Goal: Task Accomplishment & Management: Manage account settings

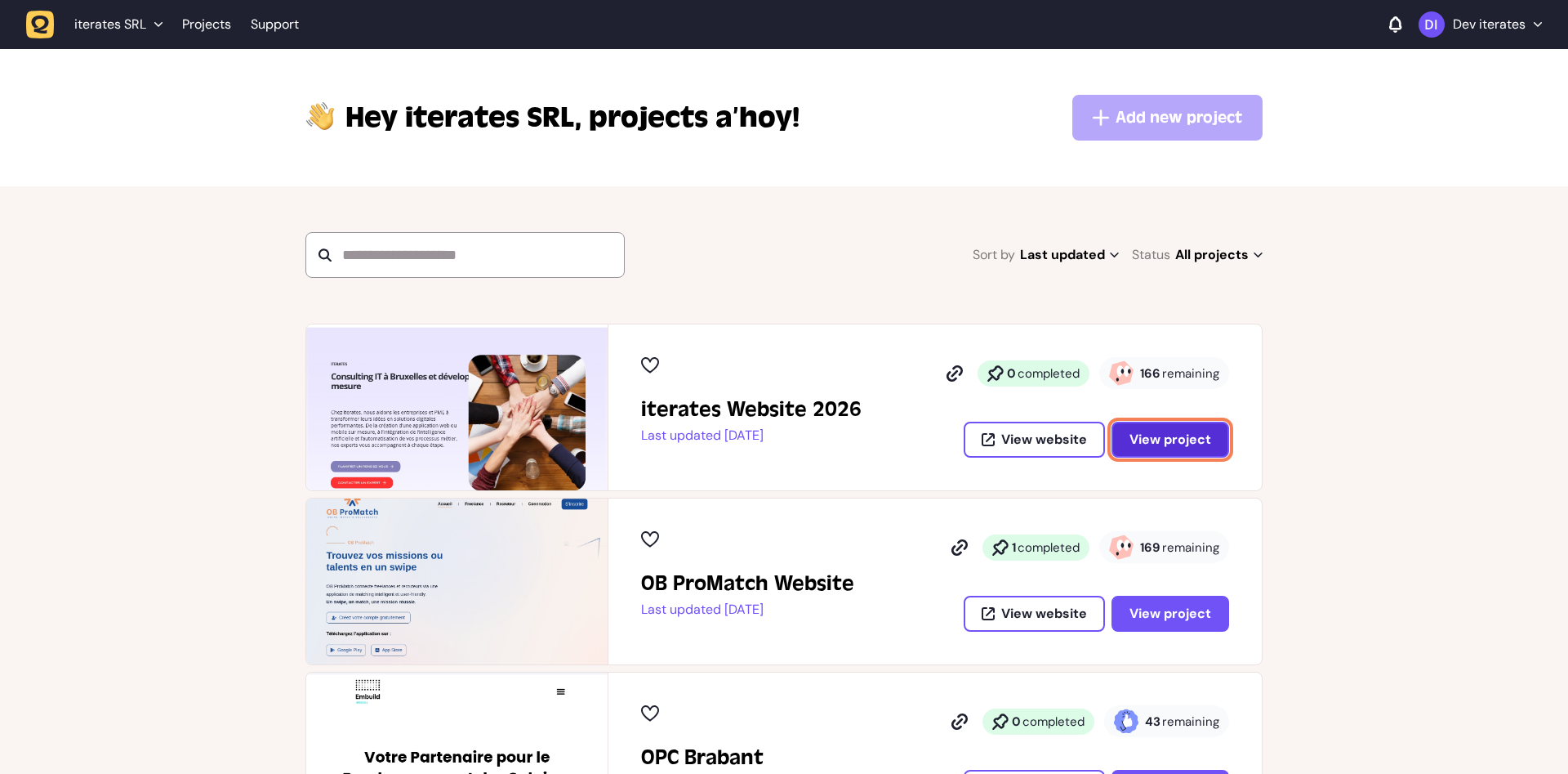
click at [1200, 446] on span "View project" at bounding box center [1170, 440] width 82 height 13
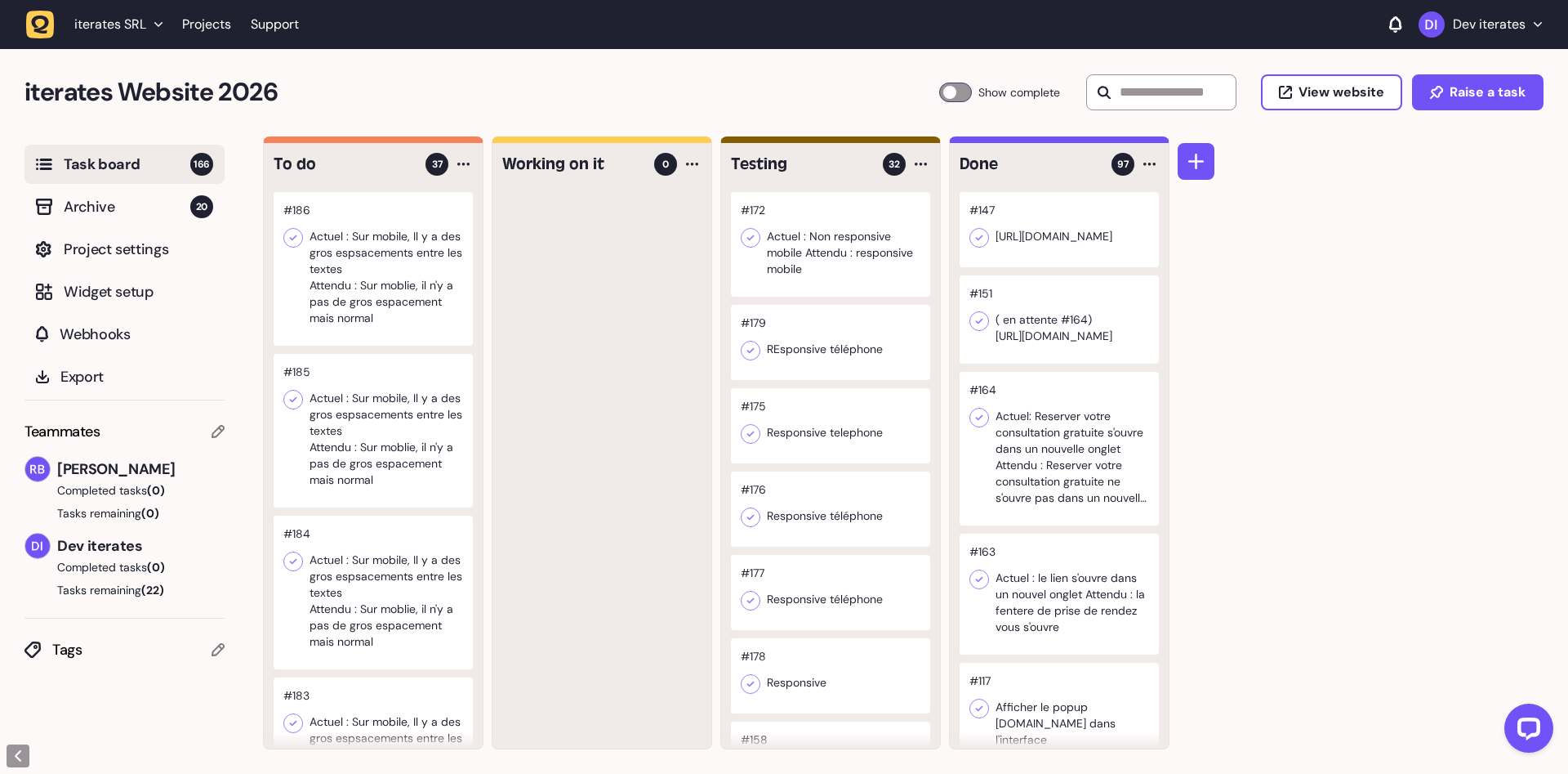
click at [360, 271] on div at bounding box center [373, 268] width 199 height 154
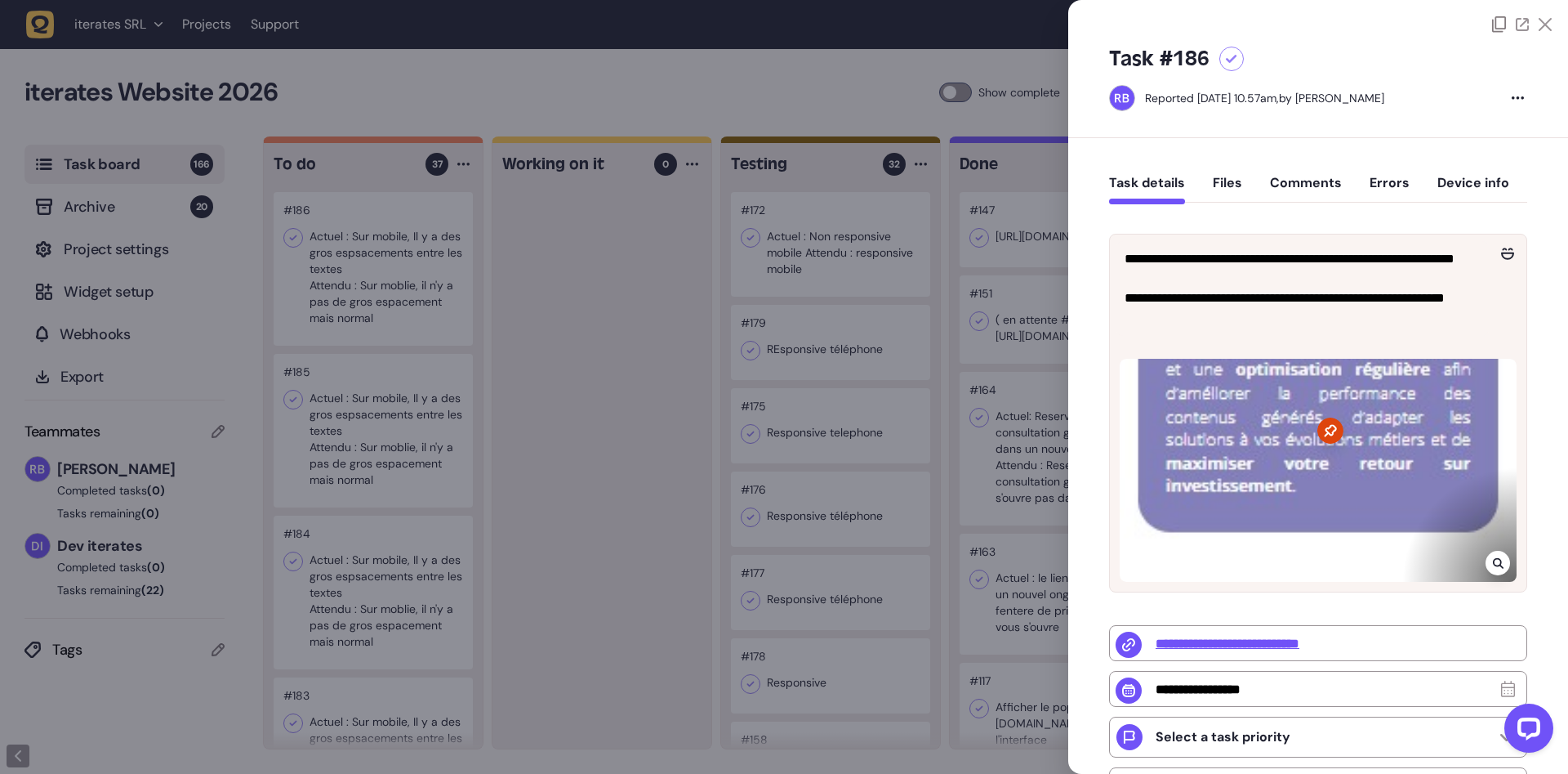
click at [598, 370] on div at bounding box center [784, 387] width 1568 height 774
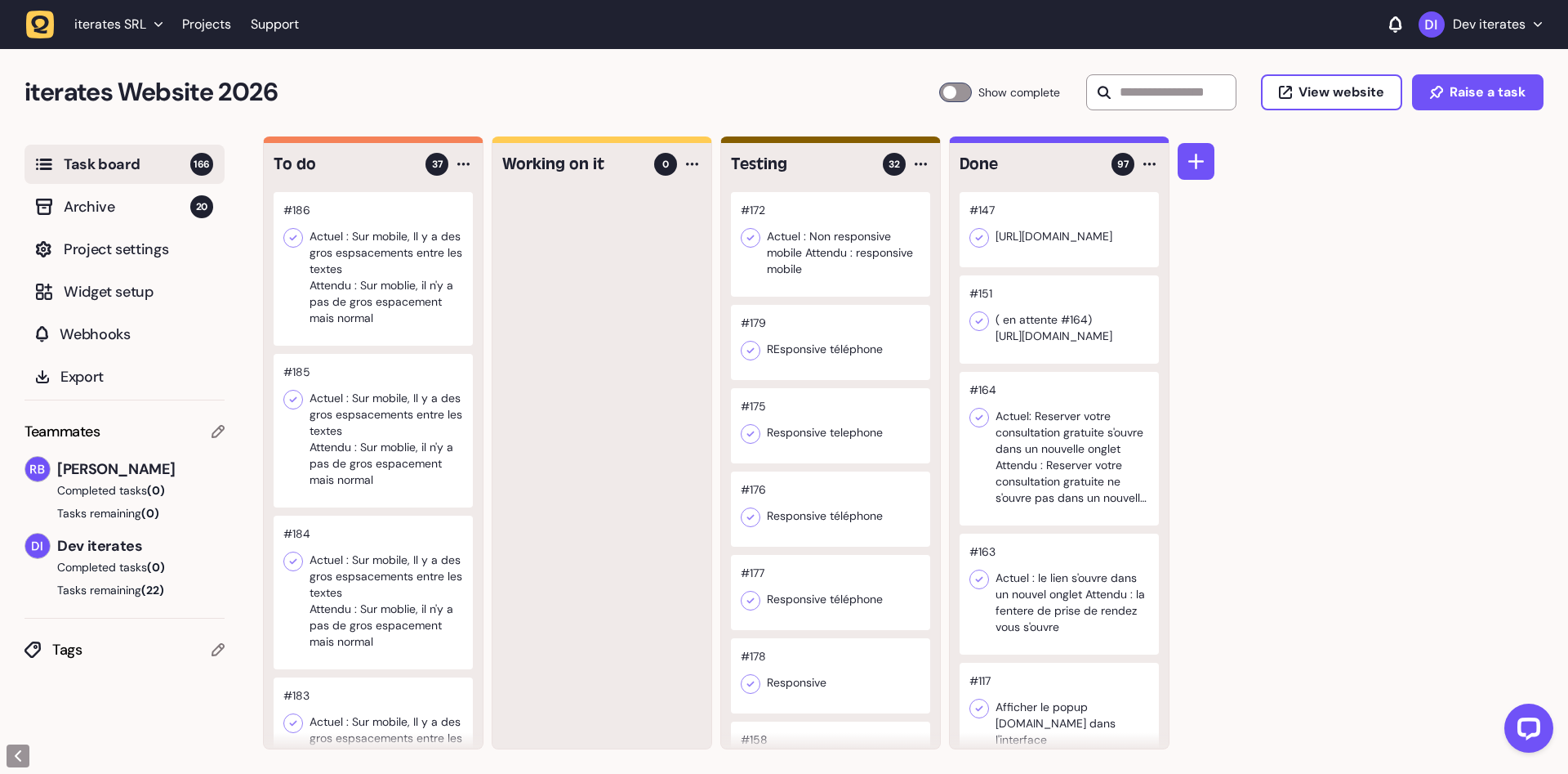
click at [356, 235] on div at bounding box center [373, 268] width 199 height 154
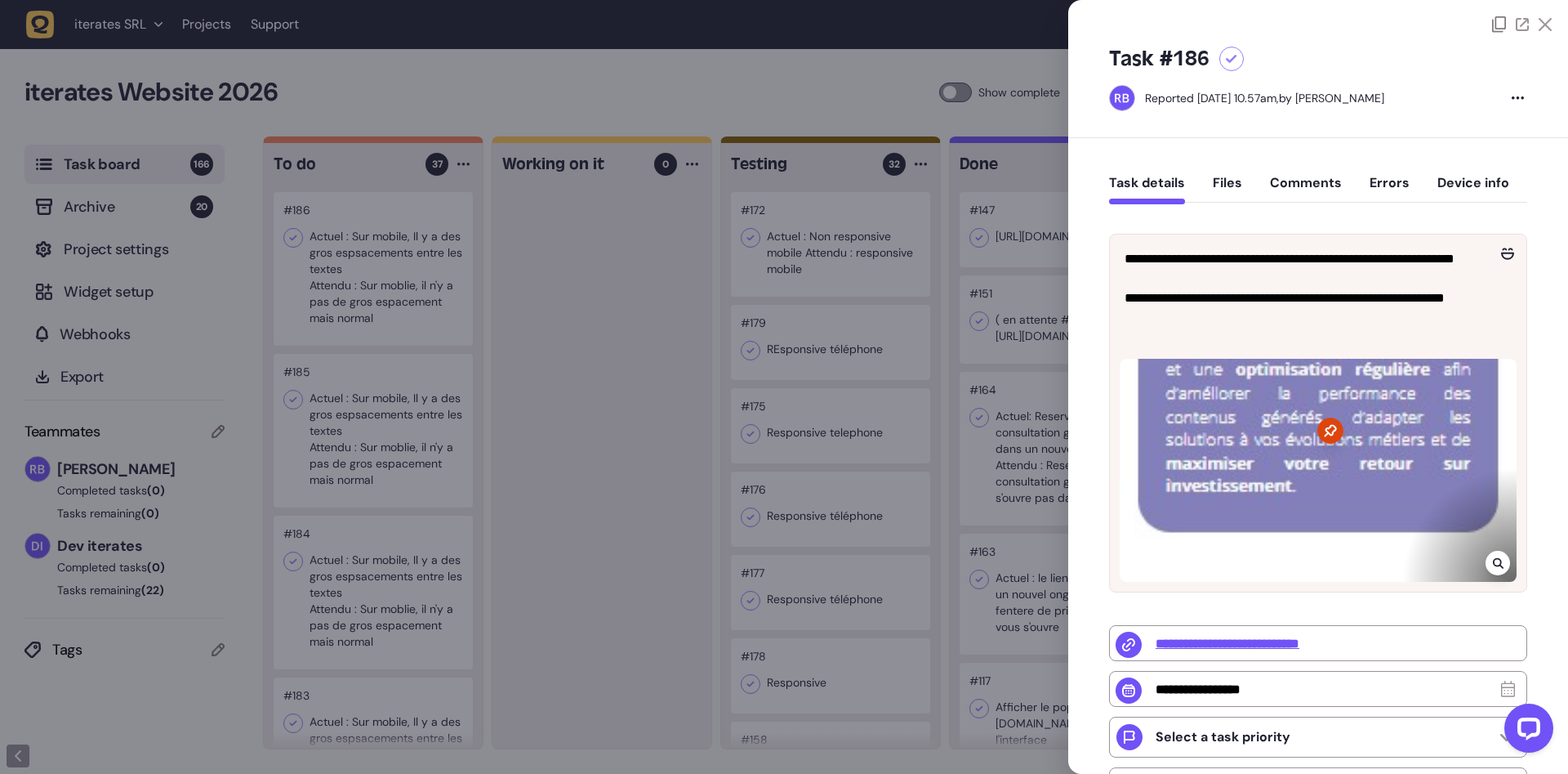
click at [566, 315] on div at bounding box center [784, 387] width 1568 height 774
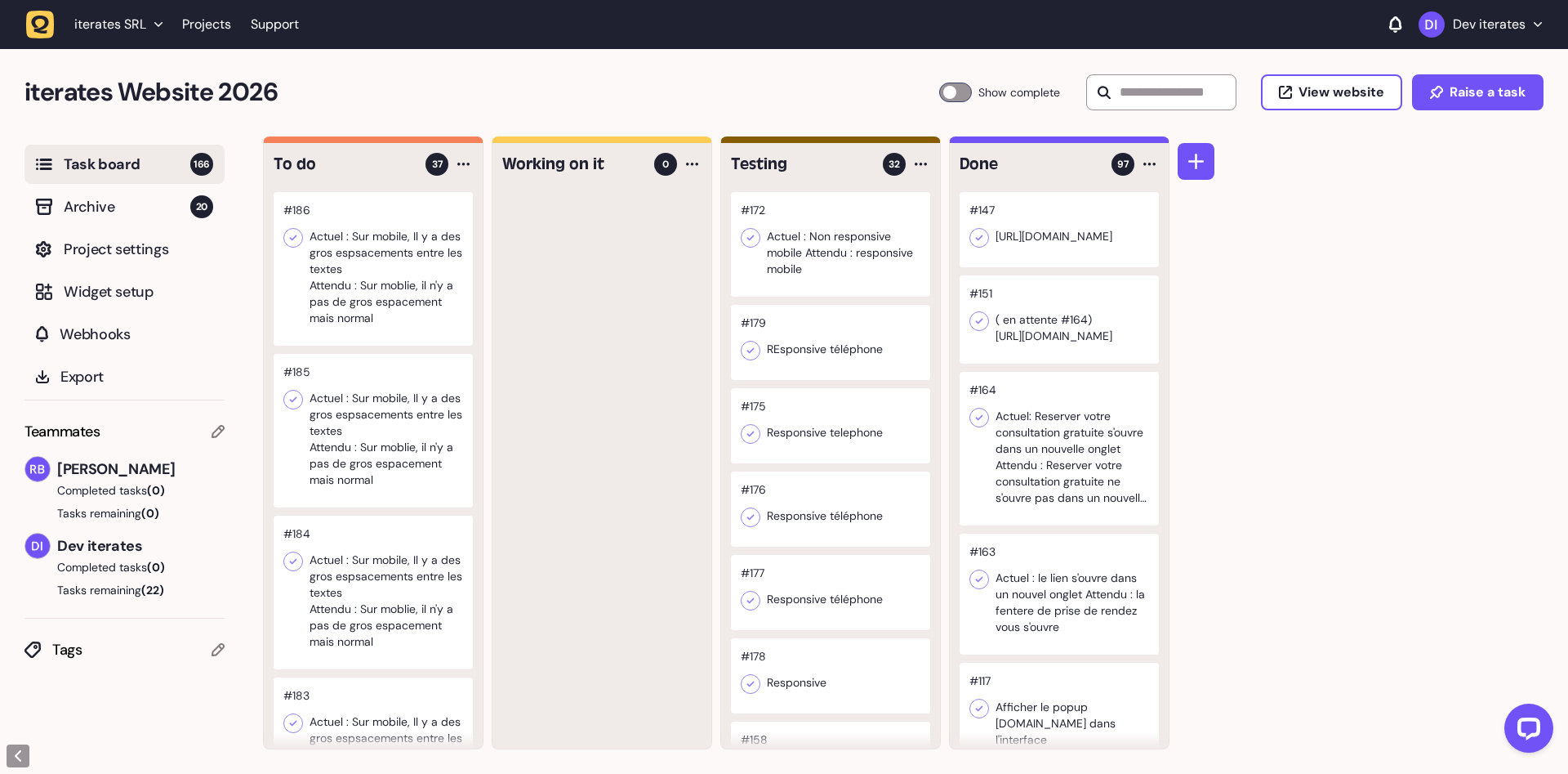
click at [389, 286] on div at bounding box center [373, 268] width 199 height 154
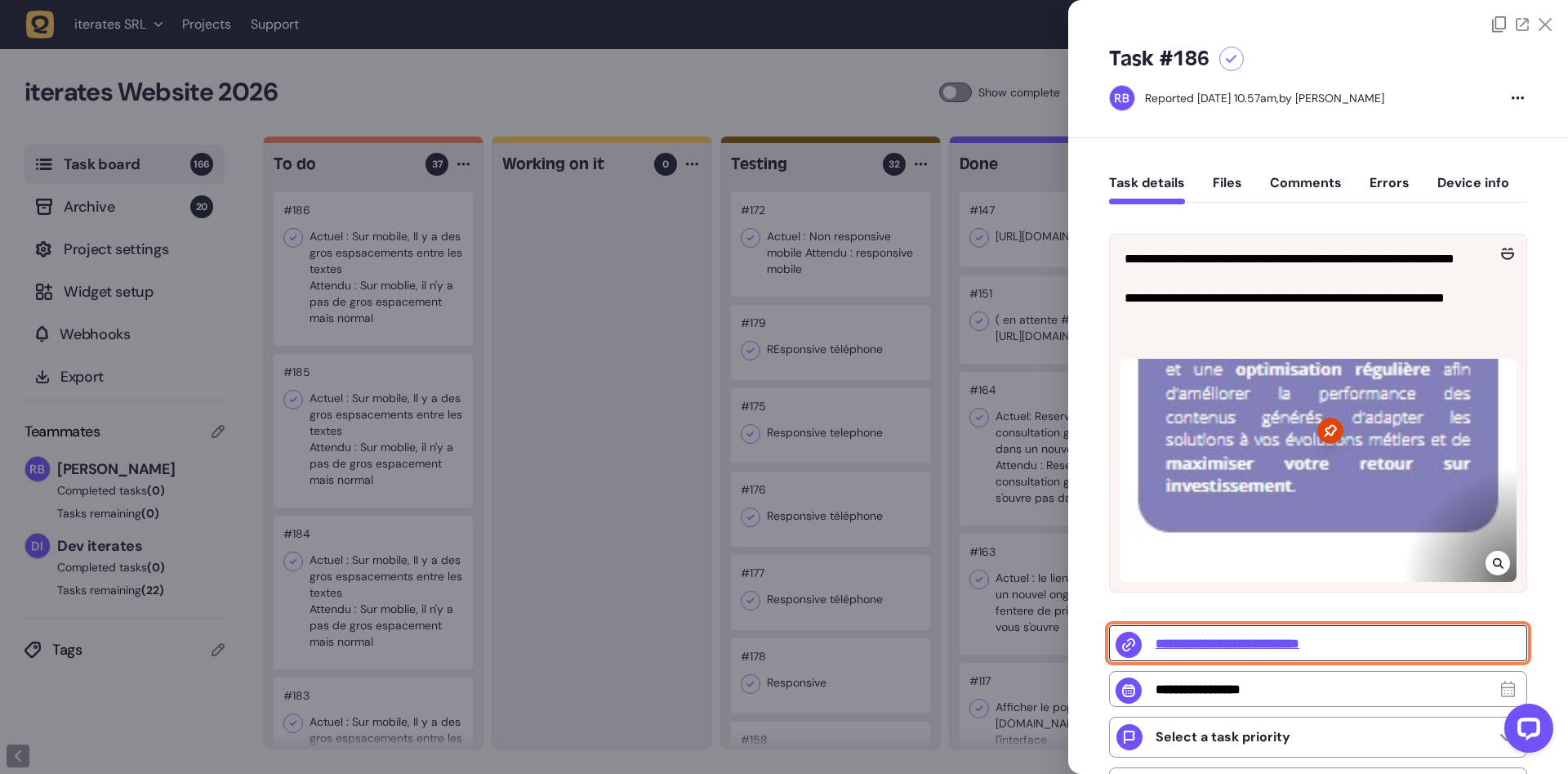
click at [1291, 641] on input "**********" at bounding box center [1318, 643] width 418 height 36
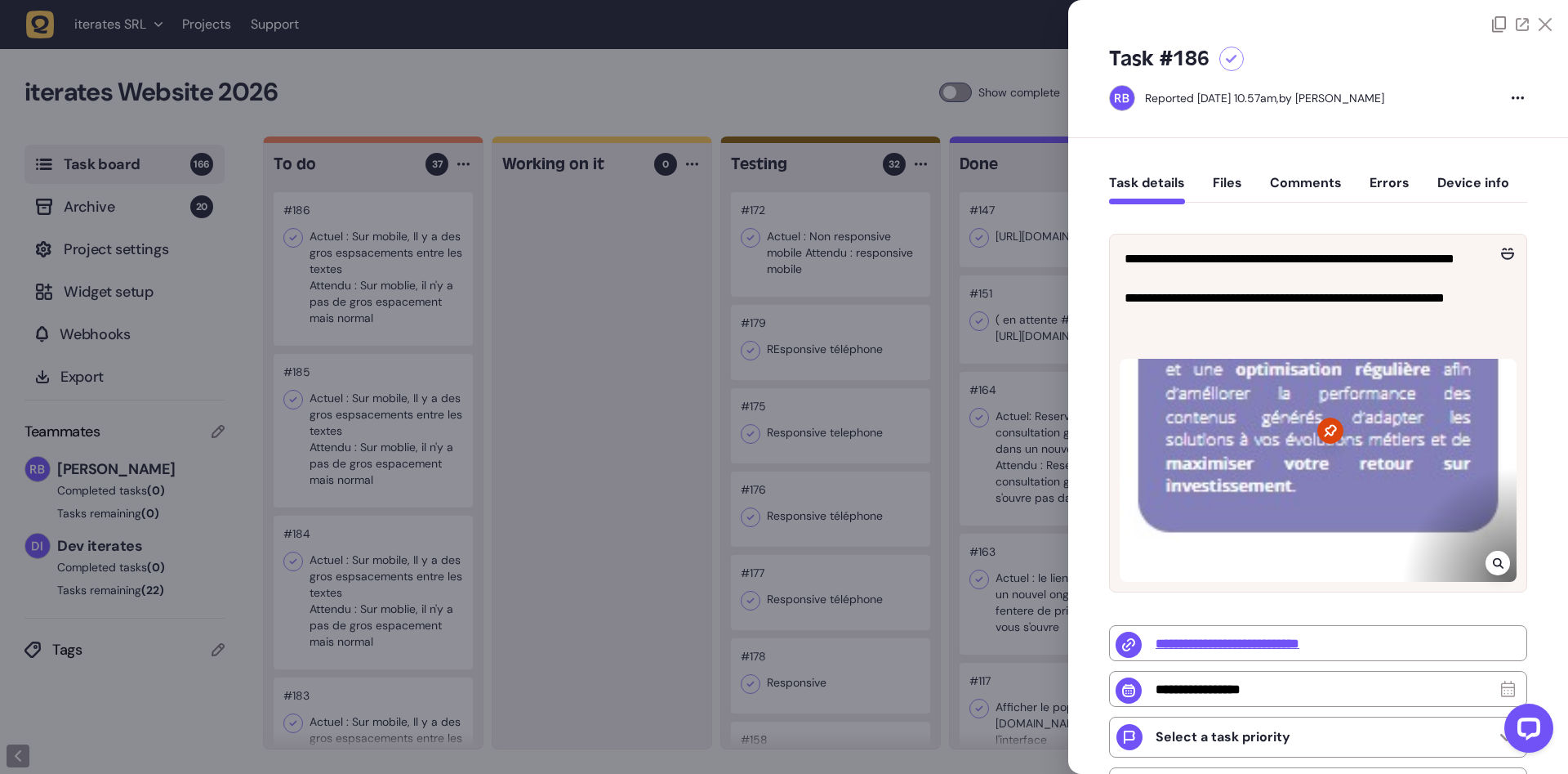
click at [647, 321] on div at bounding box center [784, 387] width 1568 height 774
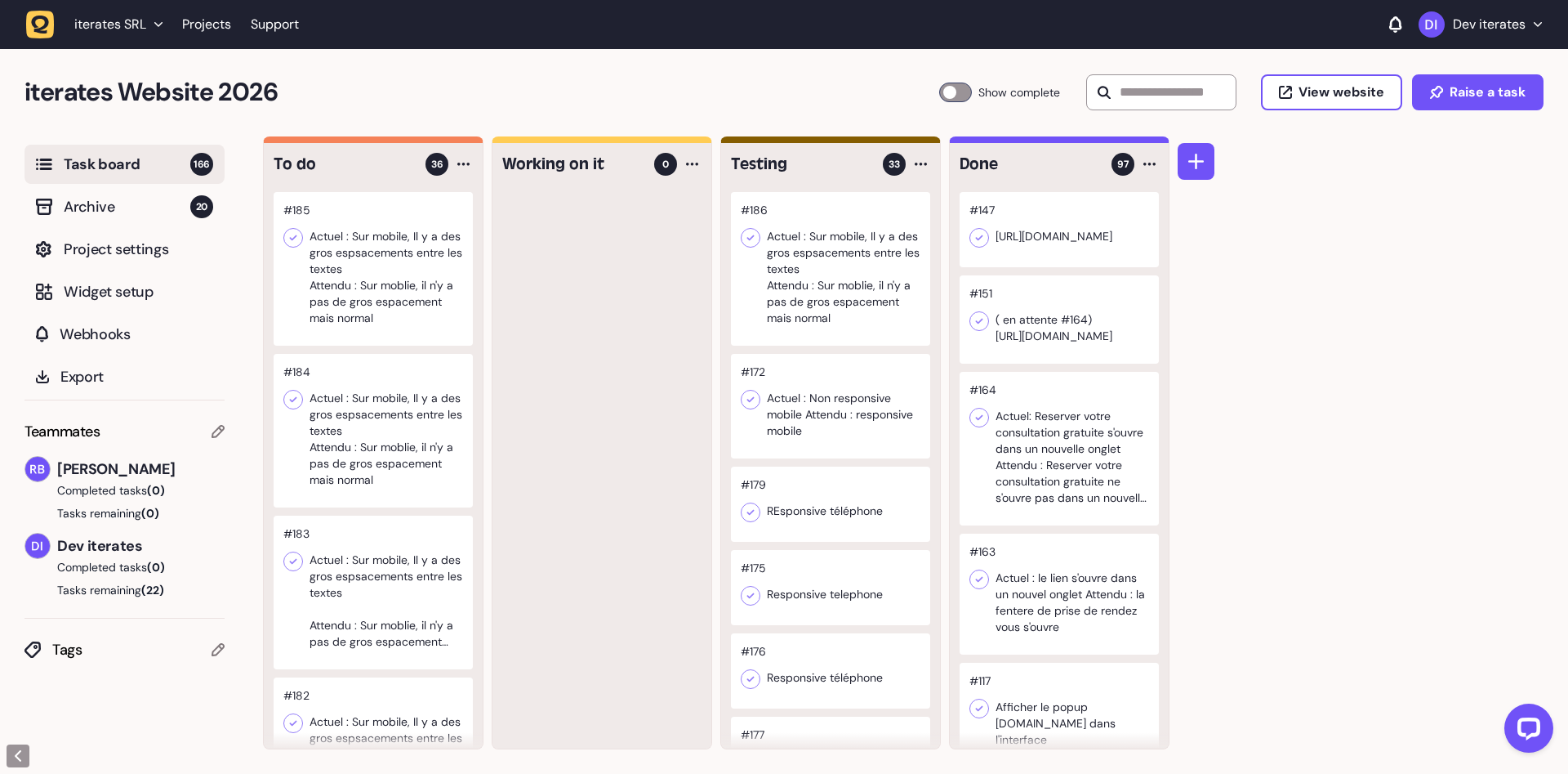
click at [390, 220] on div at bounding box center [373, 268] width 199 height 154
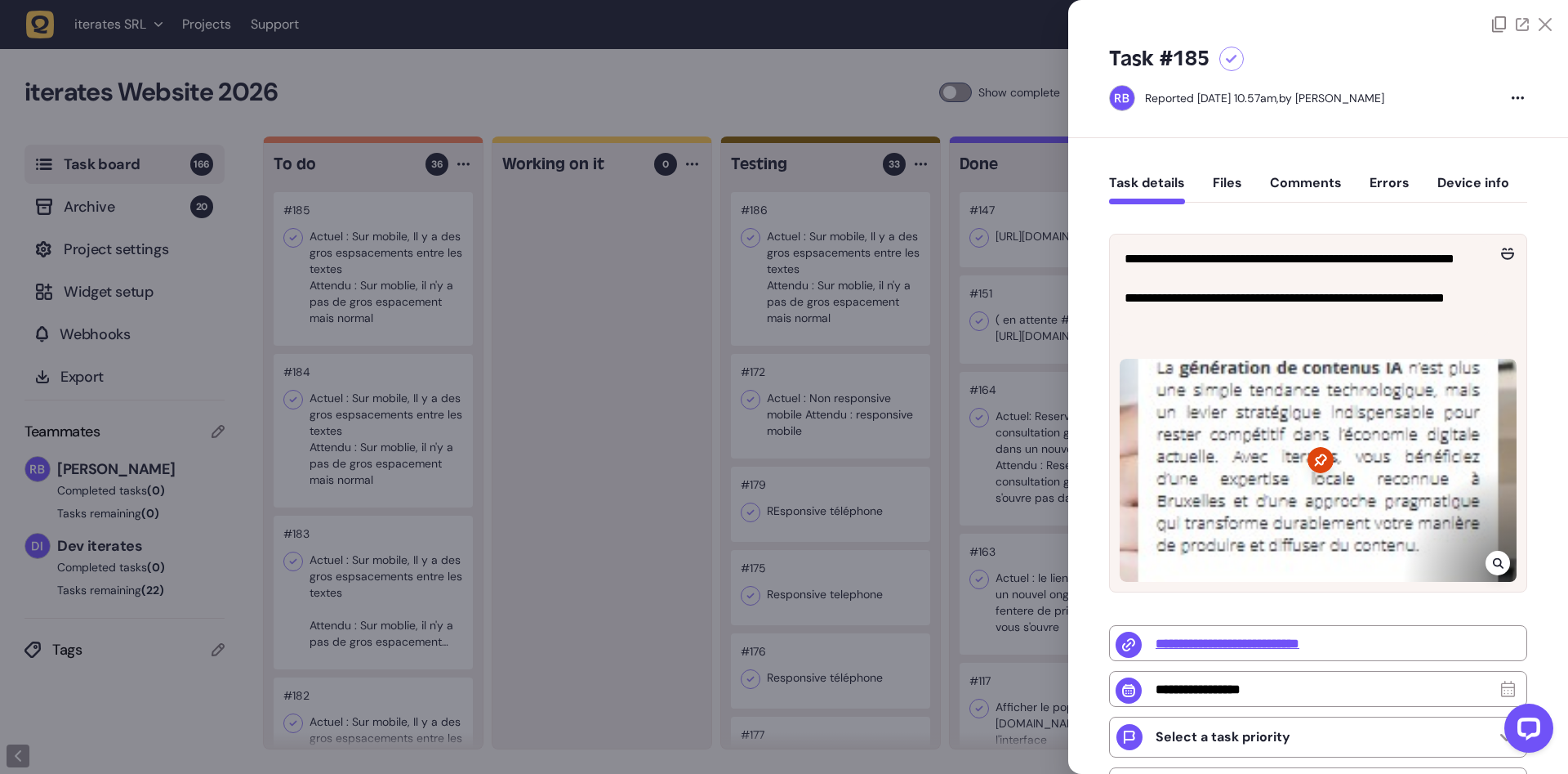
click at [485, 240] on div at bounding box center [784, 387] width 1568 height 774
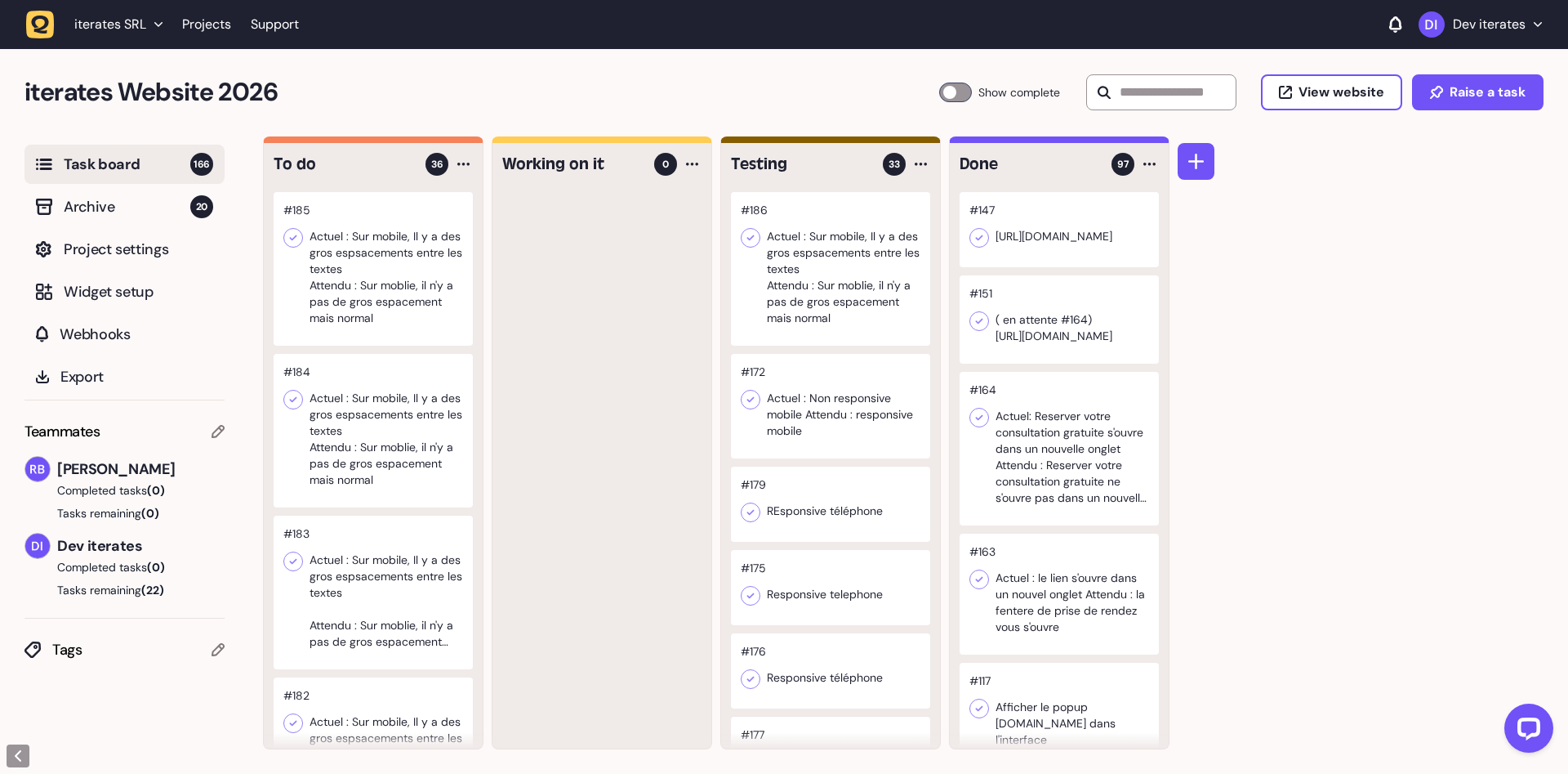
click at [338, 242] on div at bounding box center [373, 268] width 199 height 154
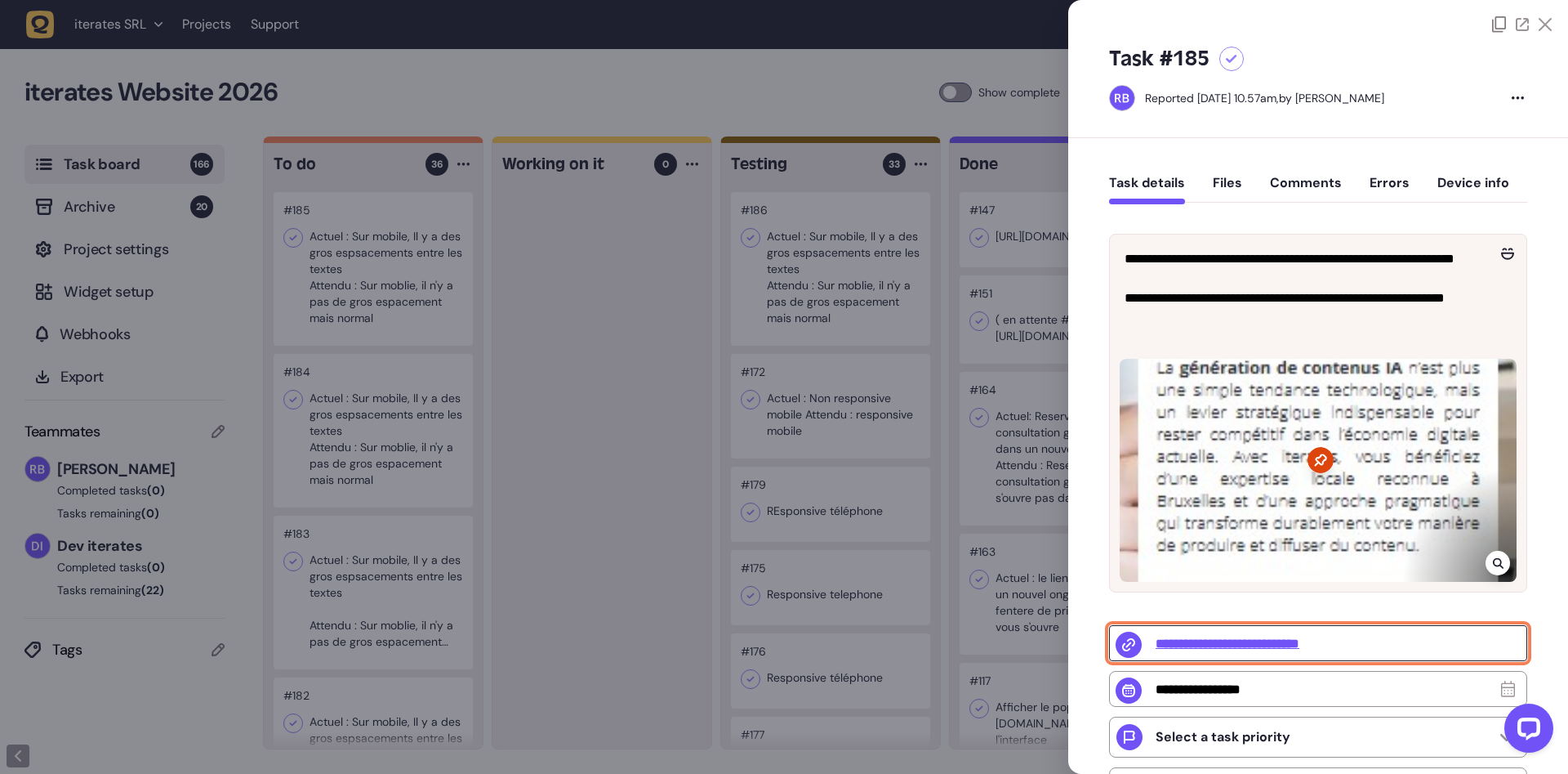
click at [1296, 642] on input "**********" at bounding box center [1318, 643] width 418 height 36
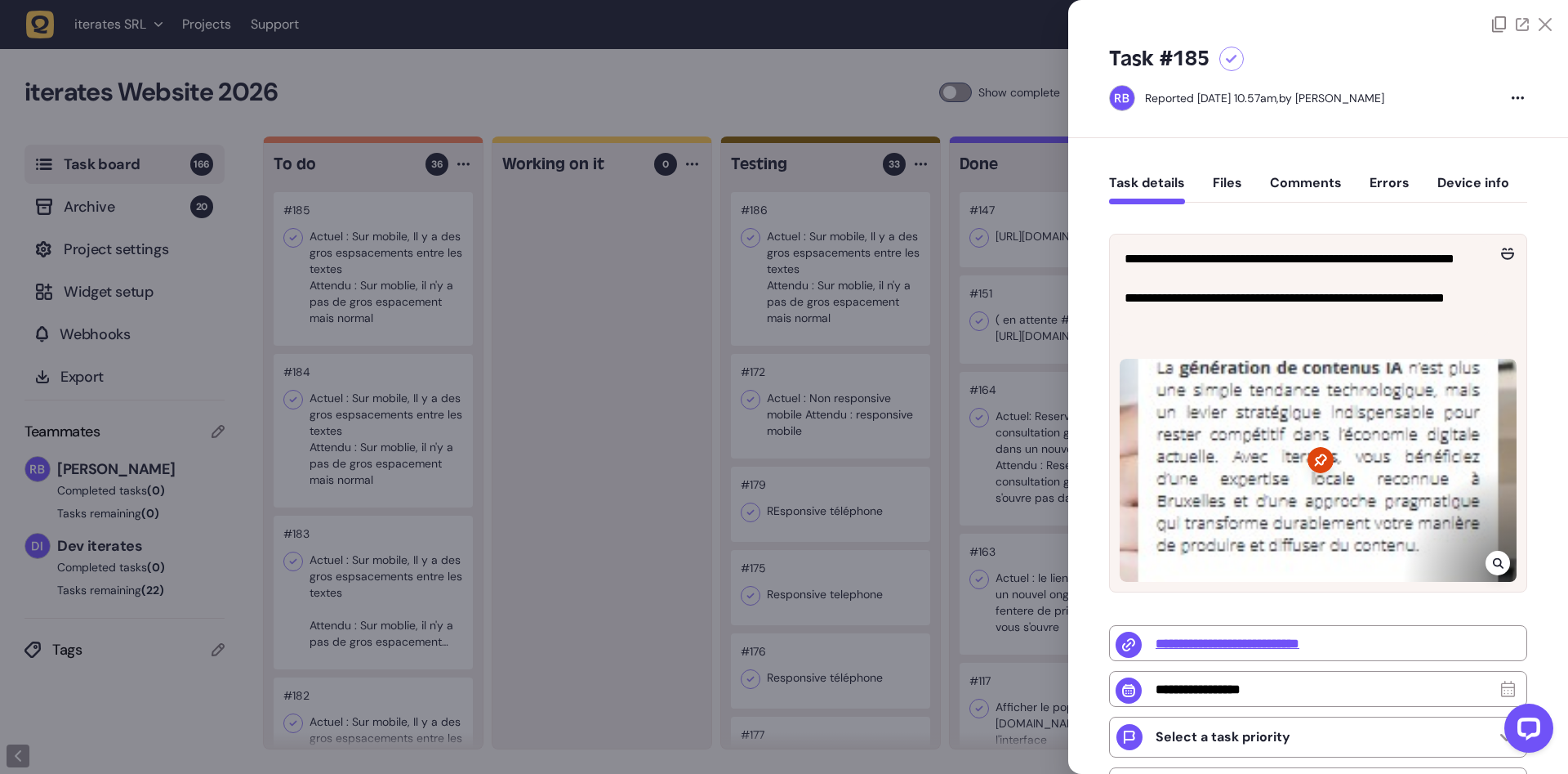
click at [565, 414] on div at bounding box center [784, 387] width 1568 height 774
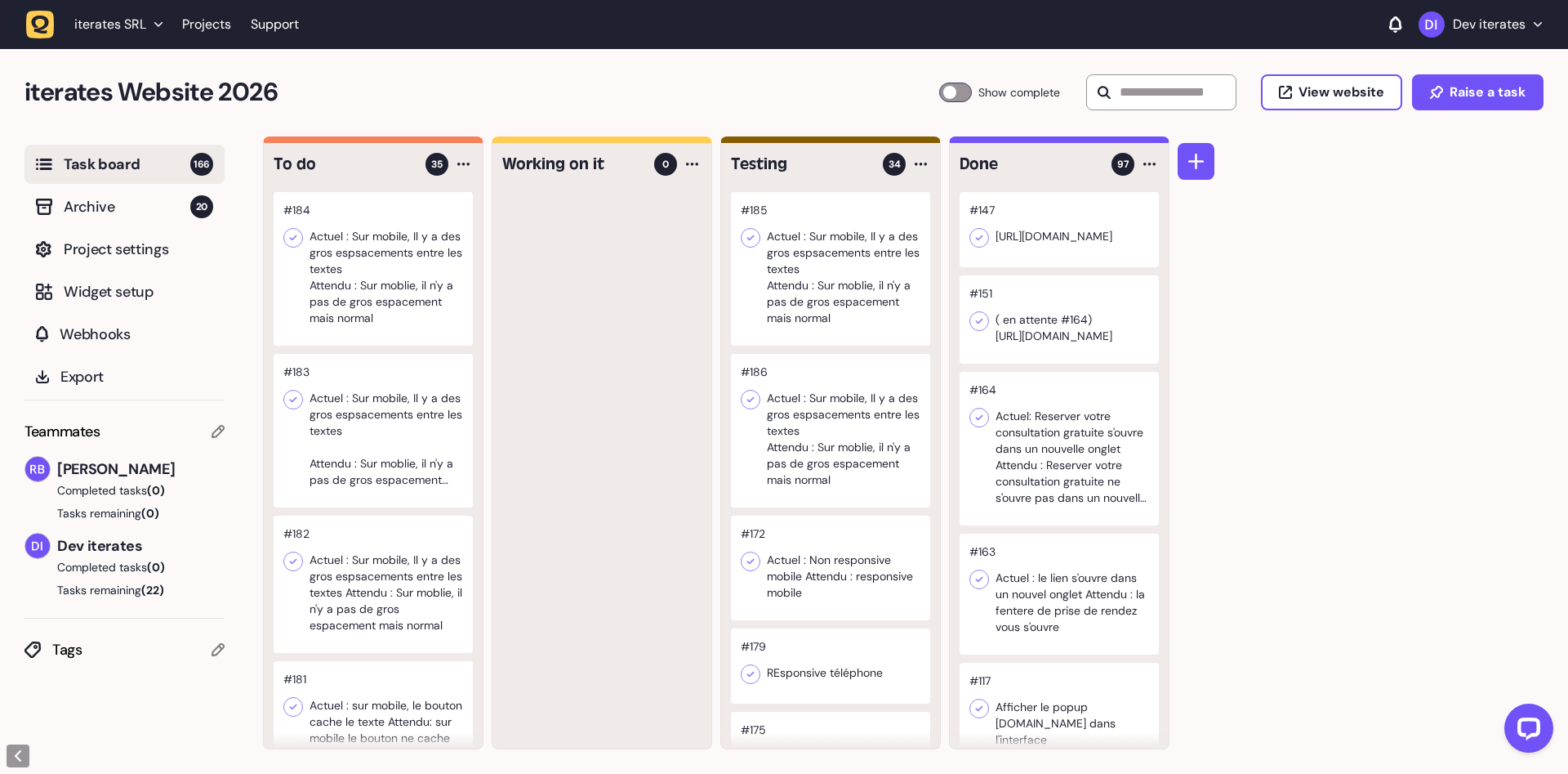
click at [250, 241] on div "Task board 166 Archive 20 Project settings Widget setup Webhooks Export Teammat…" at bounding box center [784, 455] width 1568 height 638
click at [362, 269] on div at bounding box center [373, 268] width 199 height 154
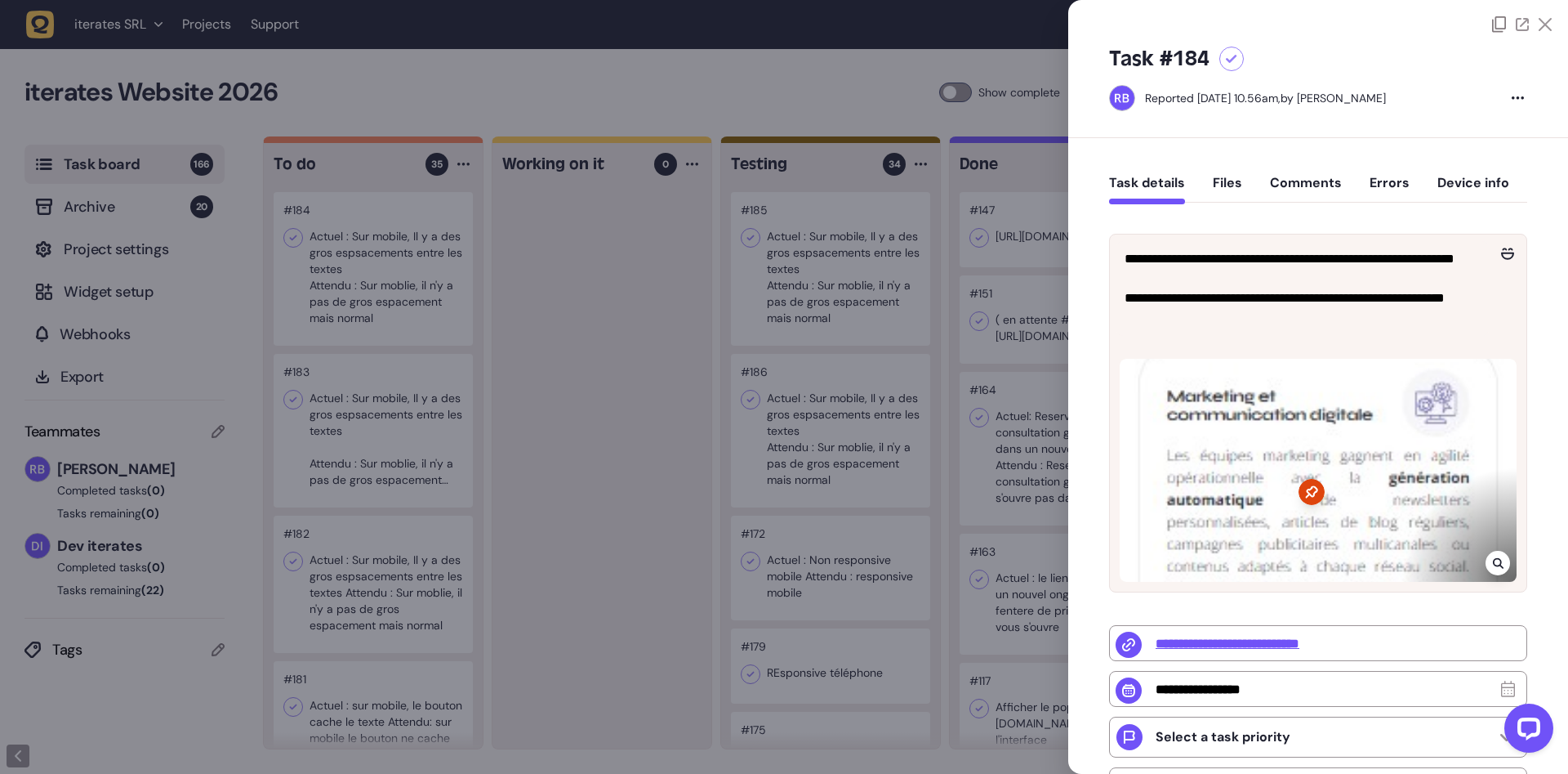
click at [473, 275] on div at bounding box center [784, 387] width 1568 height 774
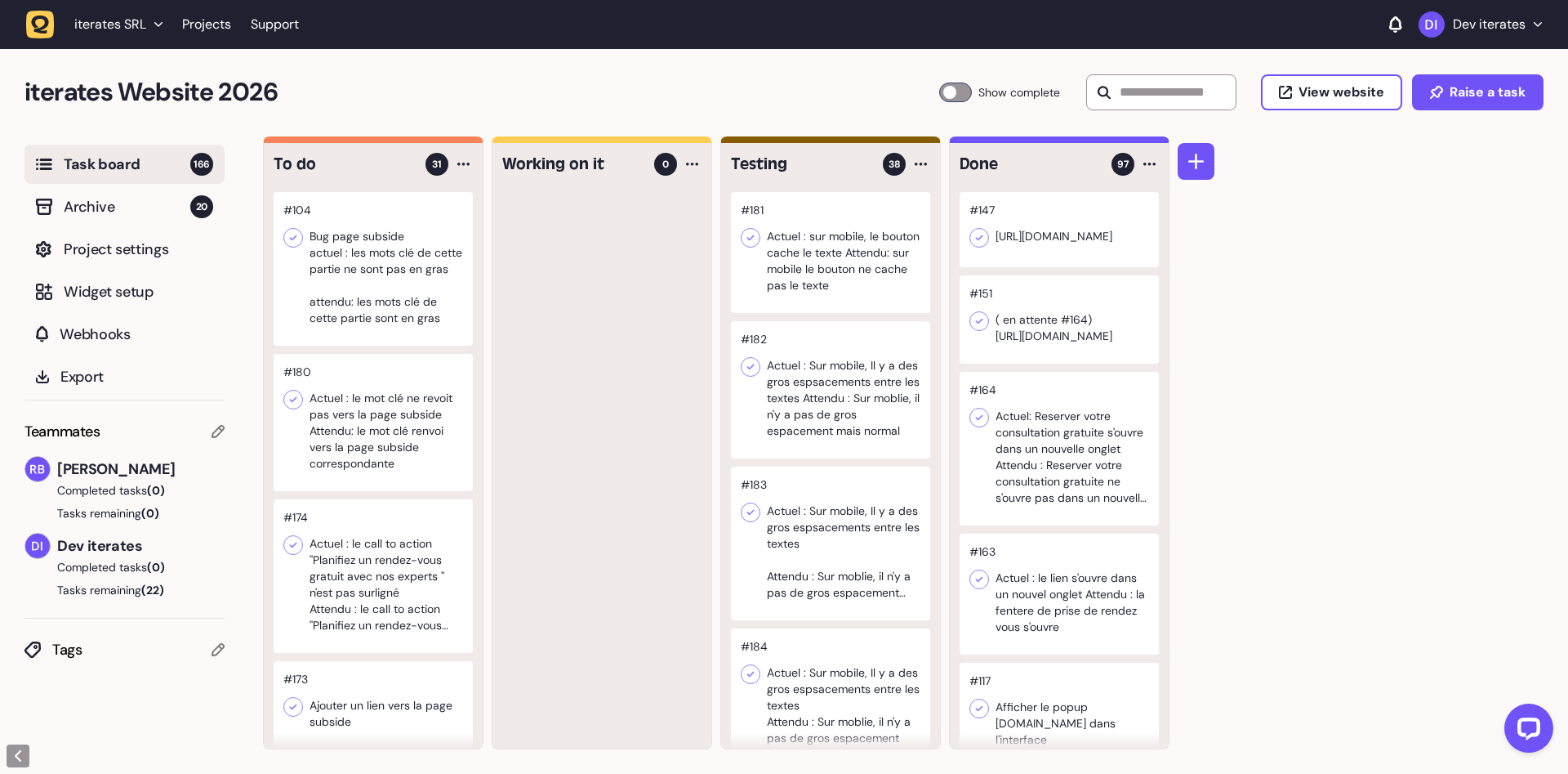
click at [876, 263] on div at bounding box center [830, 252] width 199 height 121
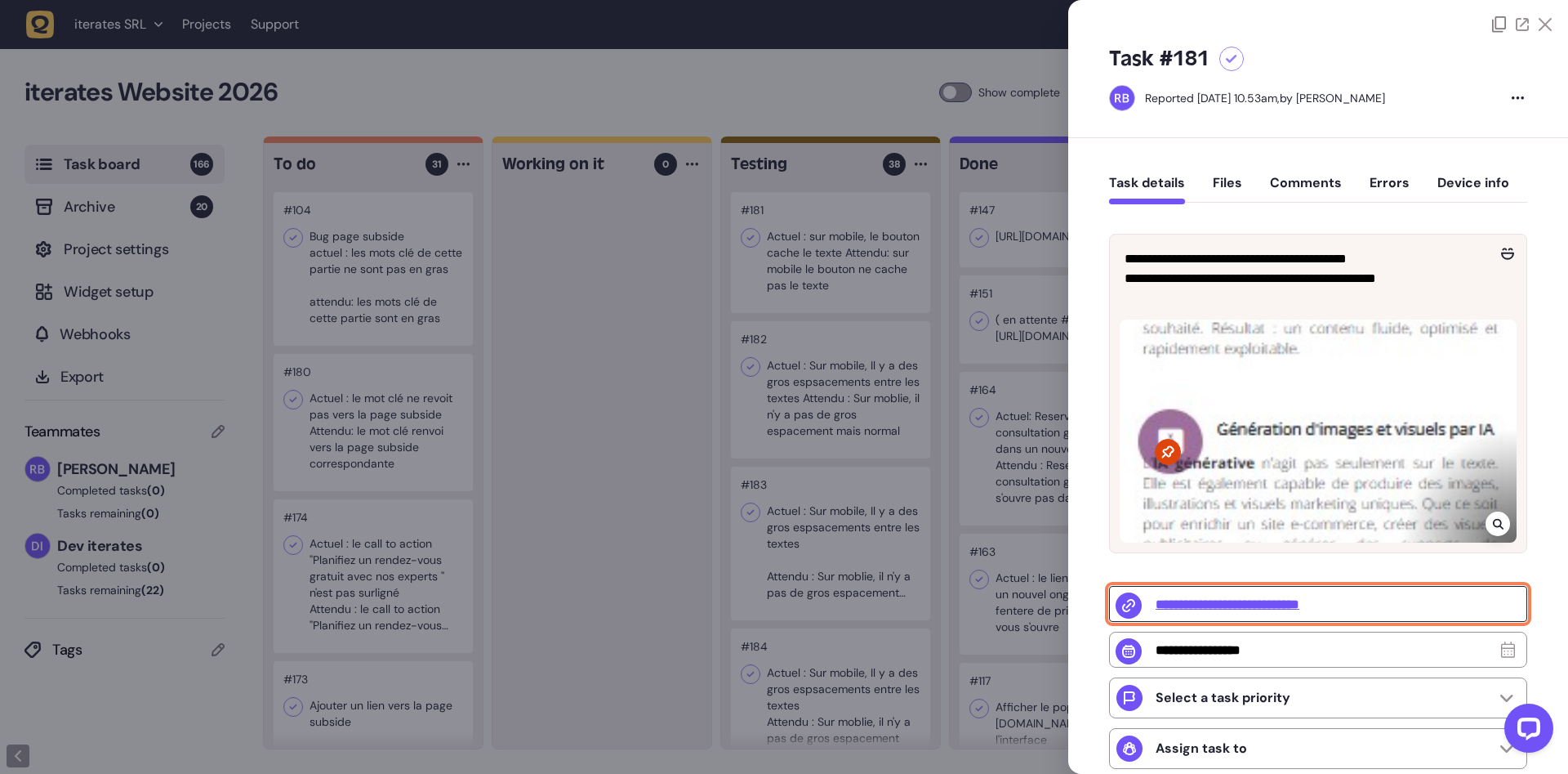
click at [1290, 609] on input "**********" at bounding box center [1318, 604] width 418 height 36
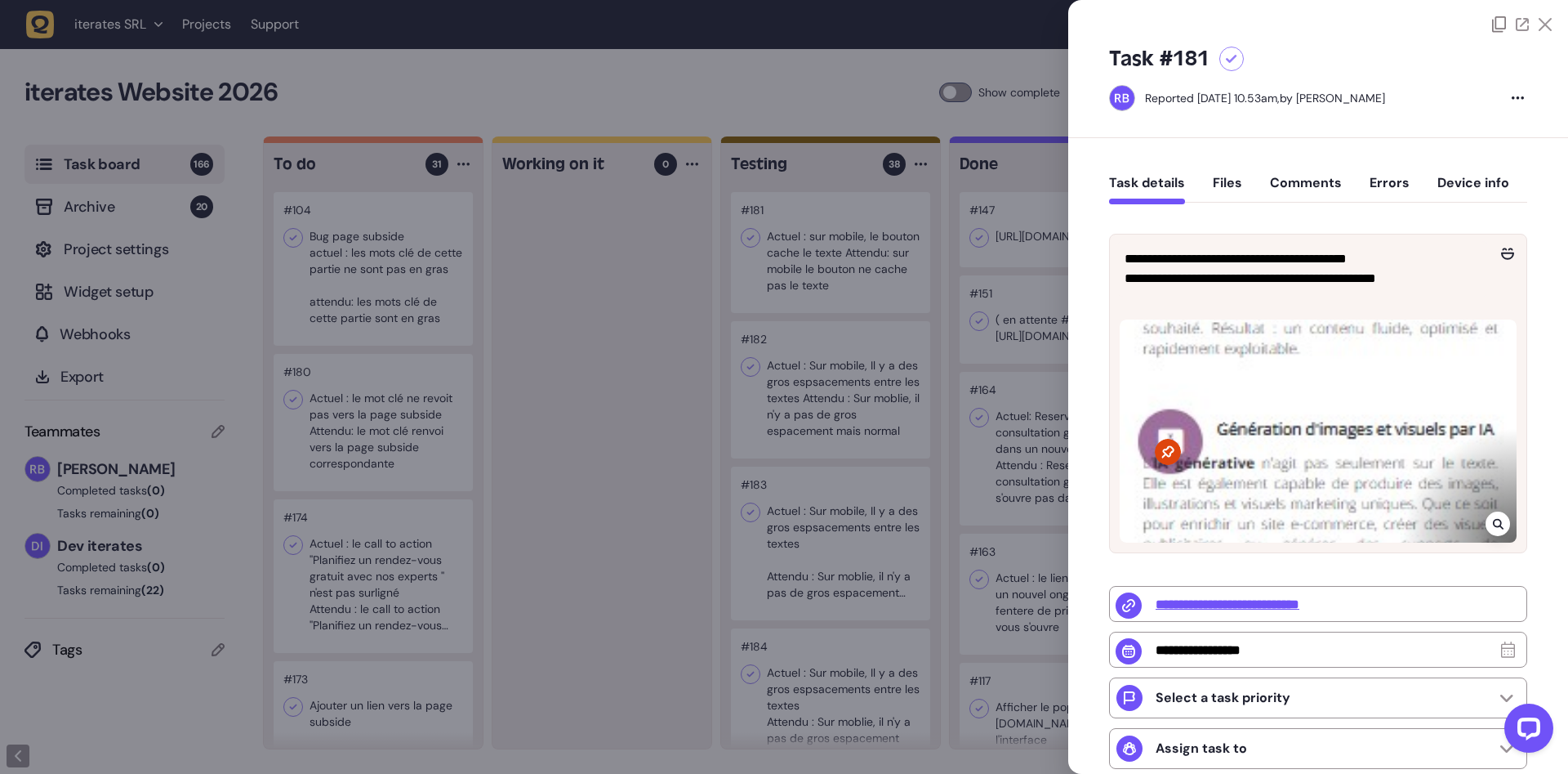
click at [535, 446] on div at bounding box center [784, 387] width 1568 height 774
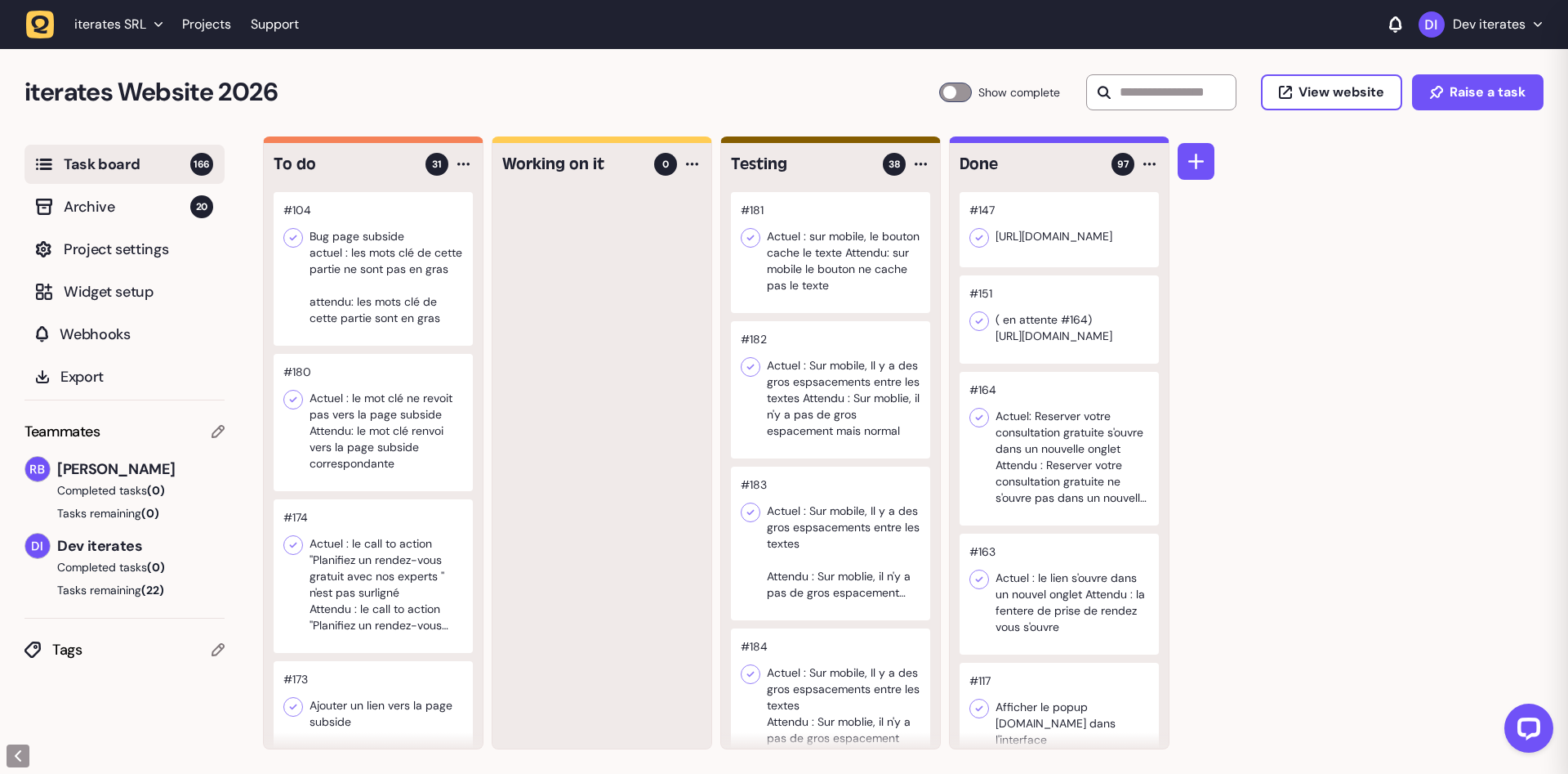
click at [423, 438] on div at bounding box center [373, 423] width 199 height 137
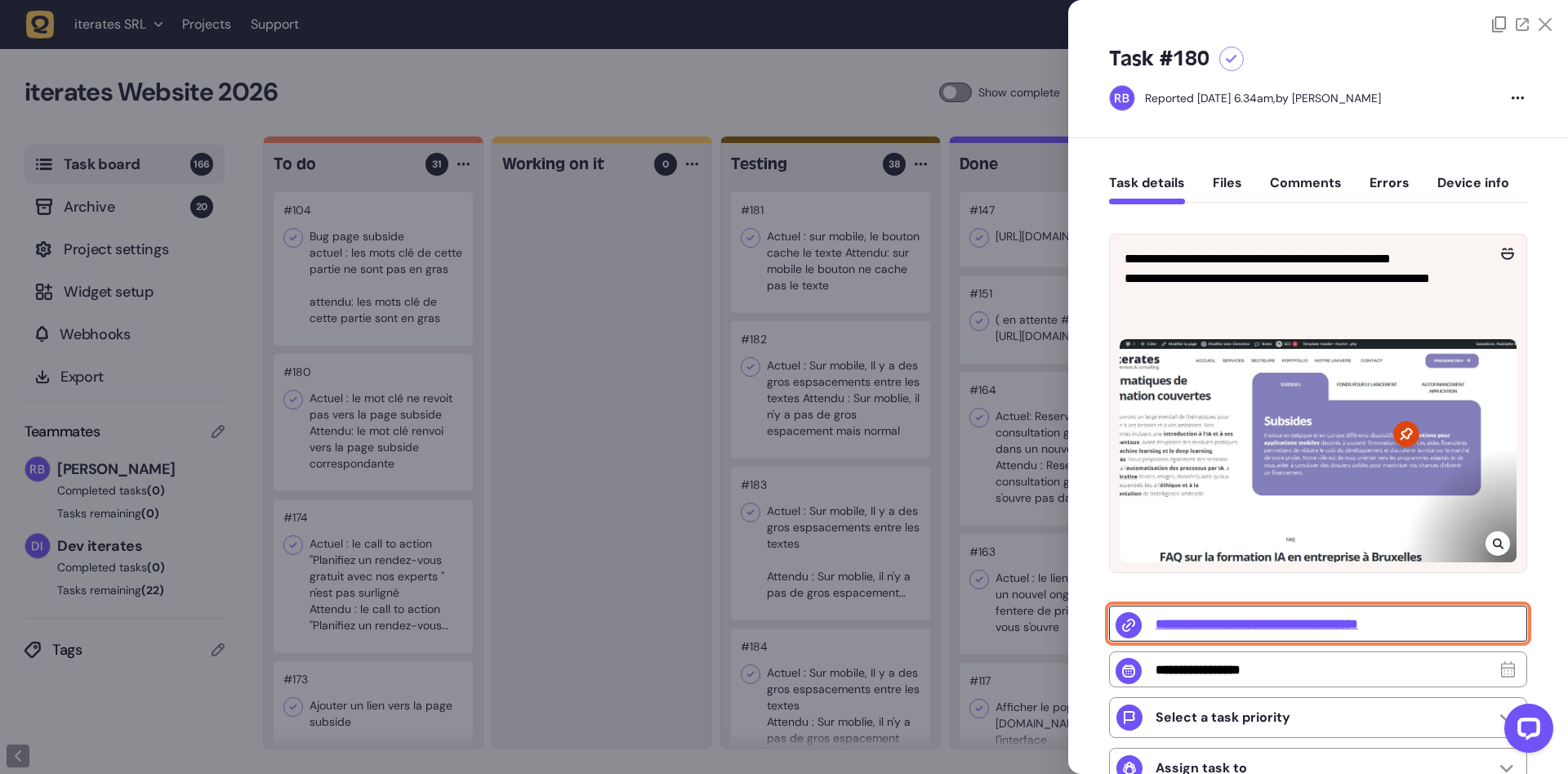
click at [1356, 625] on input "**********" at bounding box center [1318, 623] width 418 height 36
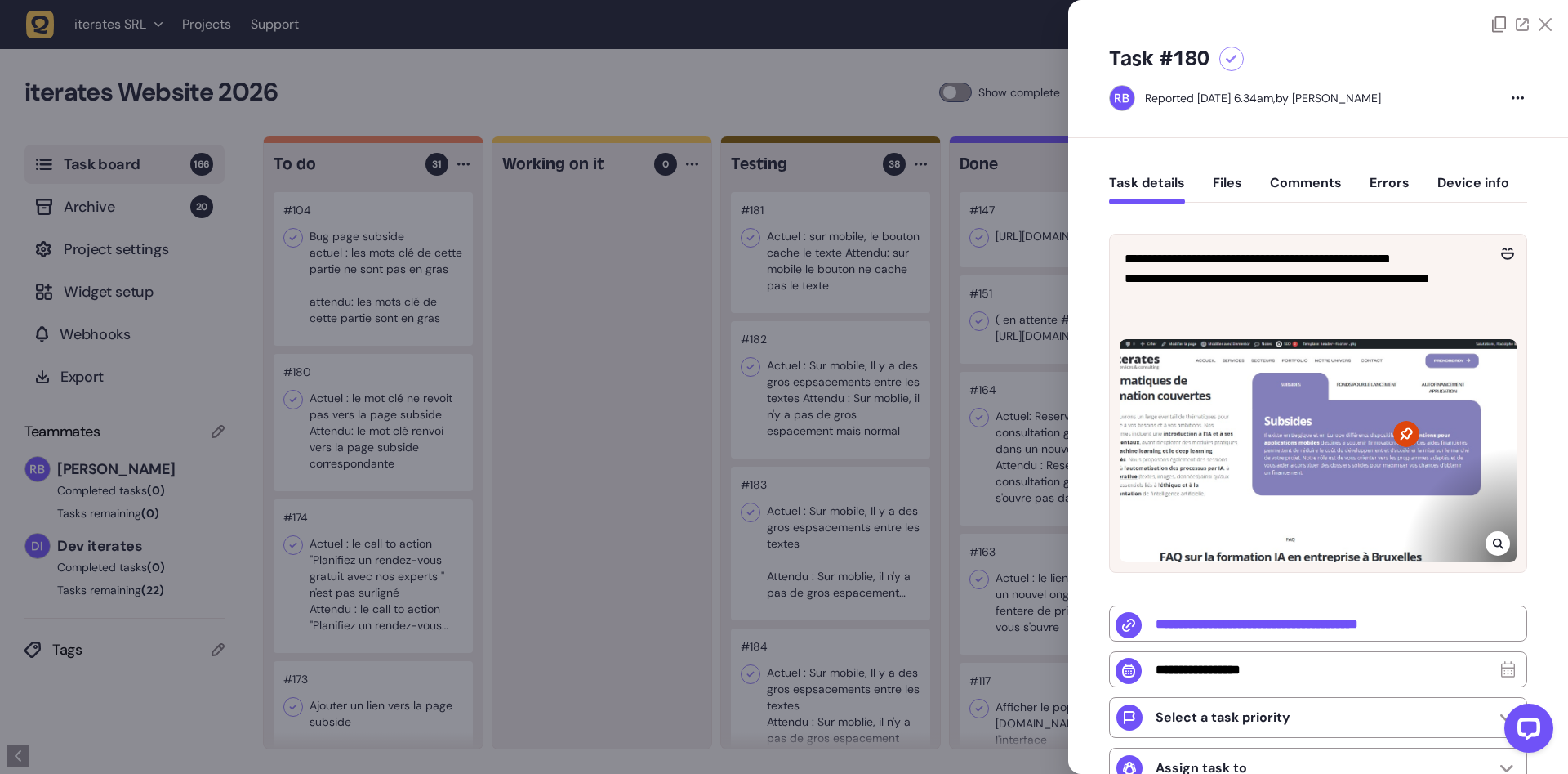
click at [566, 363] on div at bounding box center [784, 387] width 1568 height 774
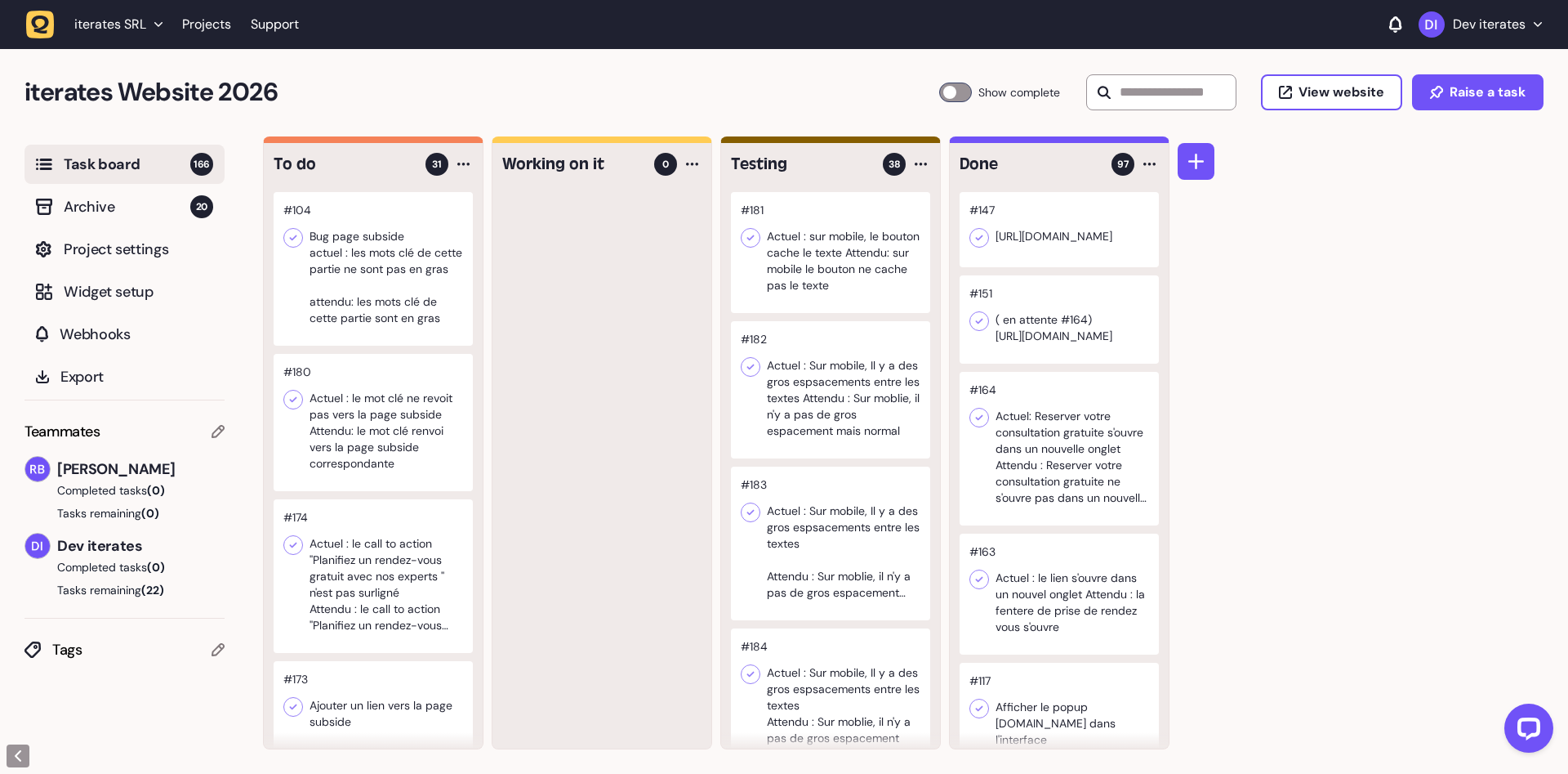
click at [396, 462] on div at bounding box center [373, 423] width 199 height 137
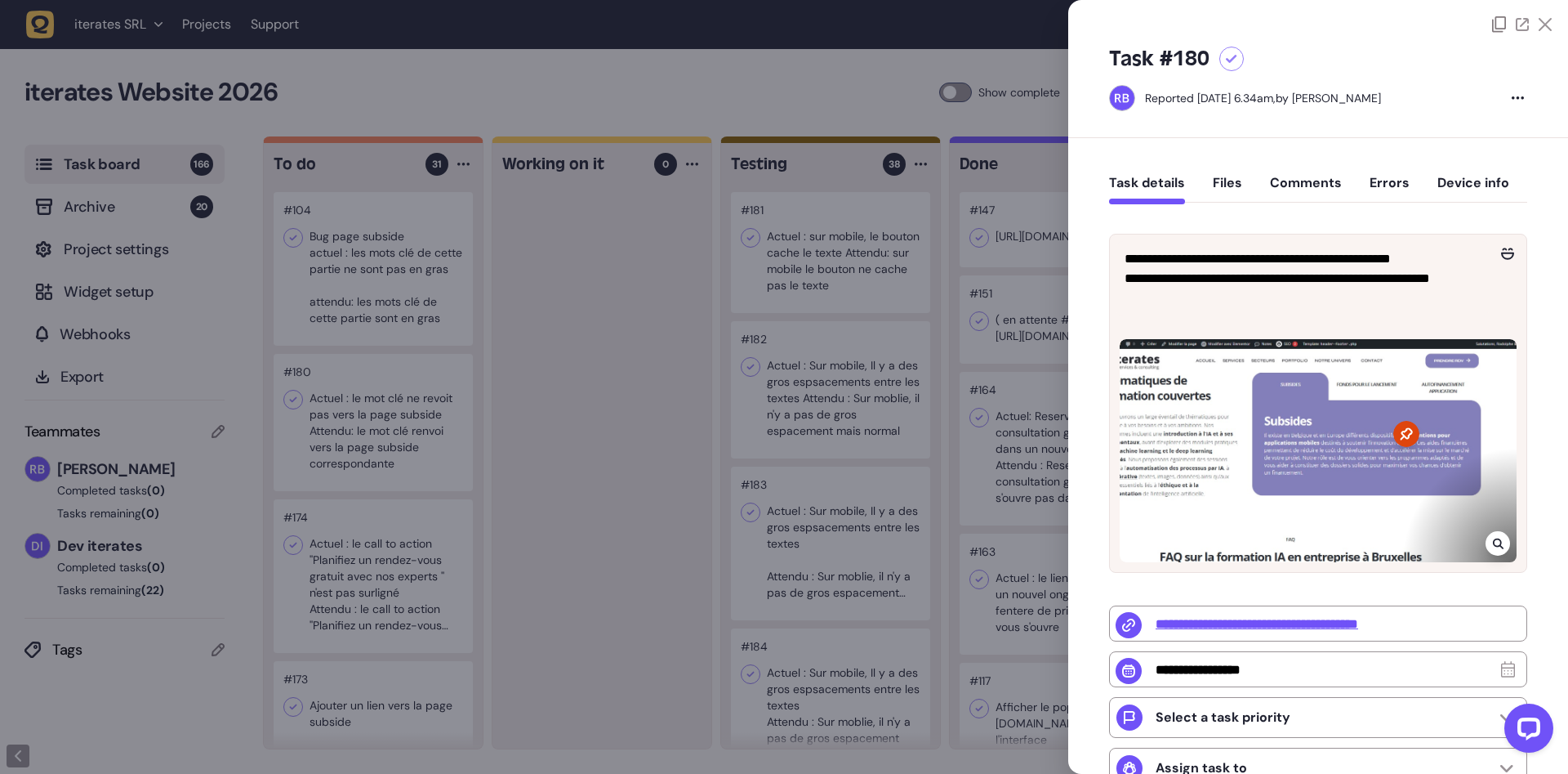
click at [371, 429] on div at bounding box center [784, 387] width 1568 height 774
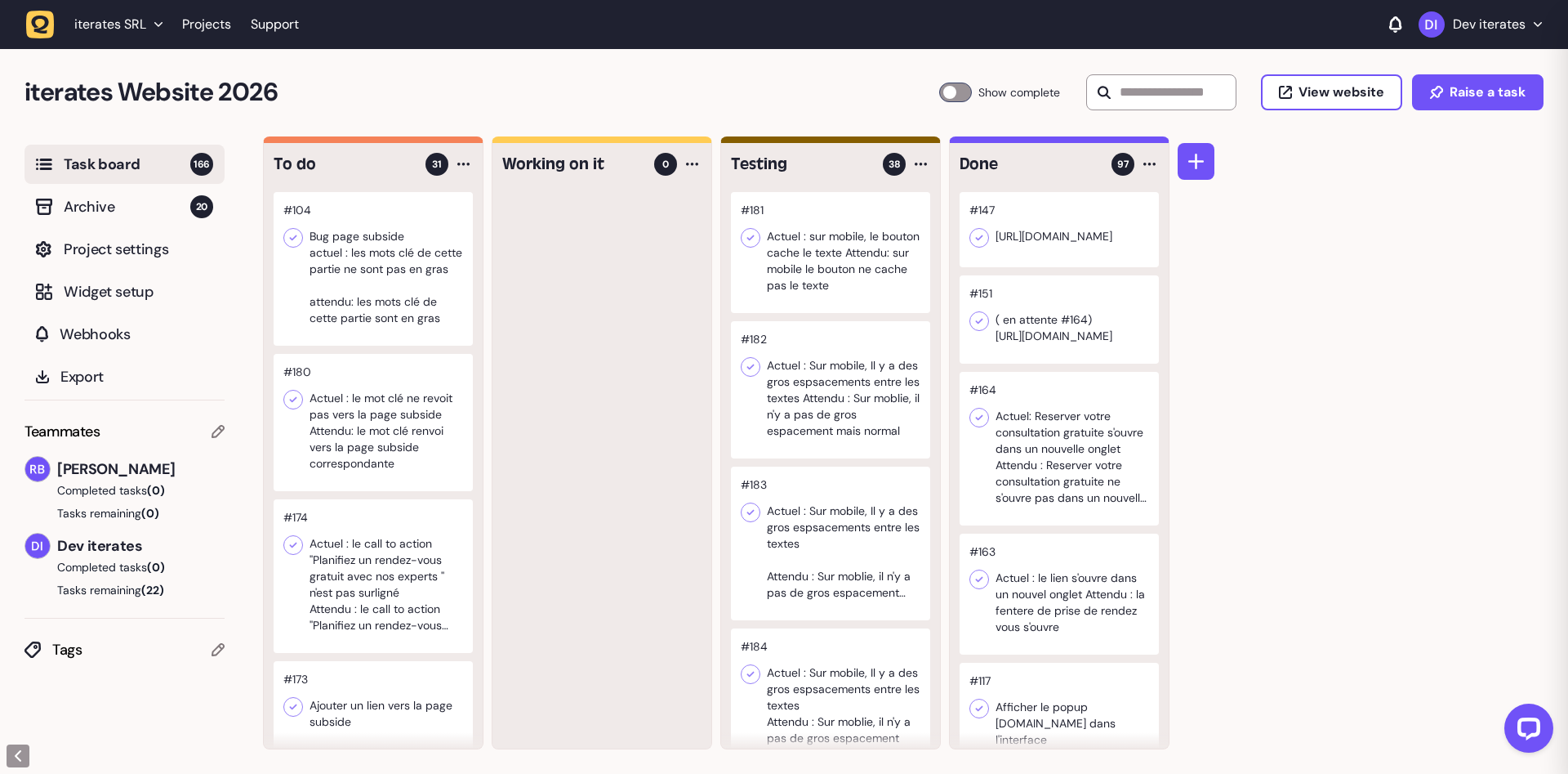
click at [392, 573] on div at bounding box center [373, 575] width 199 height 154
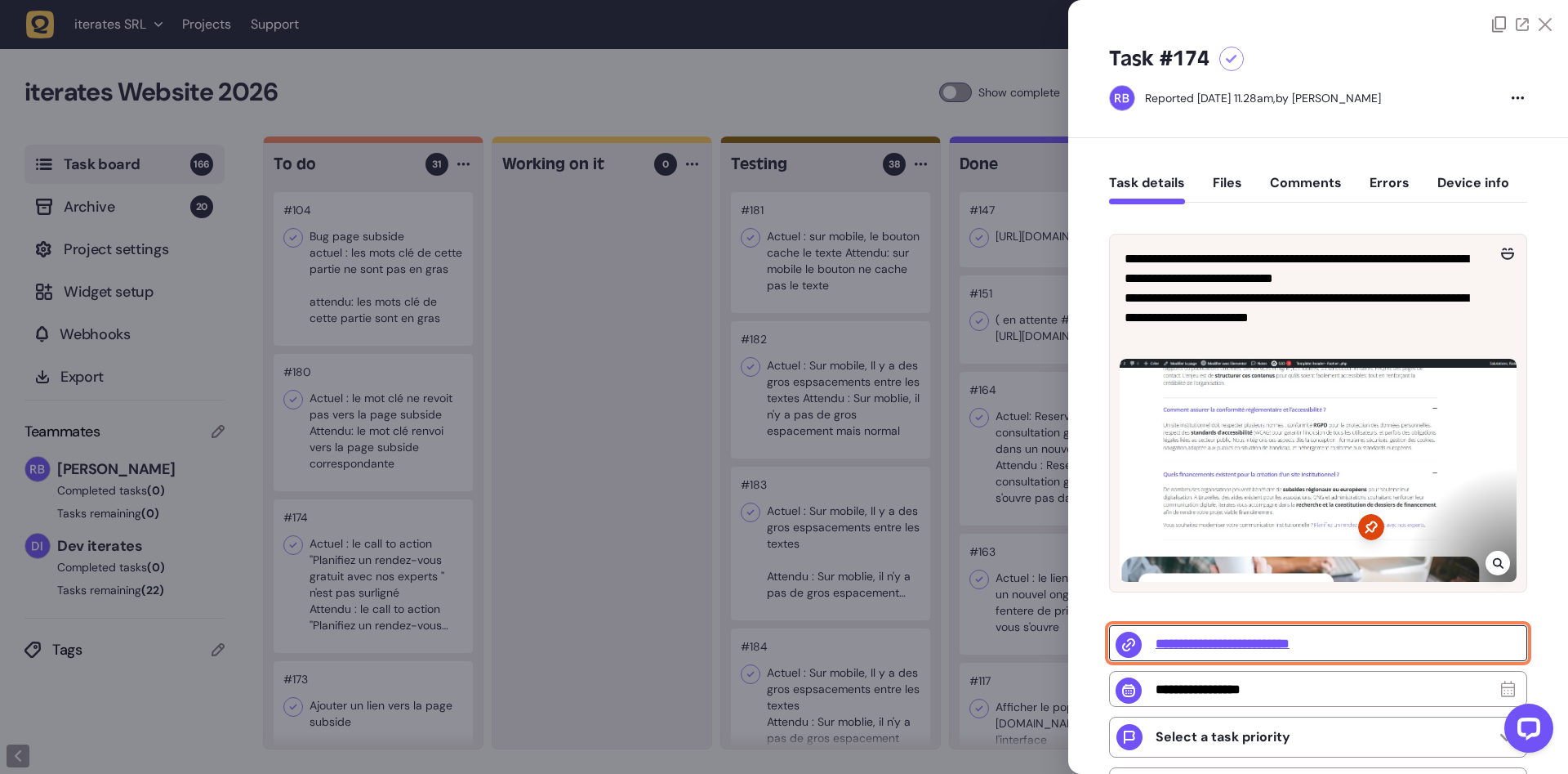
click at [1271, 646] on input "**********" at bounding box center [1318, 643] width 418 height 36
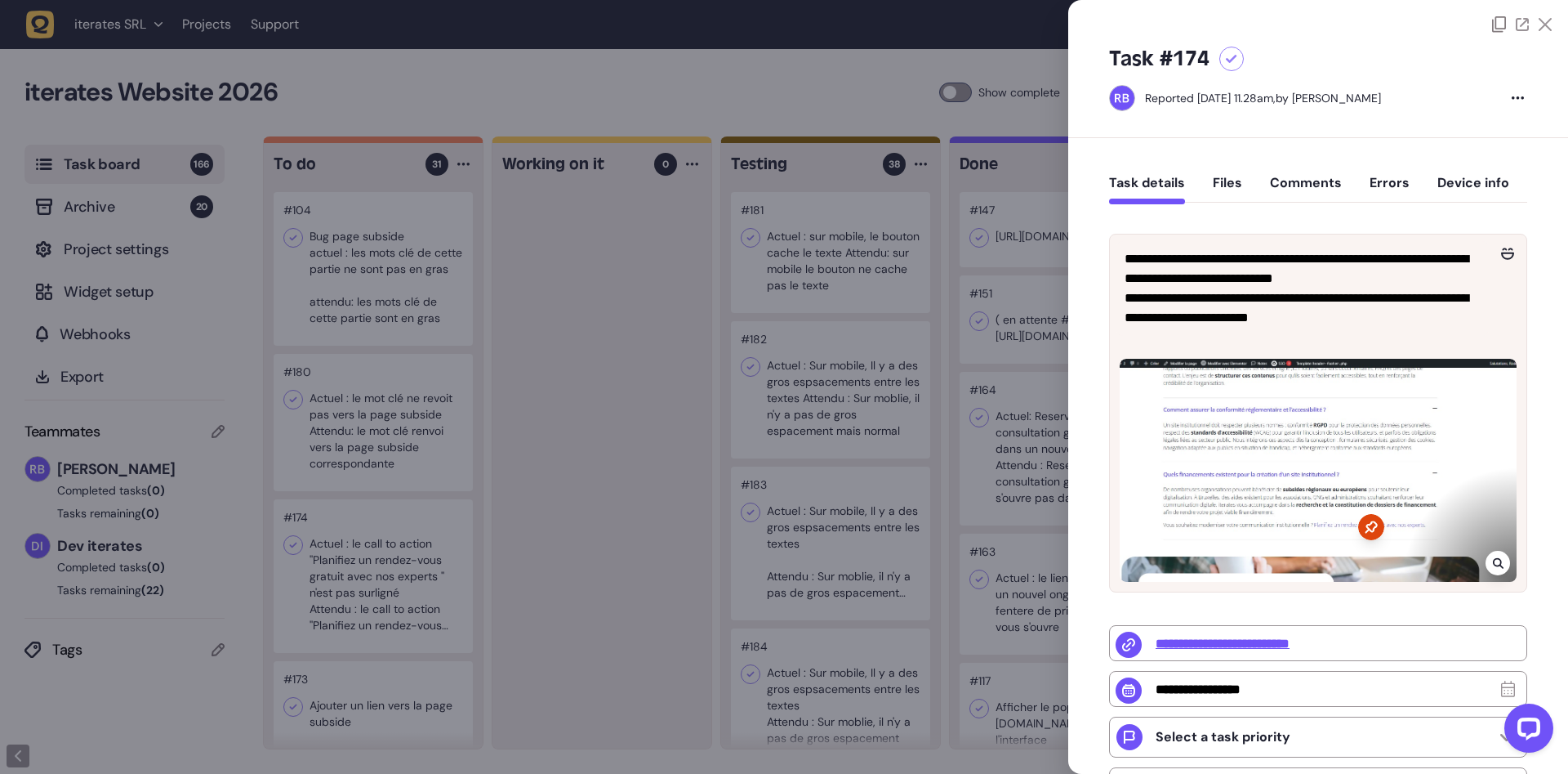
click at [573, 381] on div at bounding box center [784, 387] width 1568 height 774
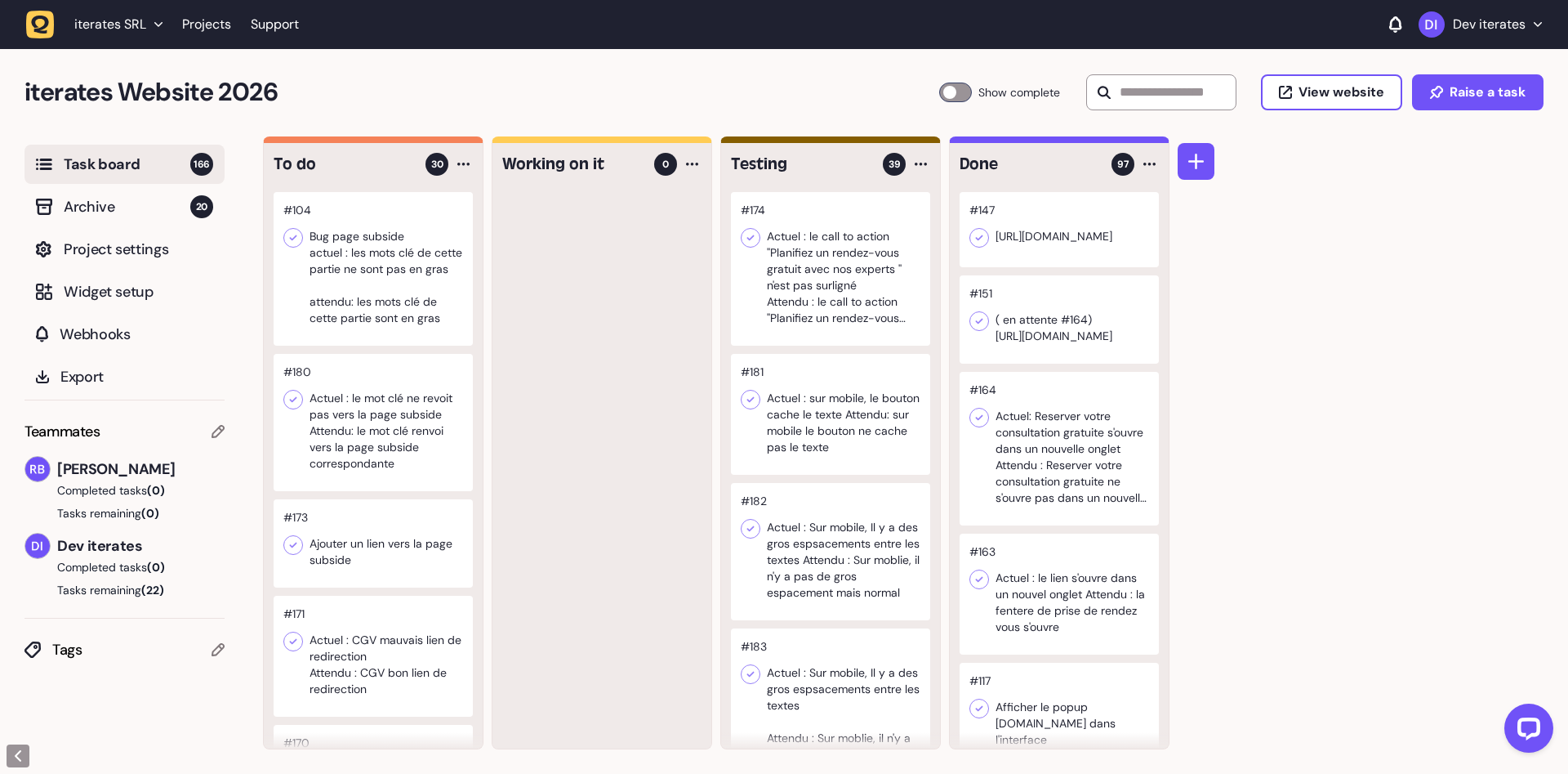
click at [353, 411] on div at bounding box center [373, 423] width 199 height 137
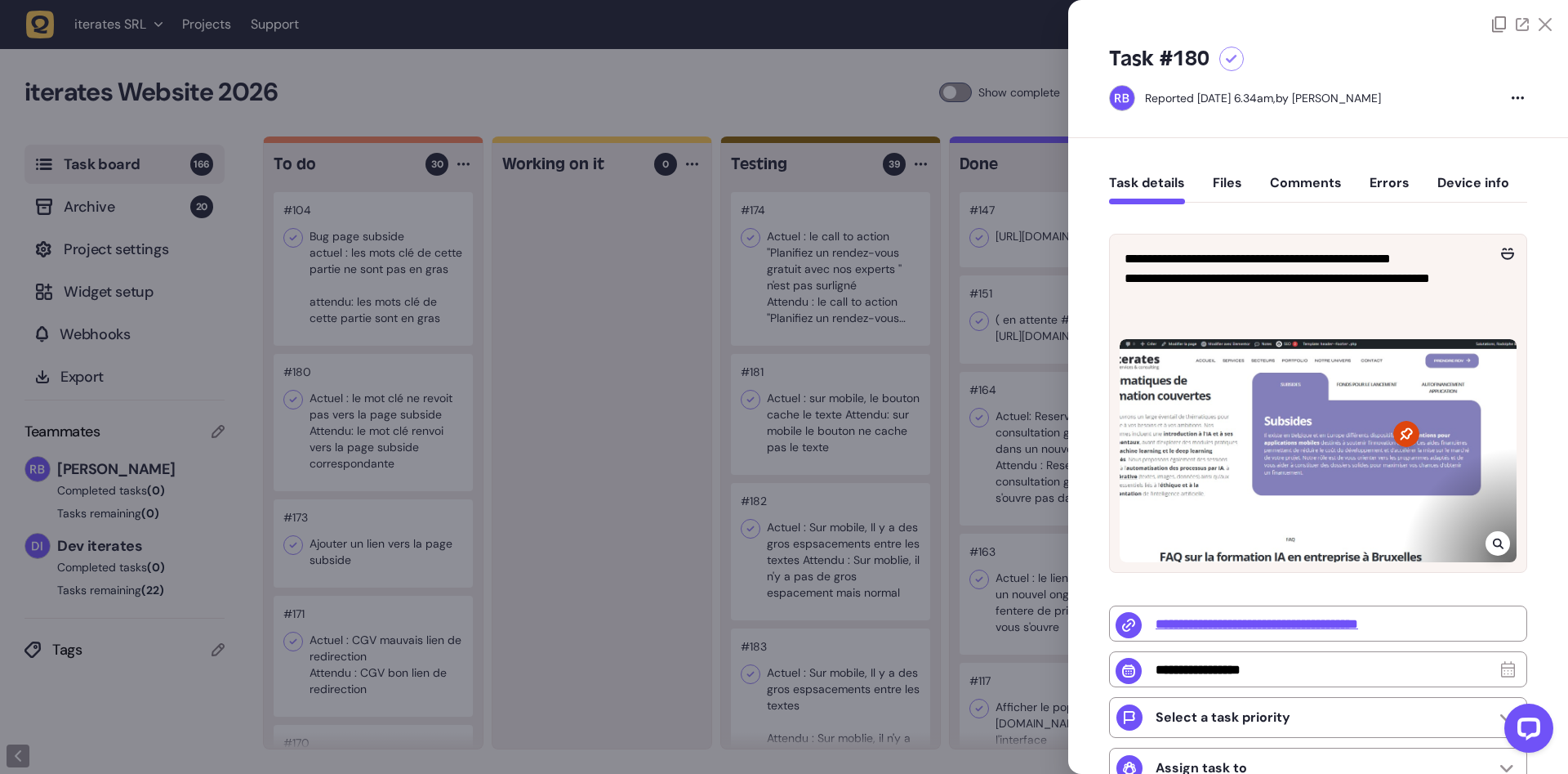
click at [488, 284] on div at bounding box center [784, 387] width 1568 height 774
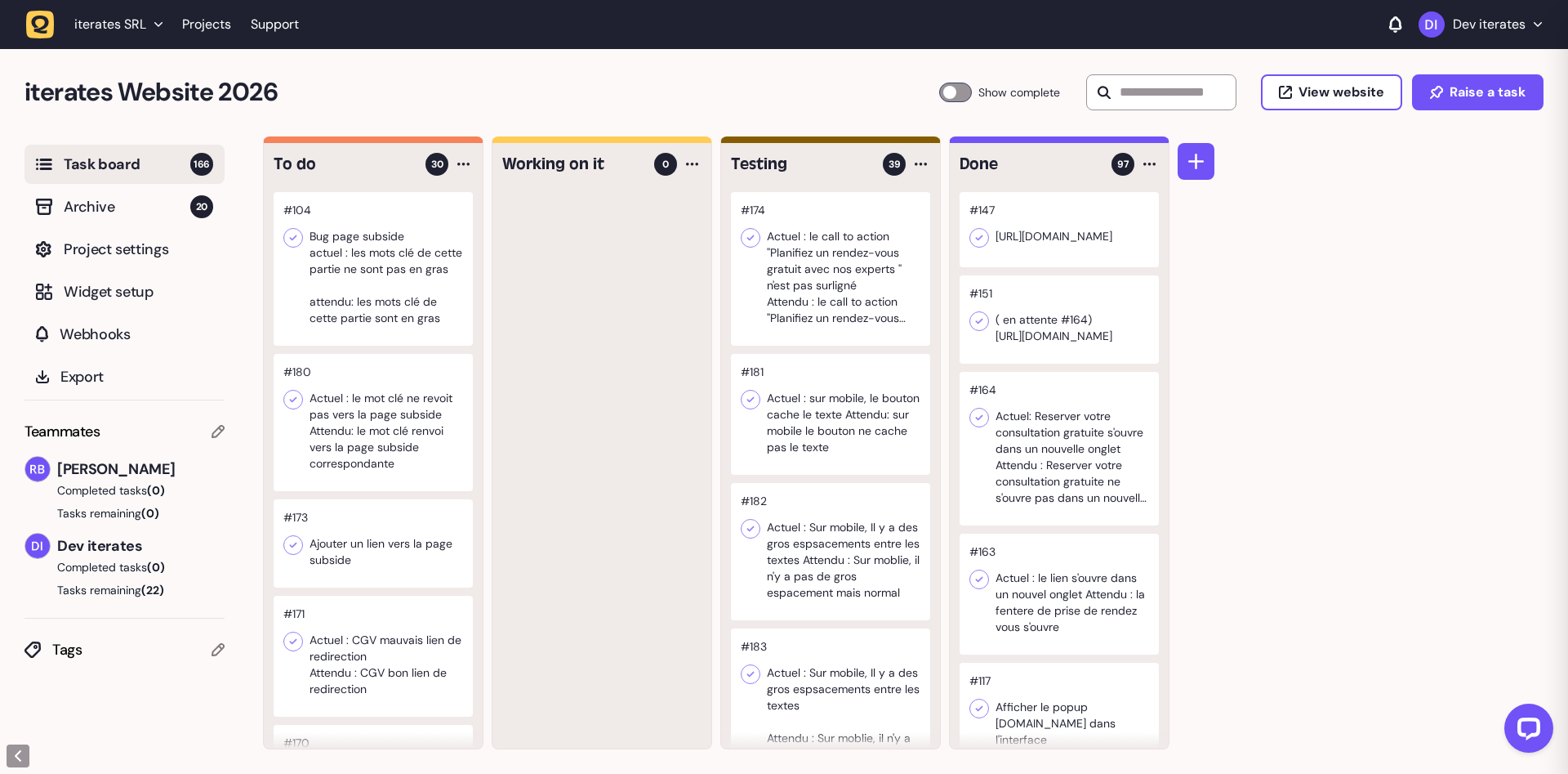
click at [392, 282] on div at bounding box center [373, 268] width 199 height 154
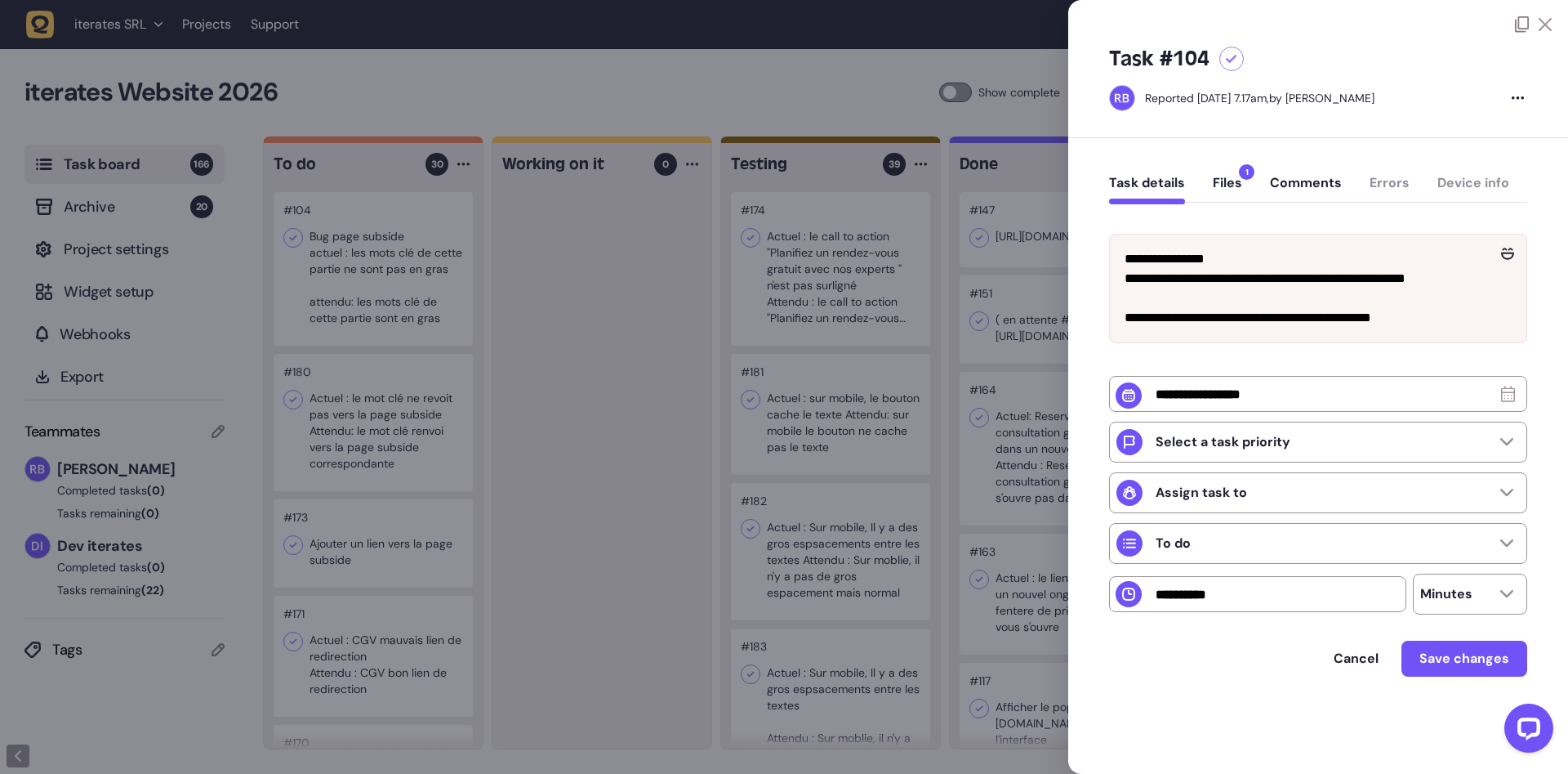
click at [566, 320] on div at bounding box center [784, 387] width 1568 height 774
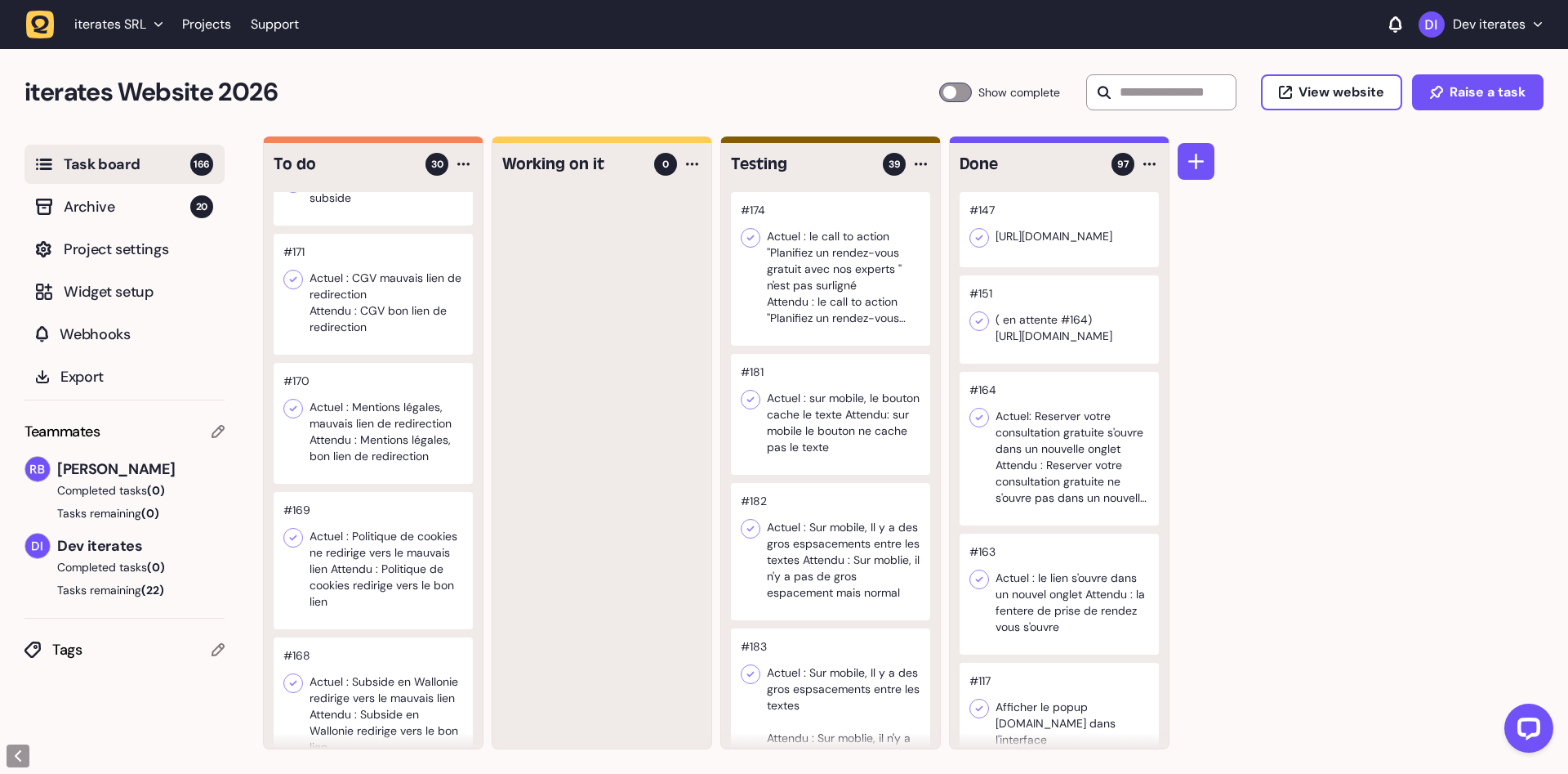
scroll to position [411, 0]
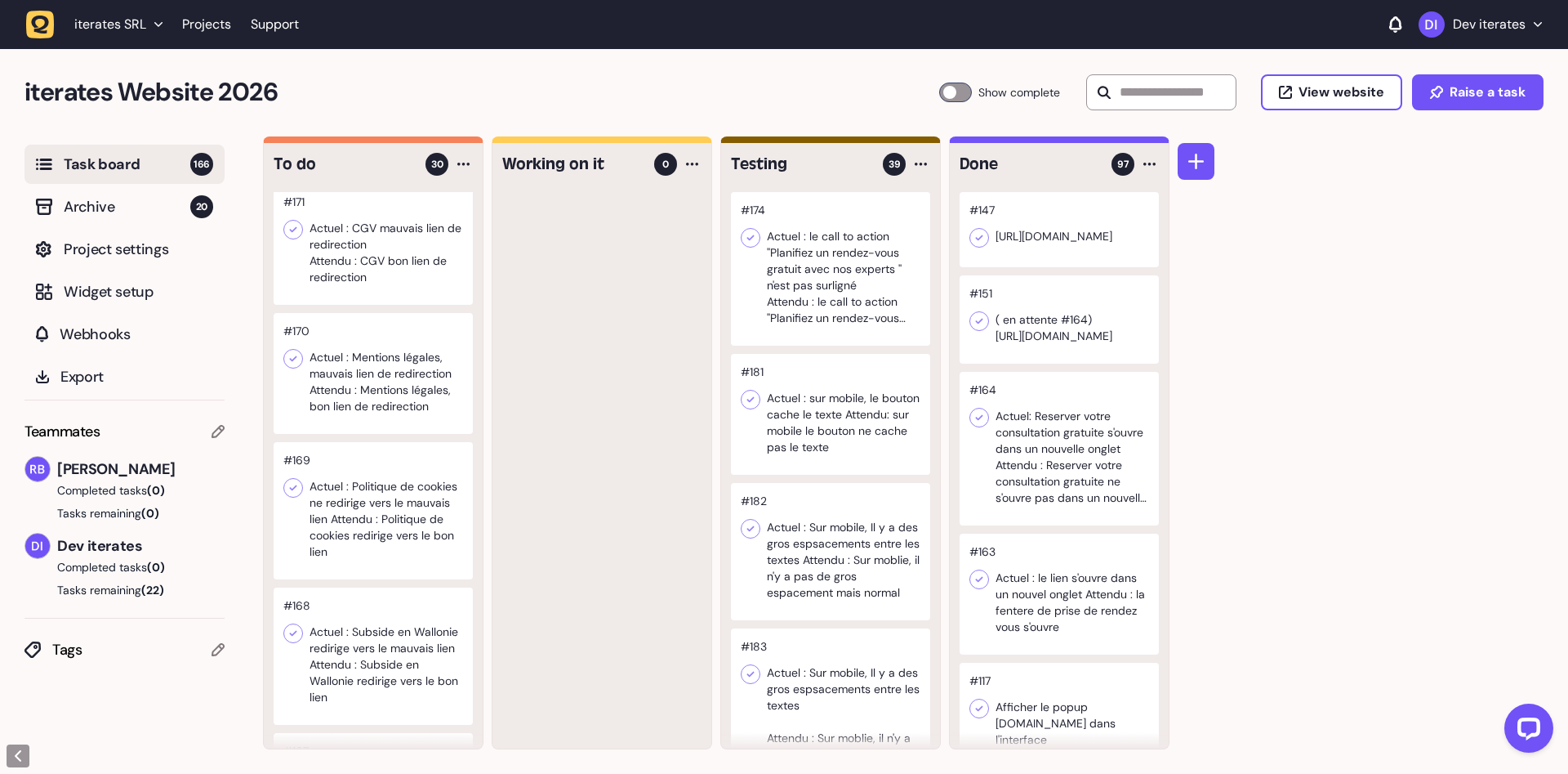
click at [398, 409] on div at bounding box center [373, 373] width 199 height 121
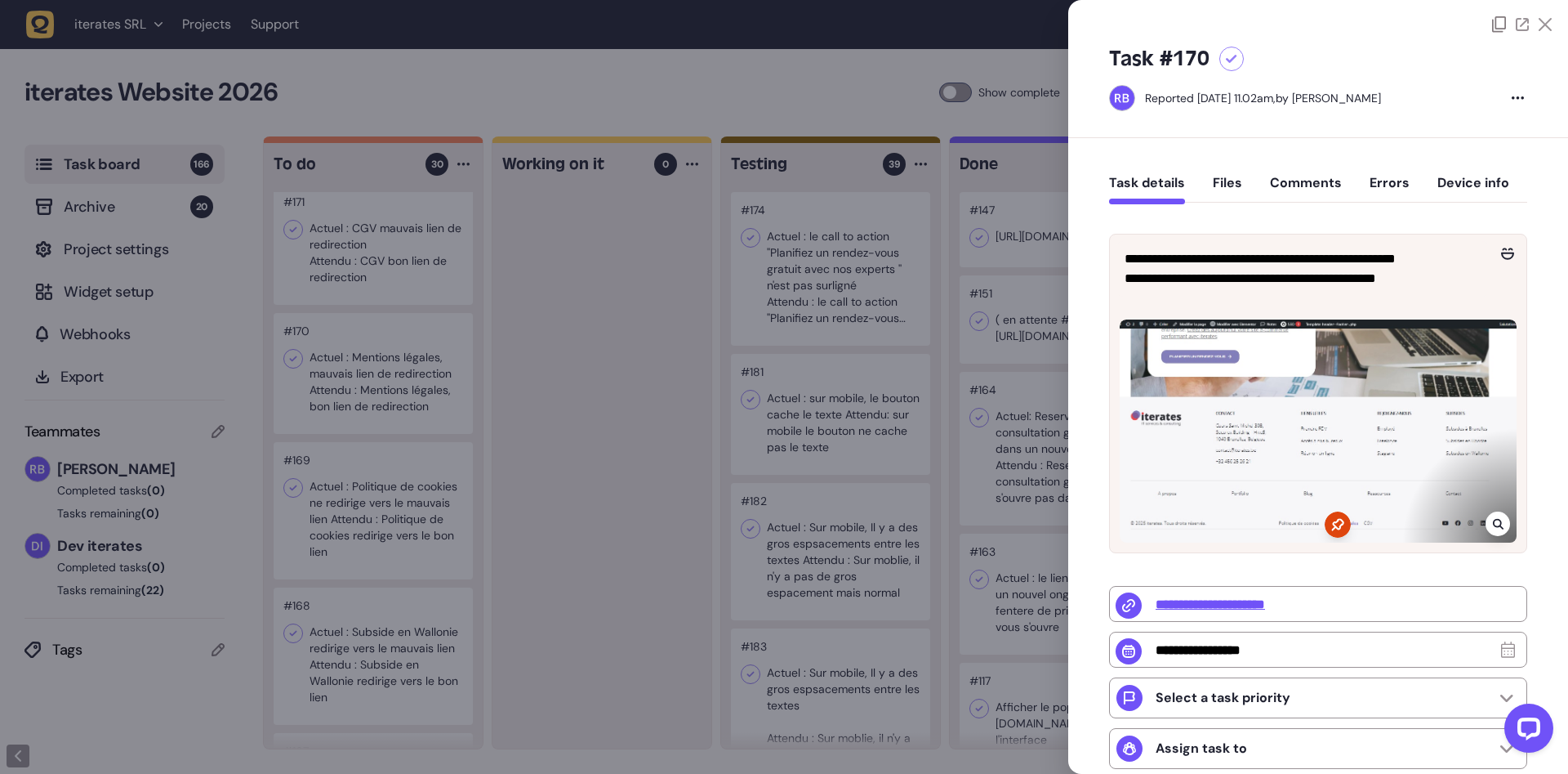
click at [488, 408] on div at bounding box center [784, 387] width 1568 height 774
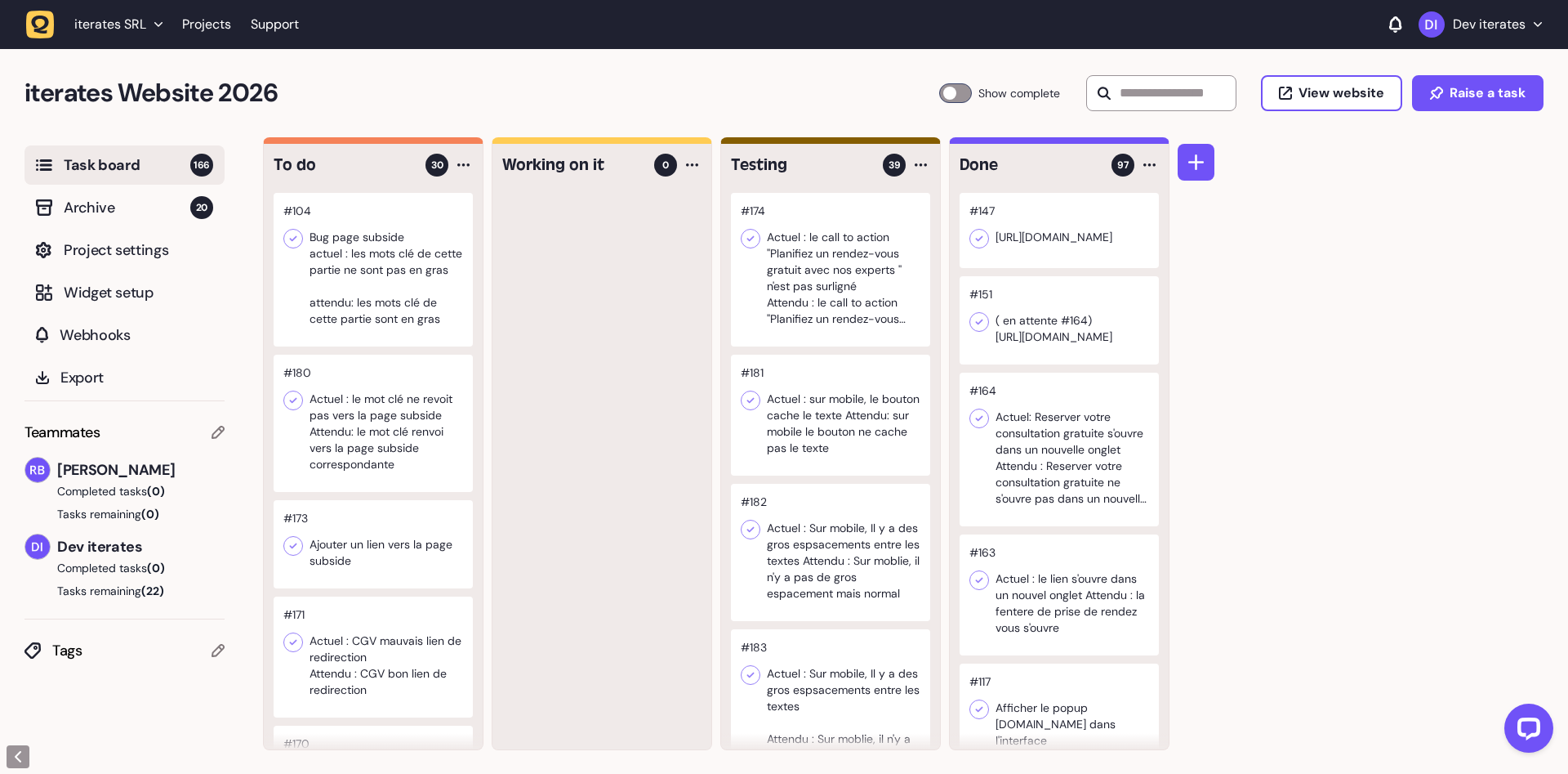
click at [366, 324] on div at bounding box center [373, 269] width 199 height 154
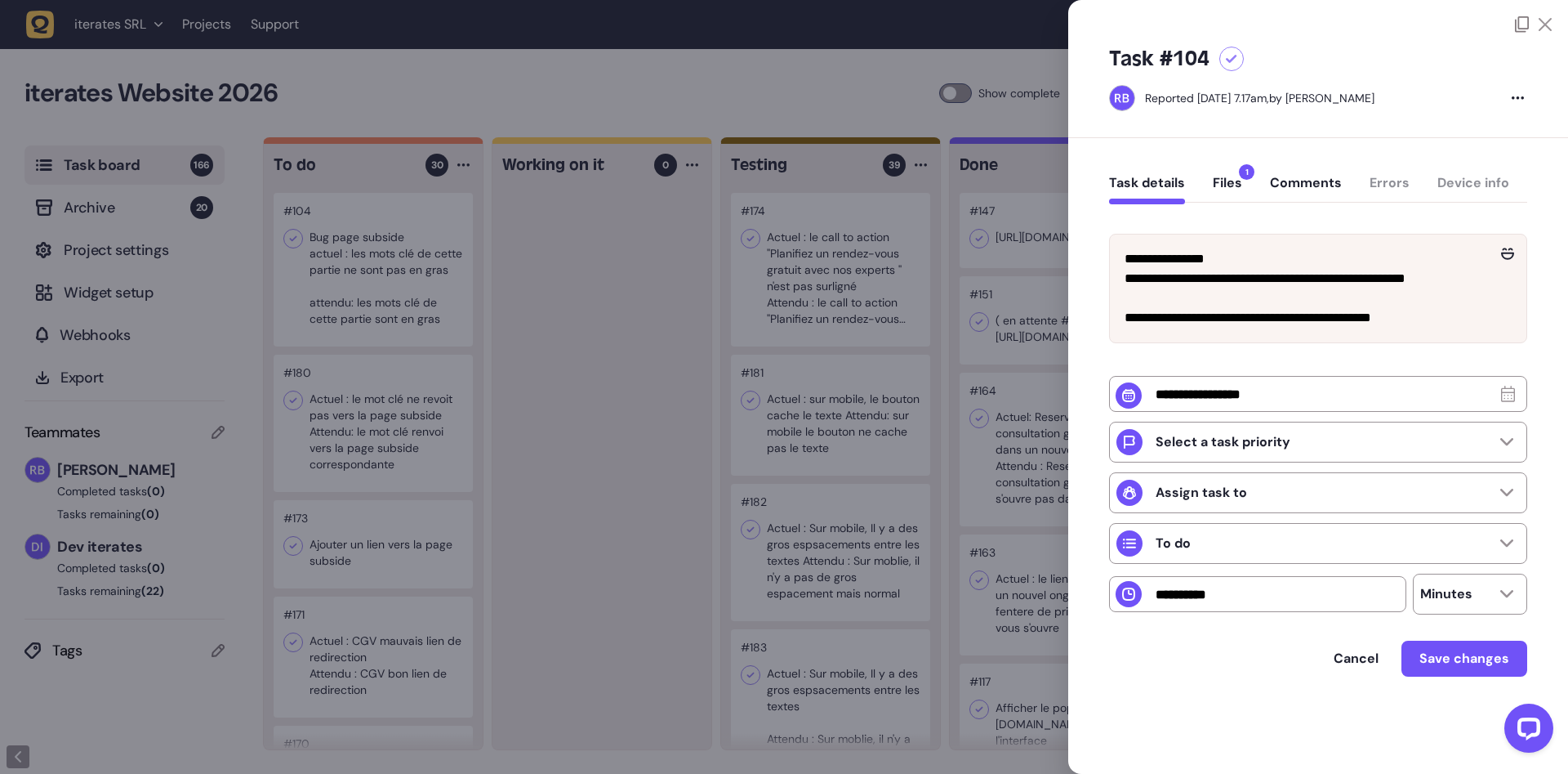
click at [1246, 185] on div "Task details Files 1 Comments Errors Device info" at bounding box center [1318, 186] width 418 height 49
click at [1240, 188] on button "Files 1" at bounding box center [1227, 189] width 30 height 30
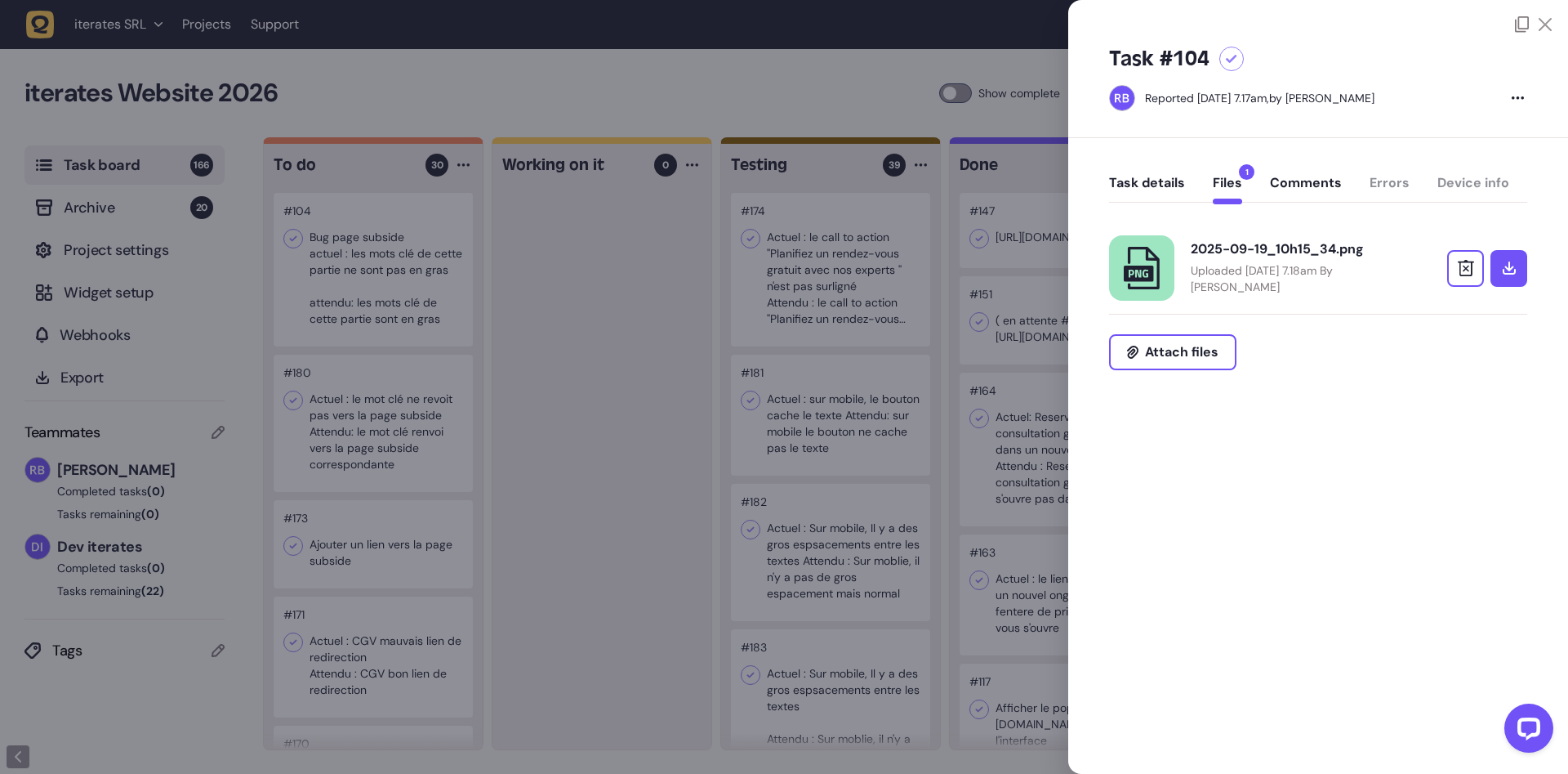
click at [1272, 241] on div "2025-09-19_10h15_34.png" at bounding box center [1296, 249] width 213 height 16
click at [1151, 188] on button "Task details" at bounding box center [1147, 189] width 76 height 30
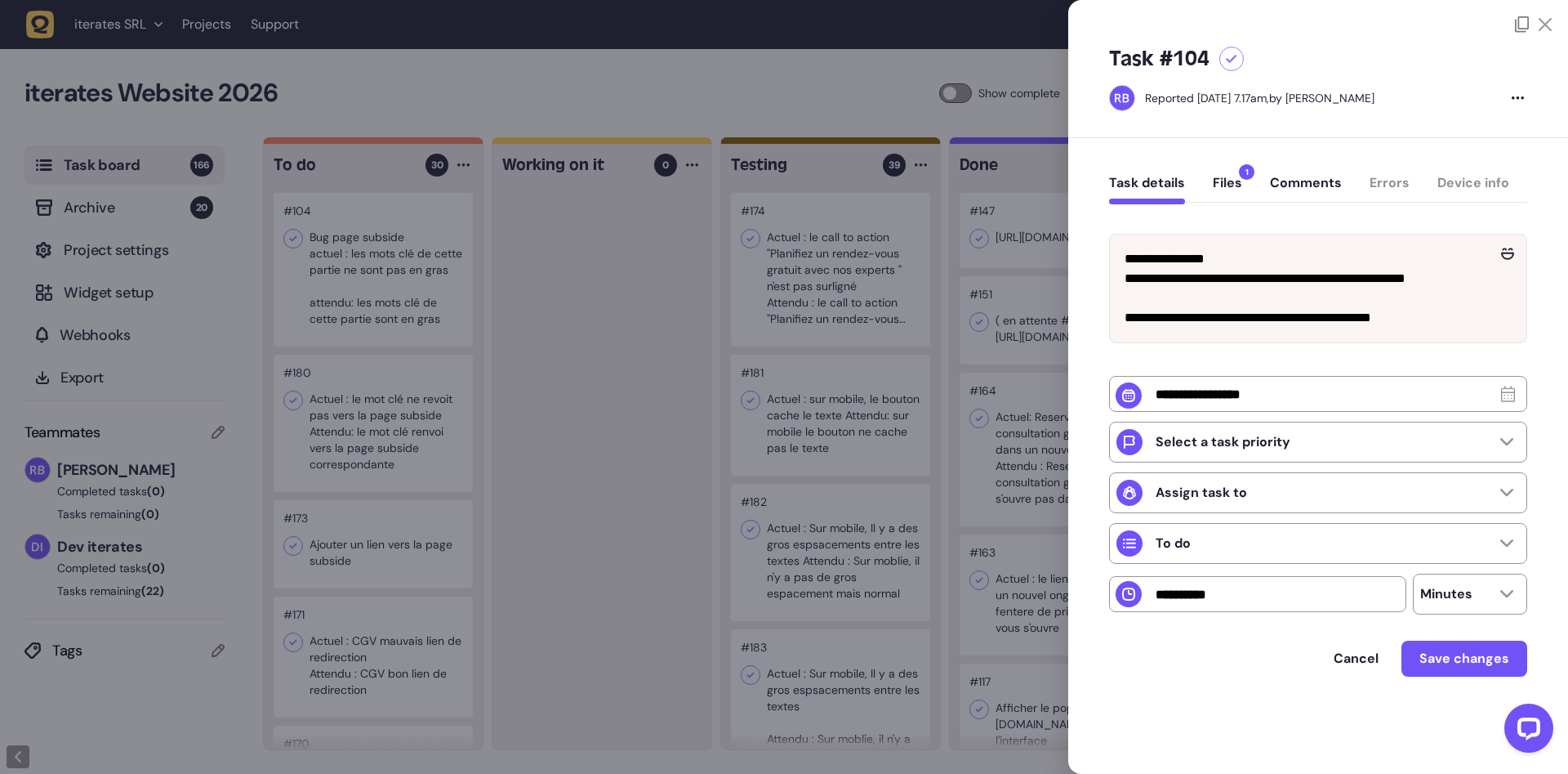
click at [556, 354] on div at bounding box center [784, 387] width 1568 height 774
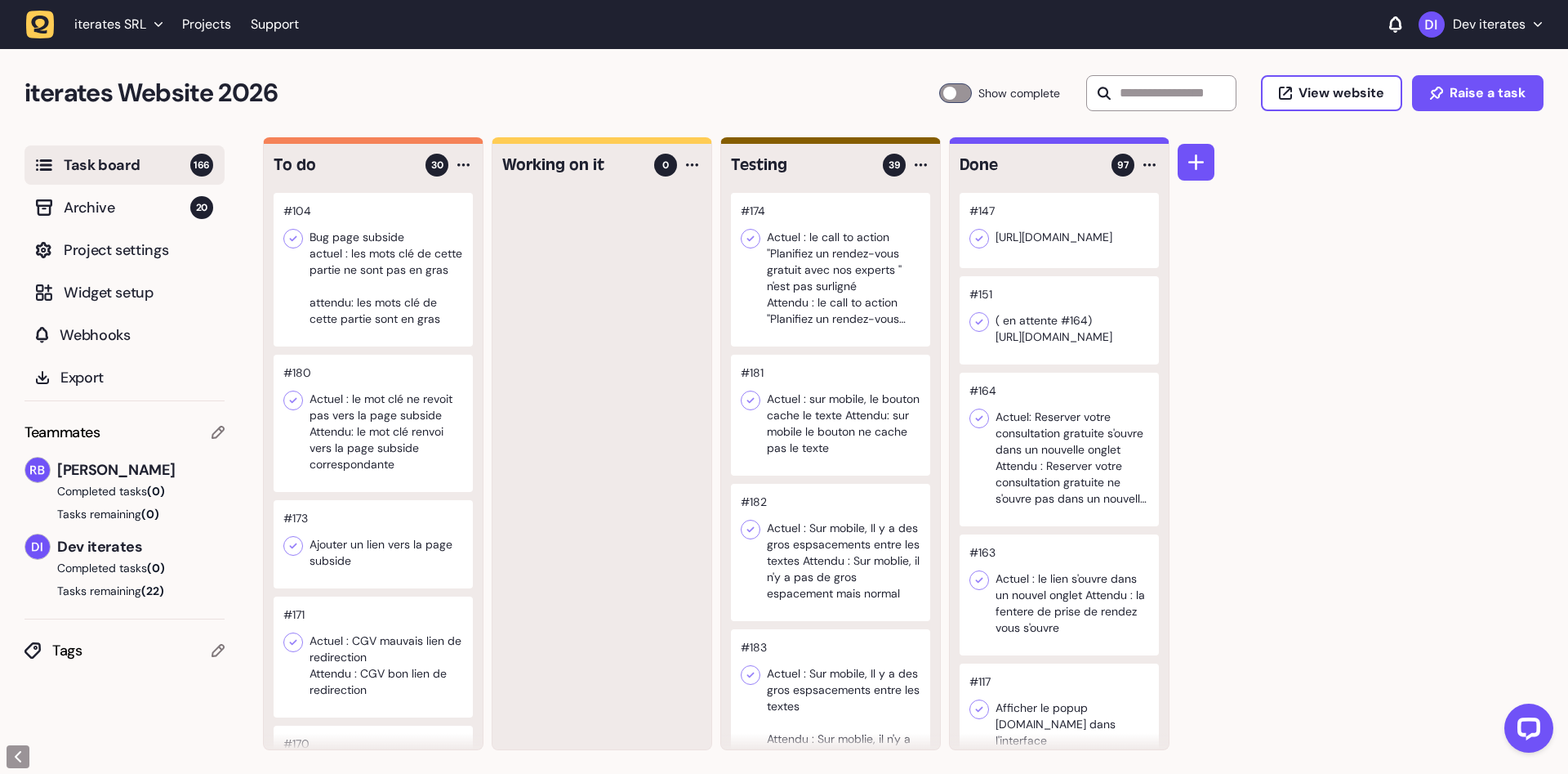
click at [825, 405] on div at bounding box center [830, 415] width 199 height 121
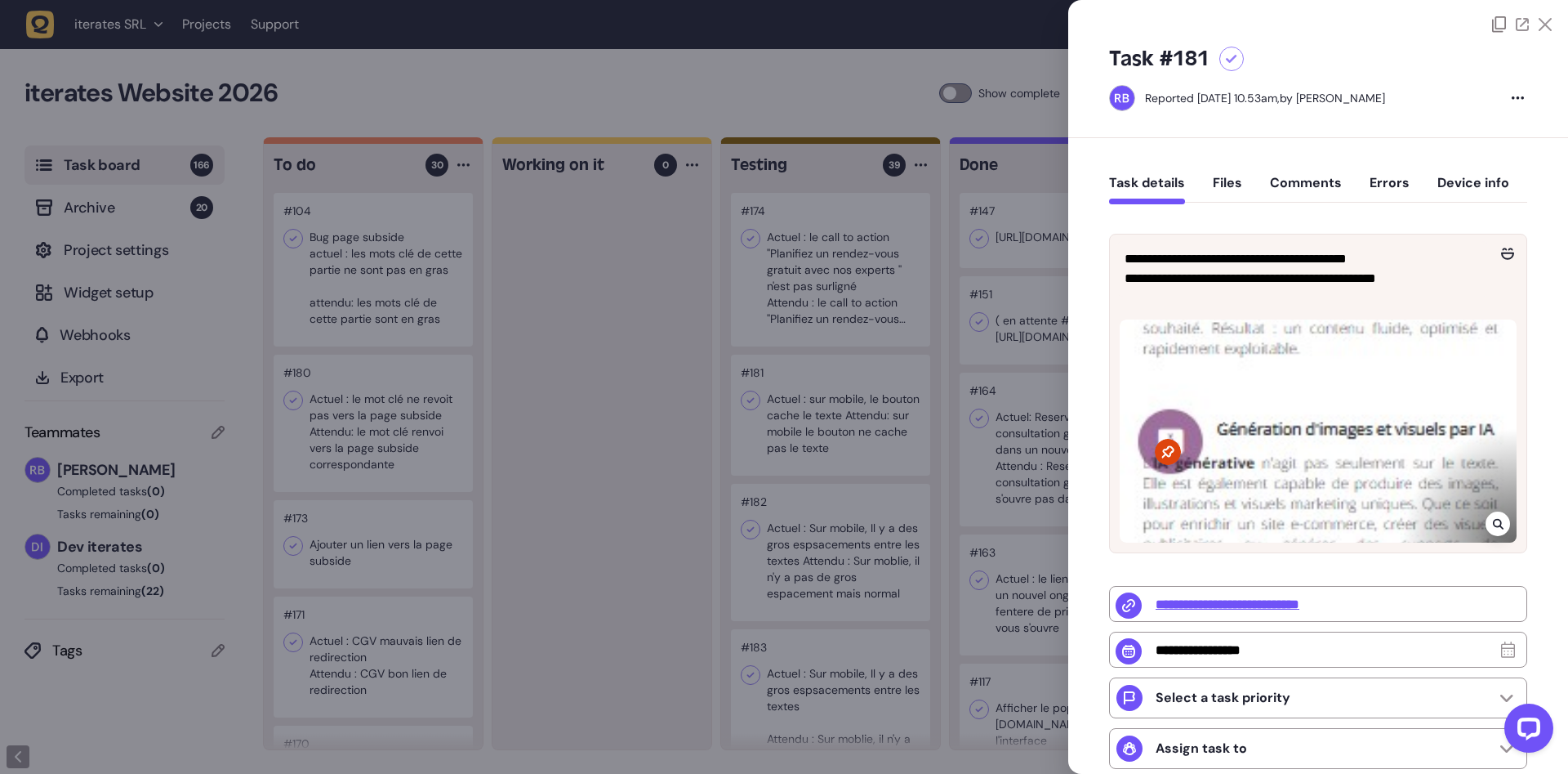
click at [836, 443] on div at bounding box center [784, 387] width 1568 height 774
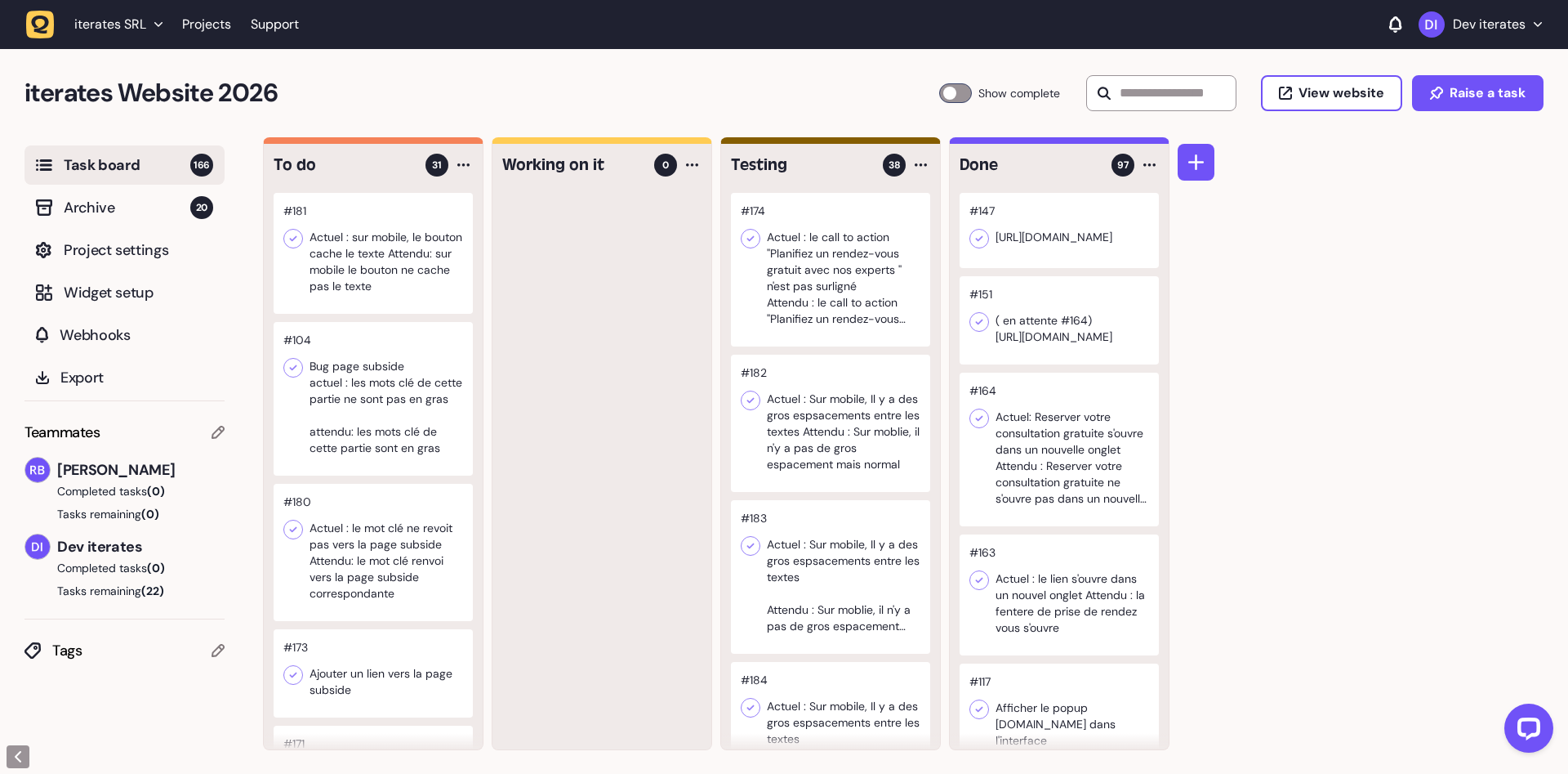
click at [826, 285] on div at bounding box center [830, 269] width 199 height 154
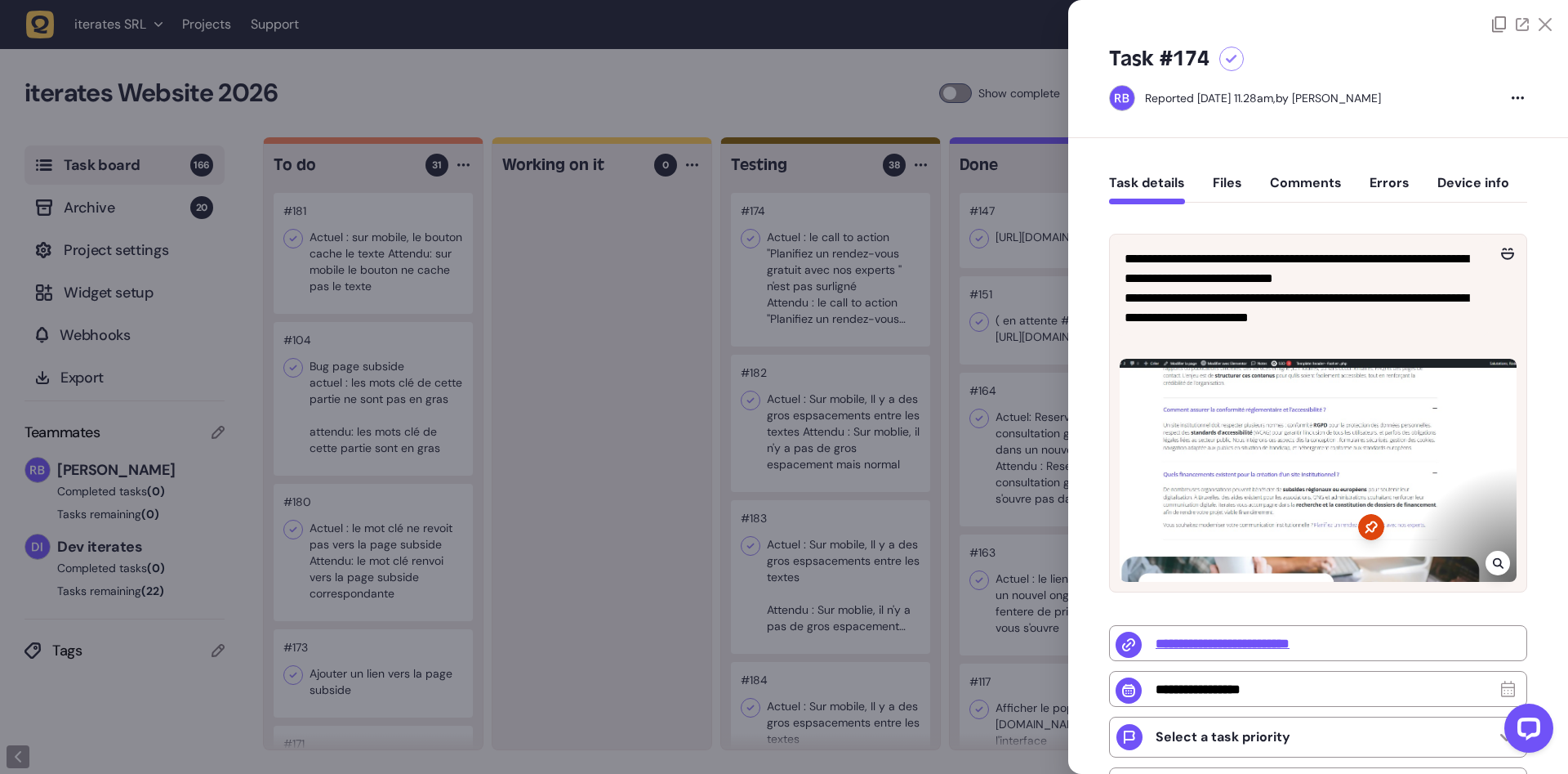
click at [394, 253] on div at bounding box center [784, 387] width 1568 height 774
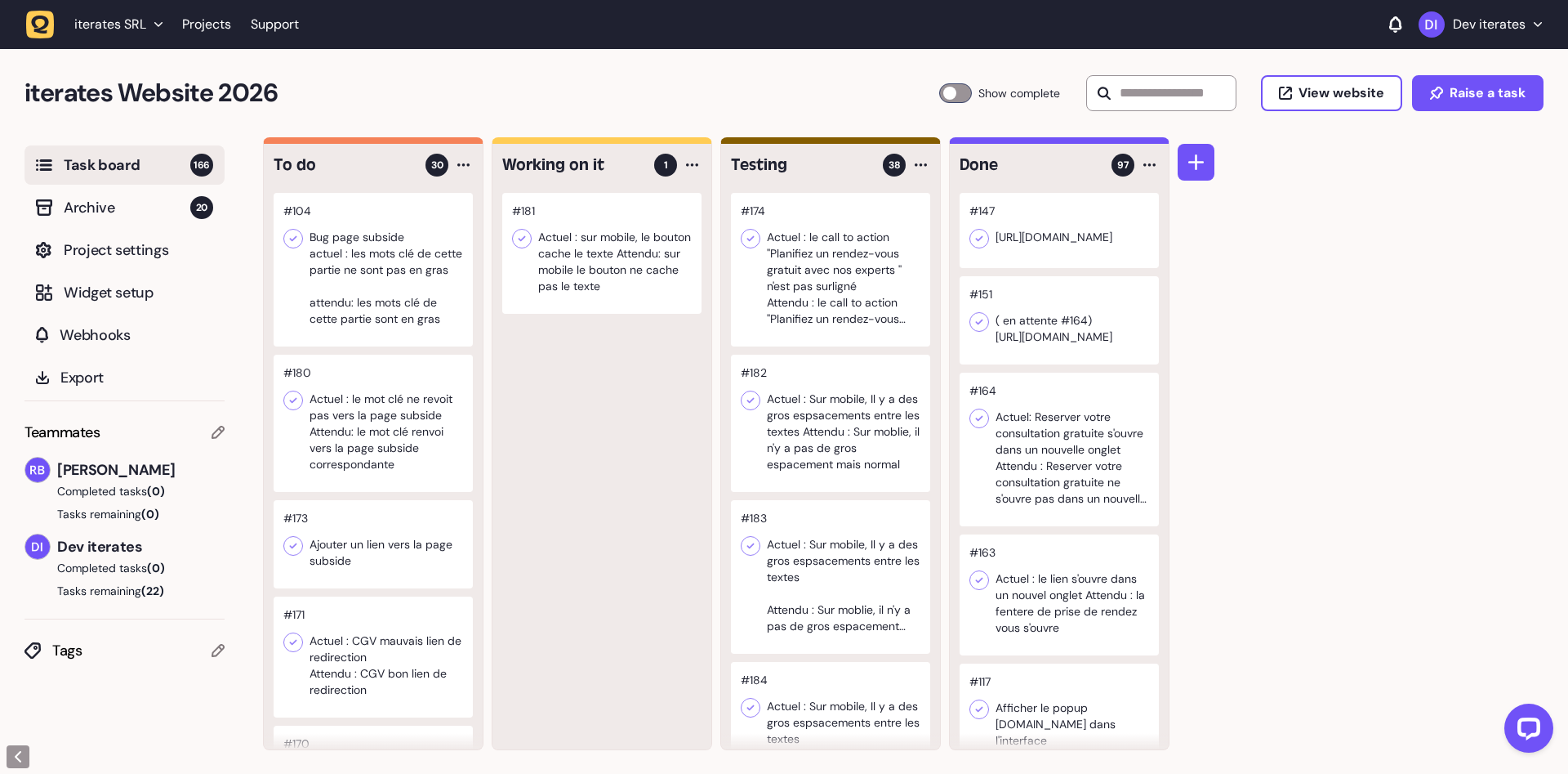
click at [792, 283] on div at bounding box center [830, 269] width 199 height 154
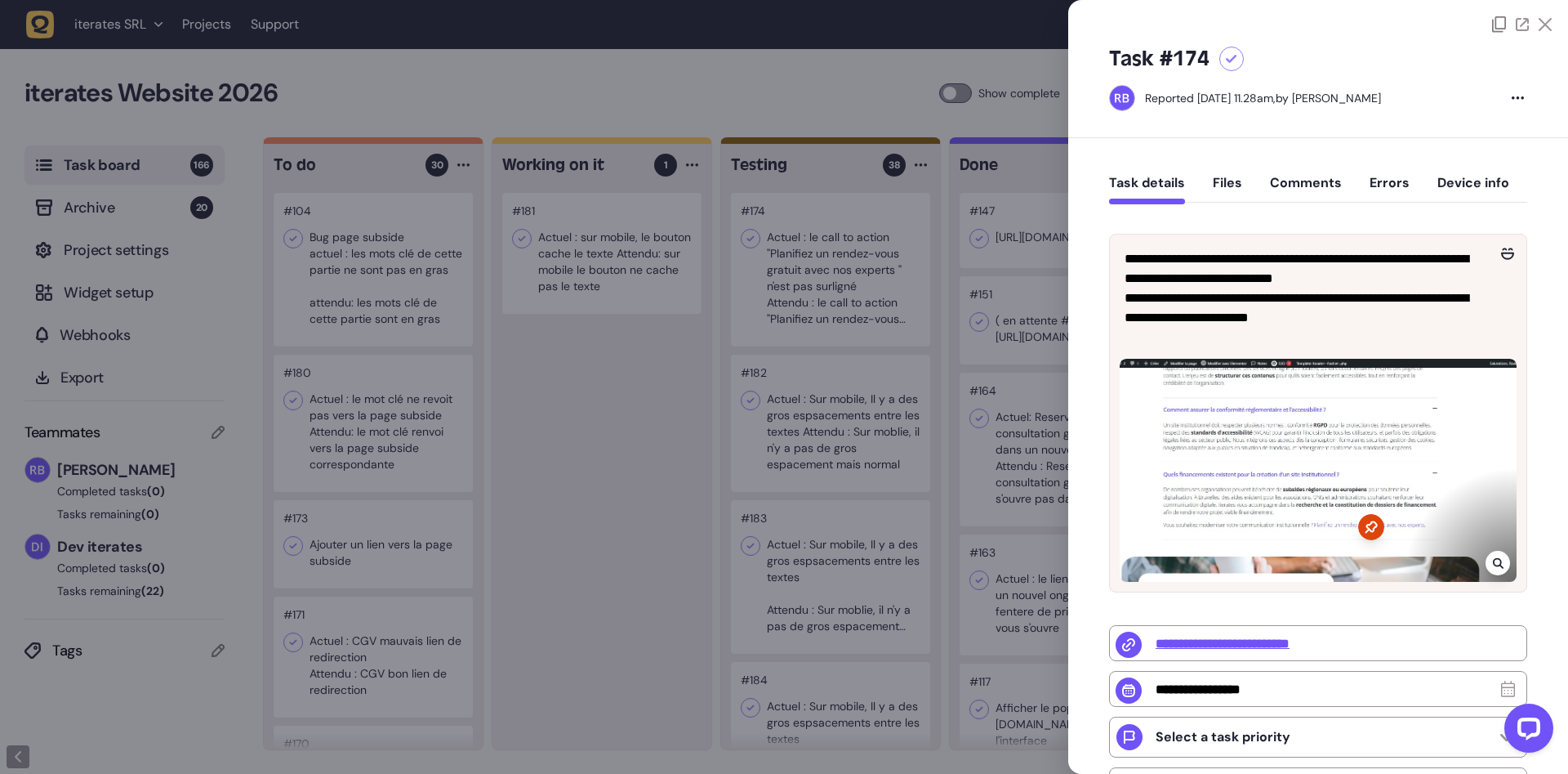
click at [643, 264] on div at bounding box center [784, 387] width 1568 height 774
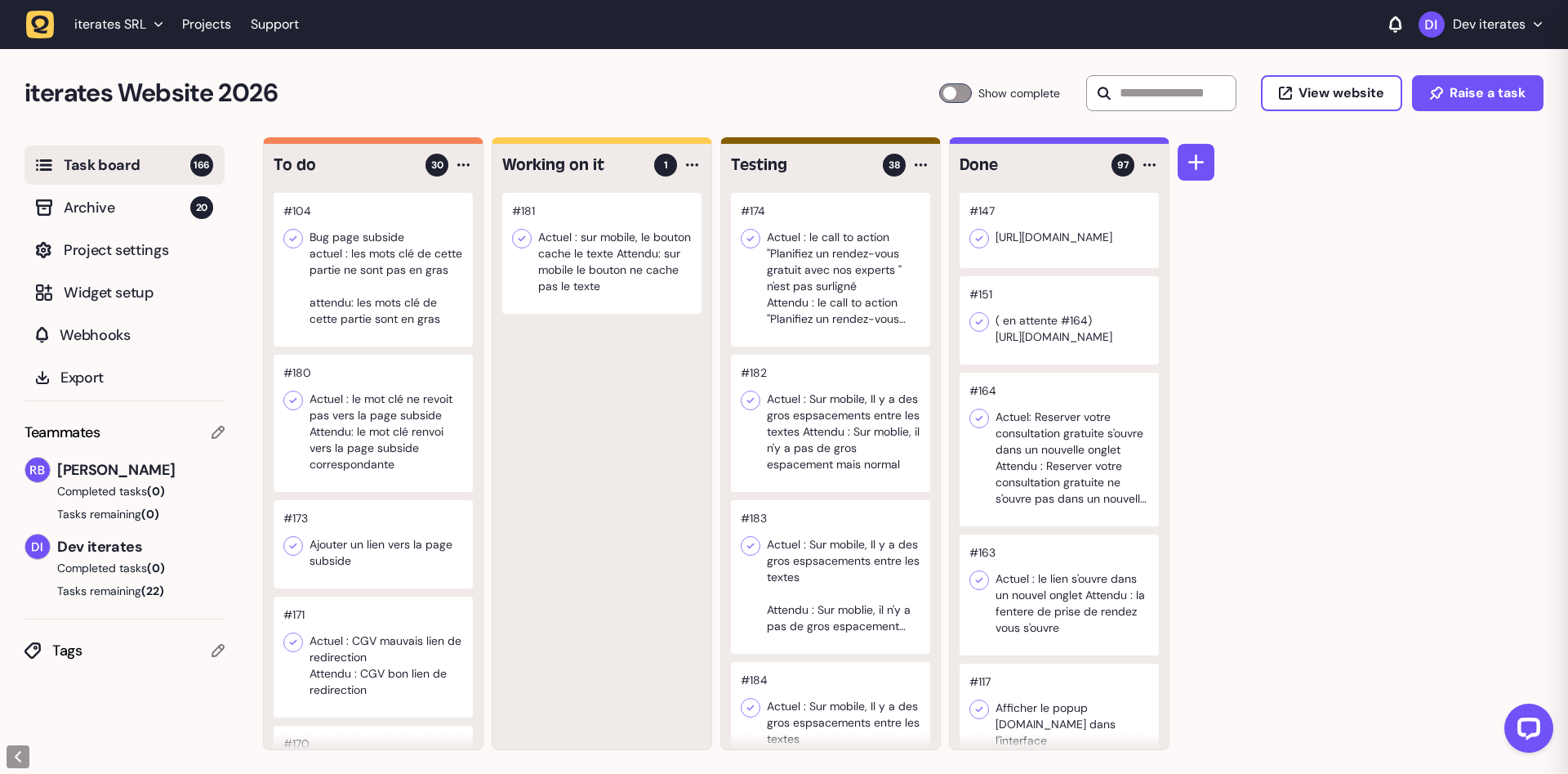
click at [603, 271] on div at bounding box center [601, 253] width 199 height 121
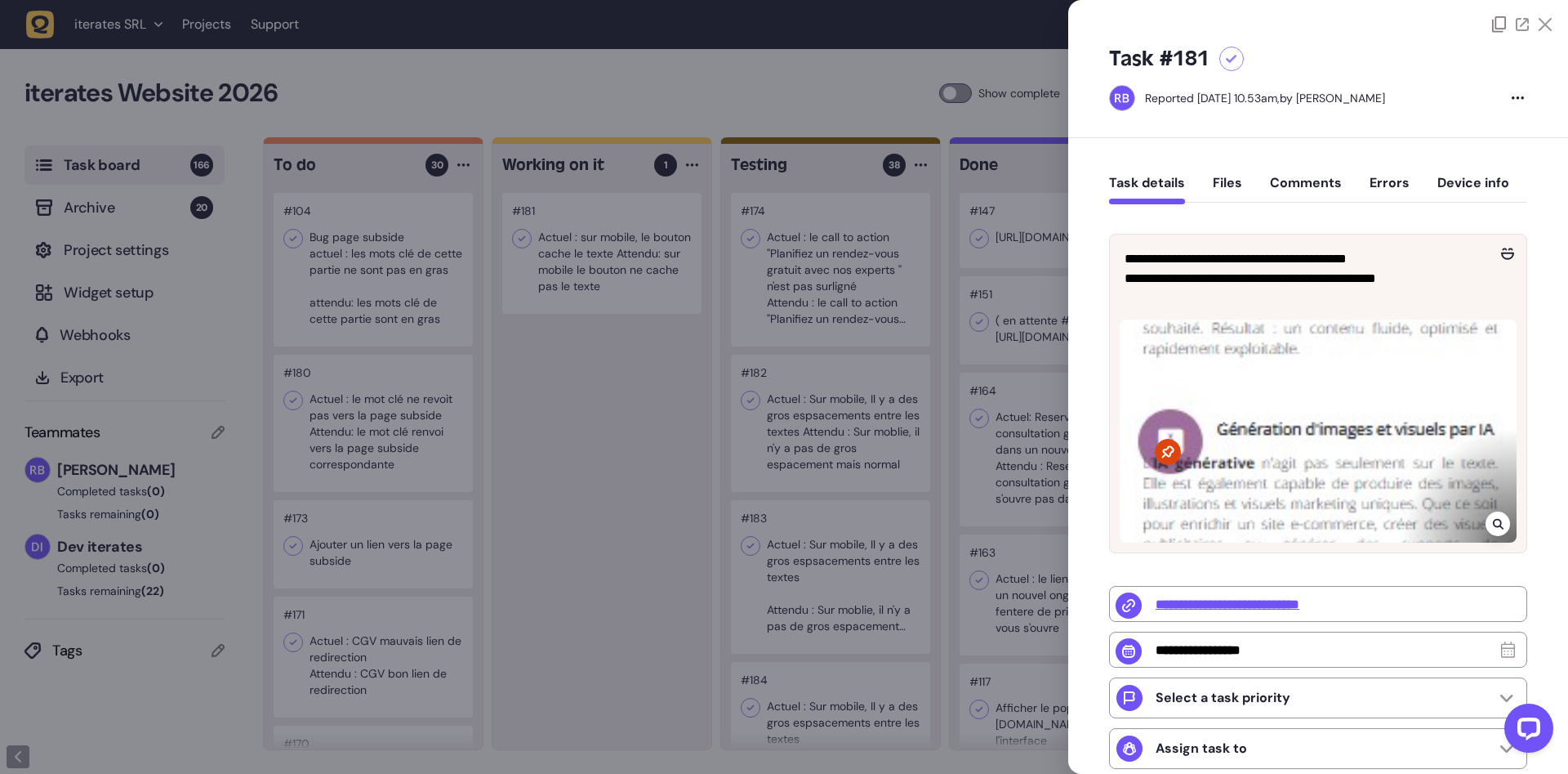
click at [643, 491] on div at bounding box center [784, 387] width 1568 height 774
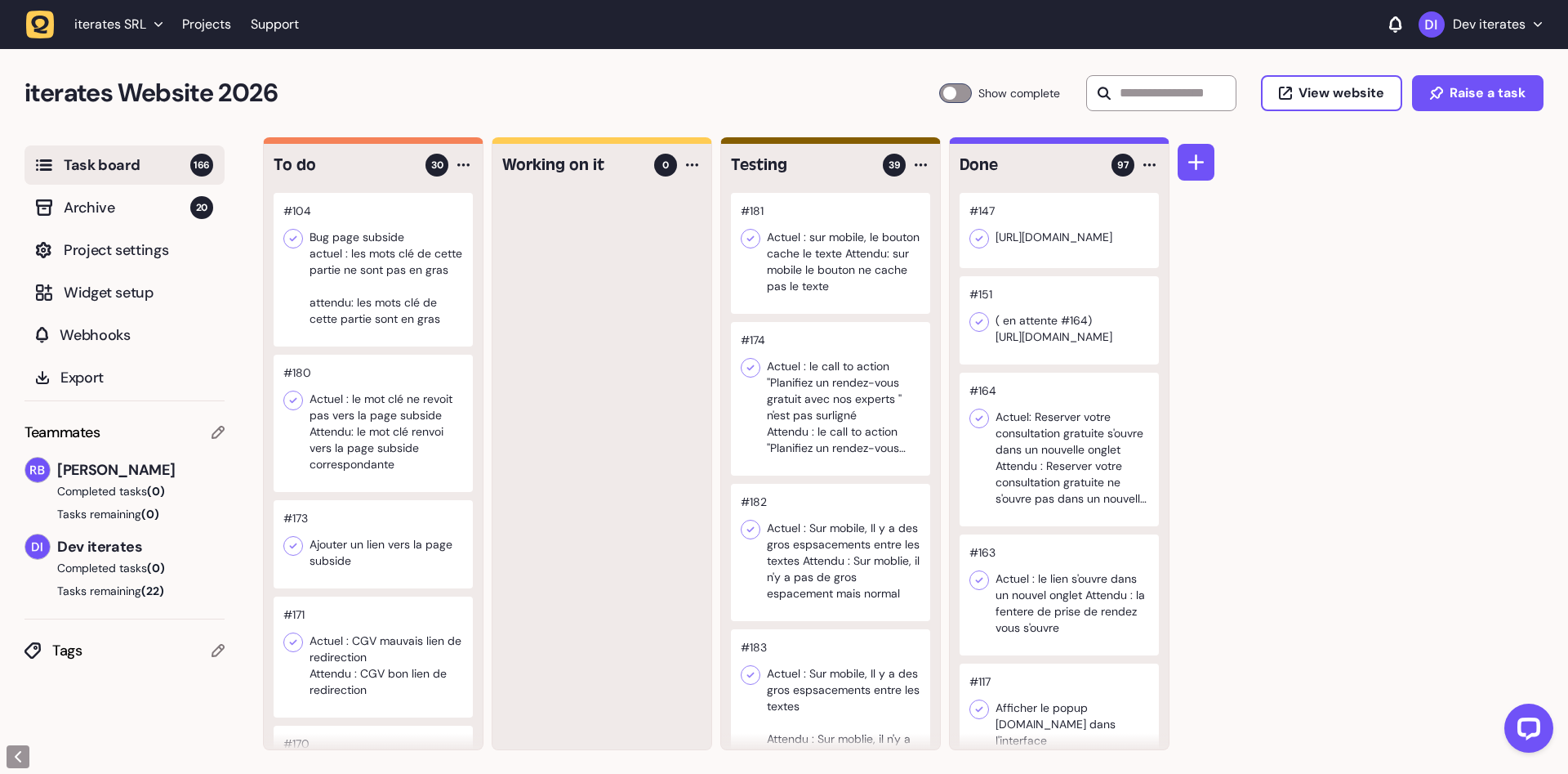
click at [361, 283] on div at bounding box center [373, 269] width 199 height 154
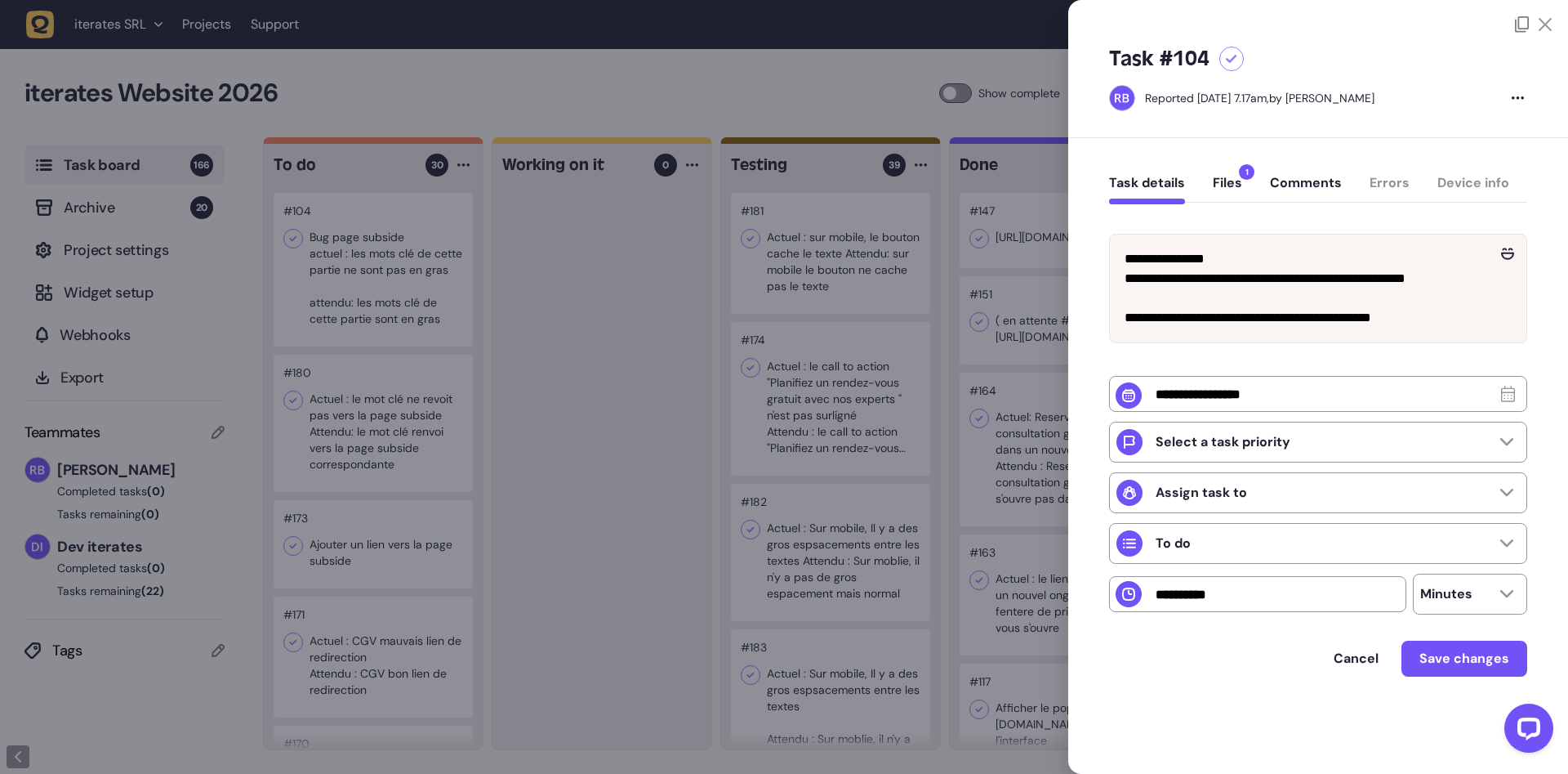
click at [602, 328] on div at bounding box center [784, 387] width 1568 height 774
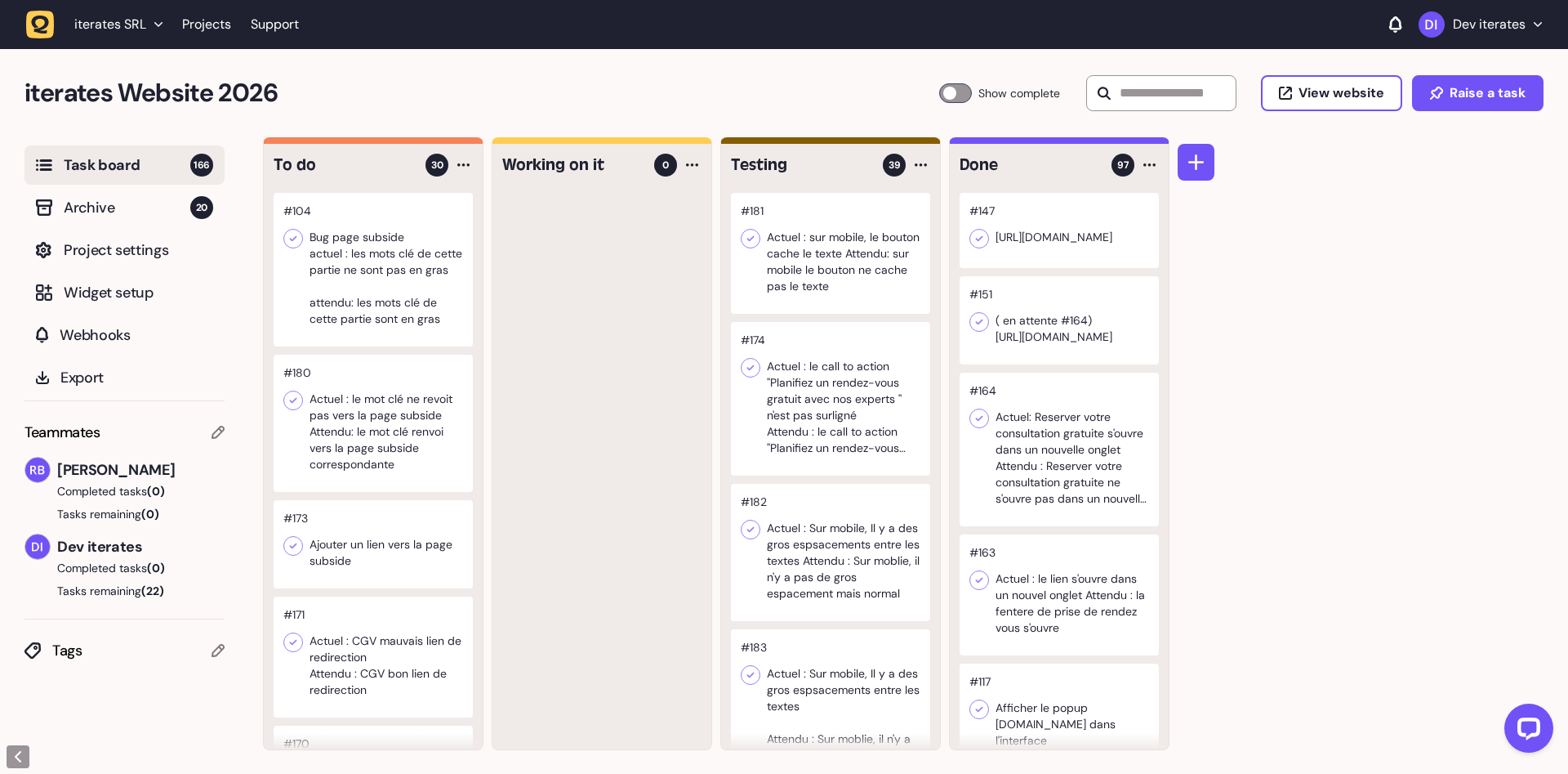
click at [844, 274] on div at bounding box center [830, 253] width 199 height 121
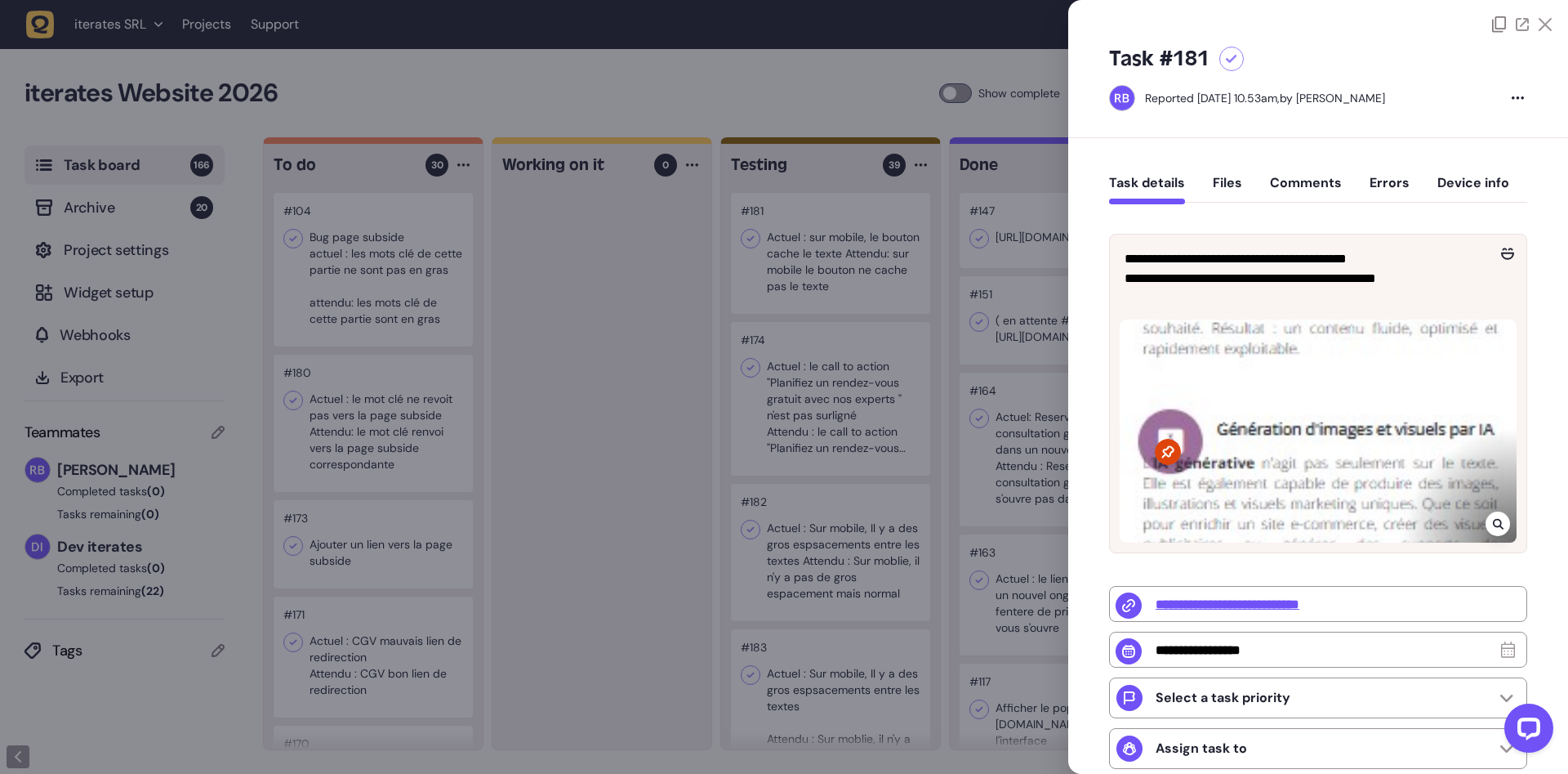
click at [844, 274] on div at bounding box center [784, 387] width 1568 height 774
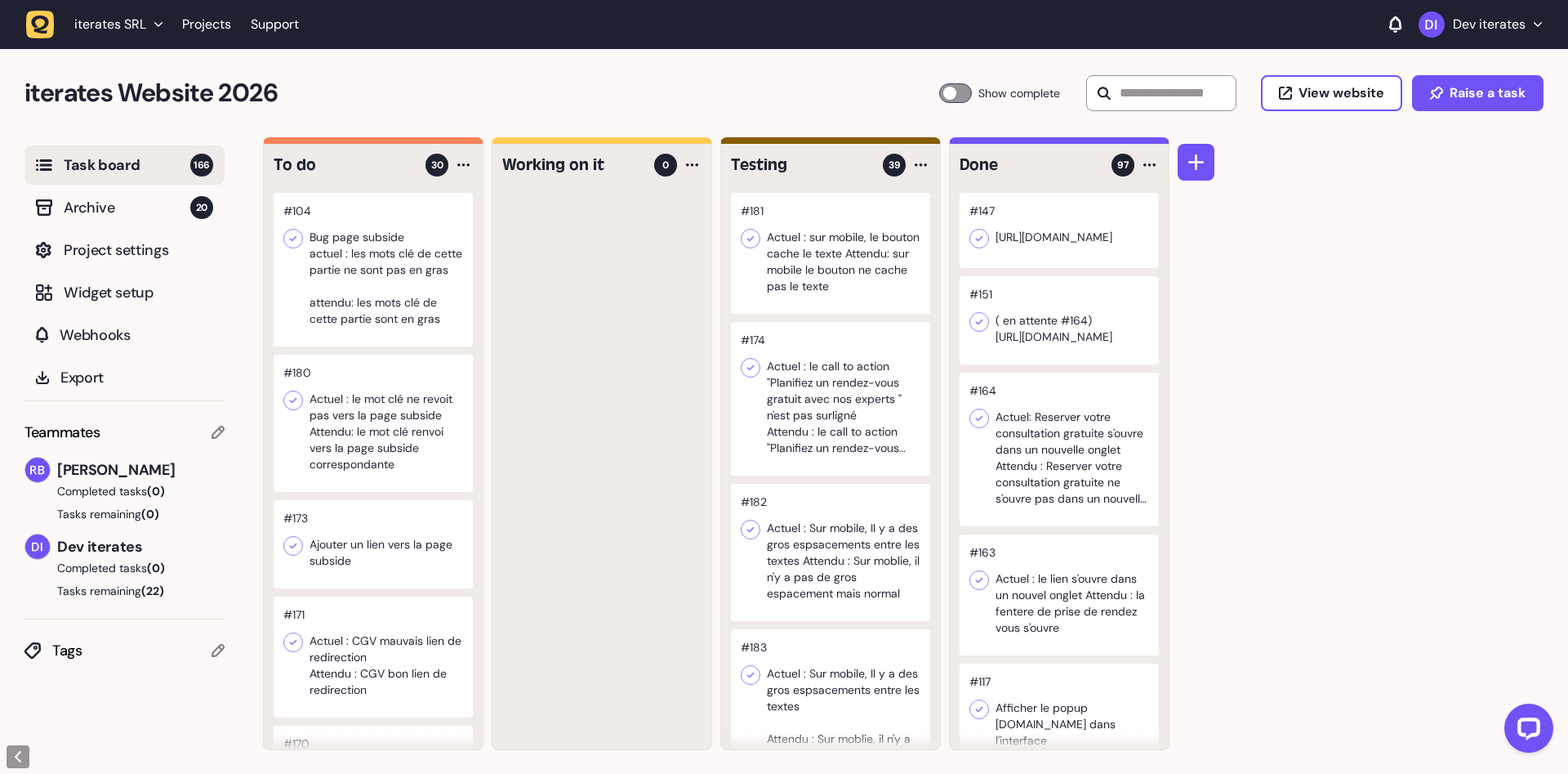
click at [378, 273] on div at bounding box center [373, 269] width 199 height 154
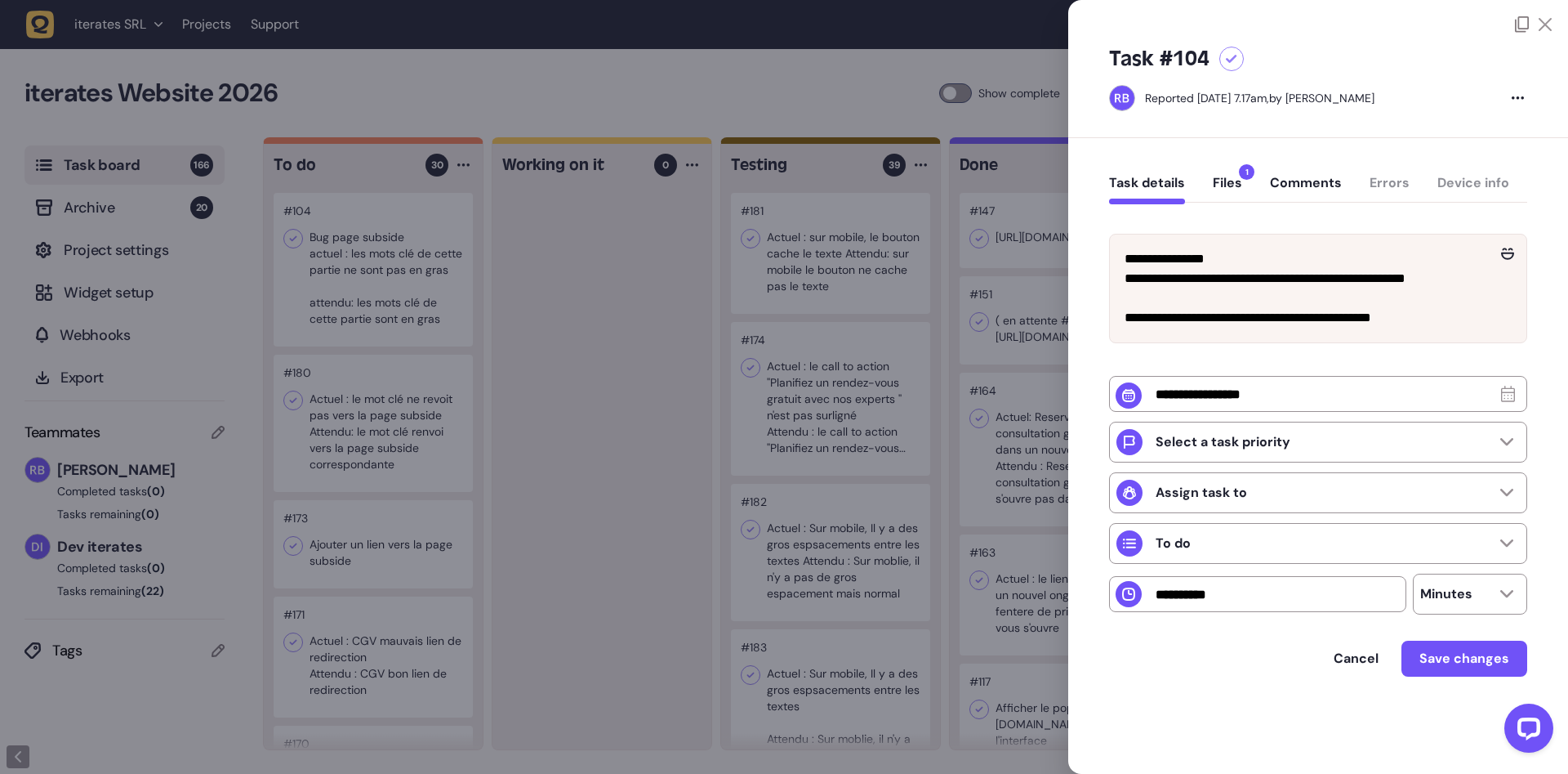
click at [435, 382] on div at bounding box center [784, 387] width 1568 height 774
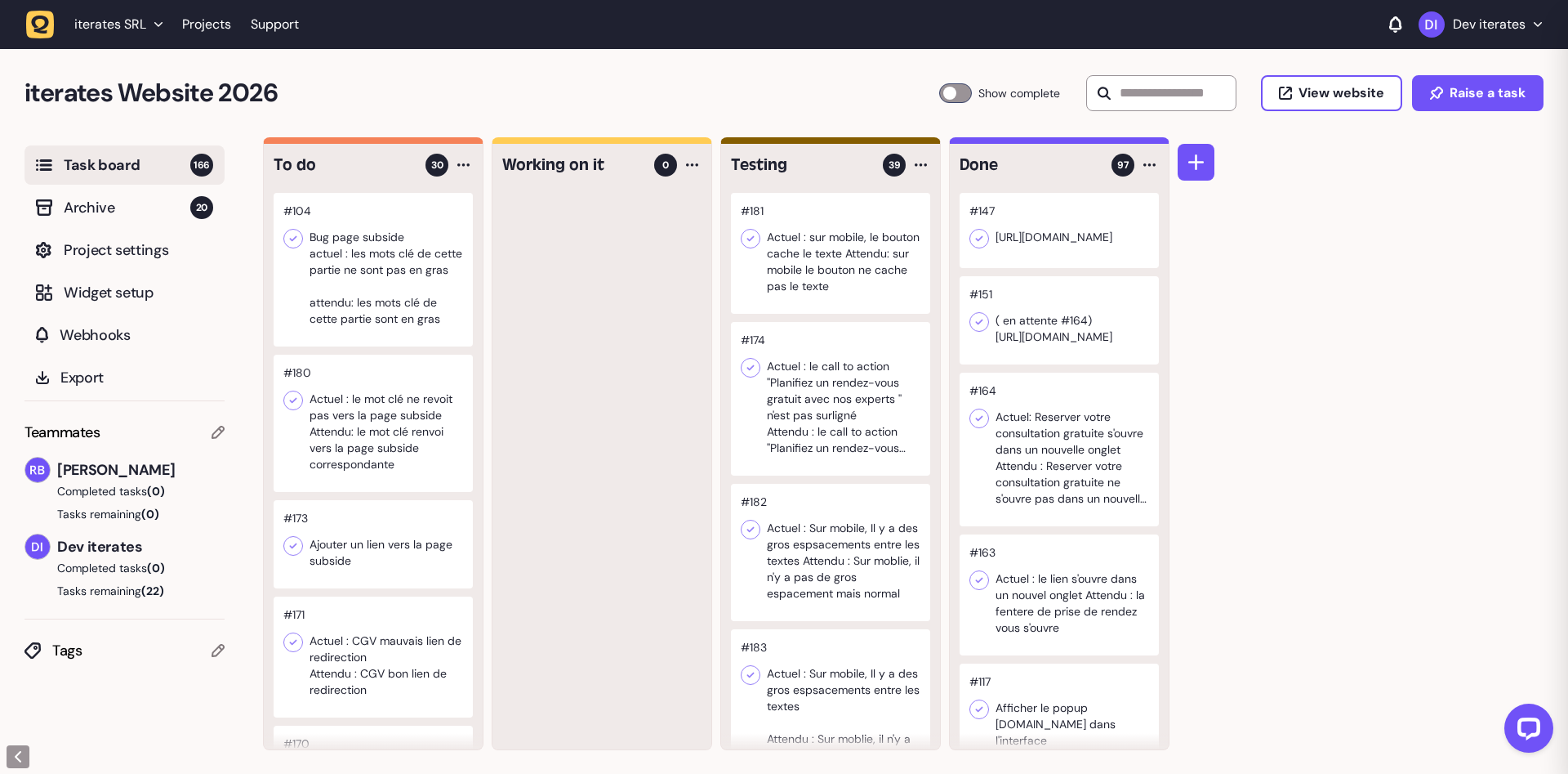
click at [349, 398] on div at bounding box center [373, 424] width 199 height 137
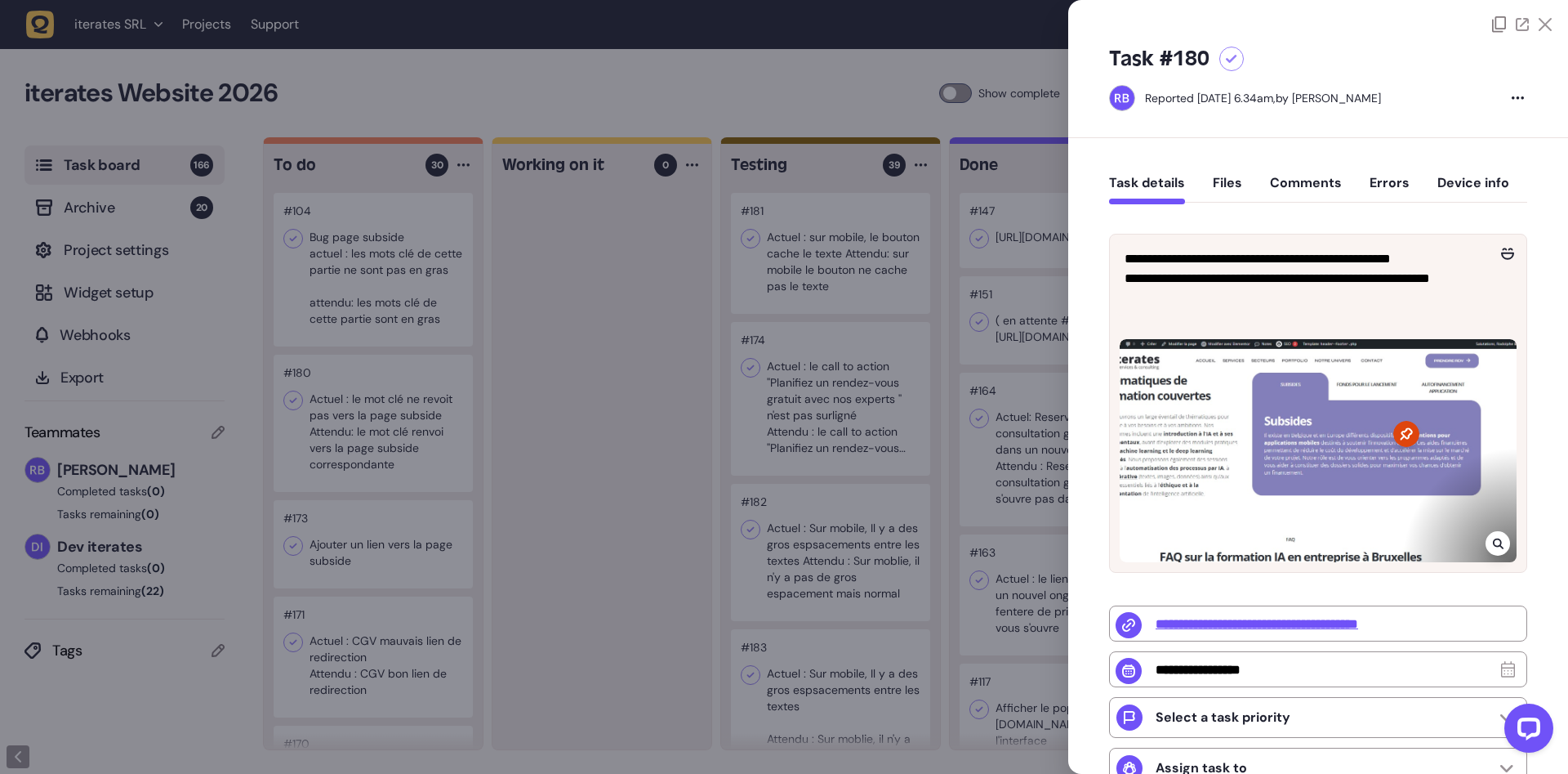
click at [443, 401] on div at bounding box center [784, 387] width 1568 height 774
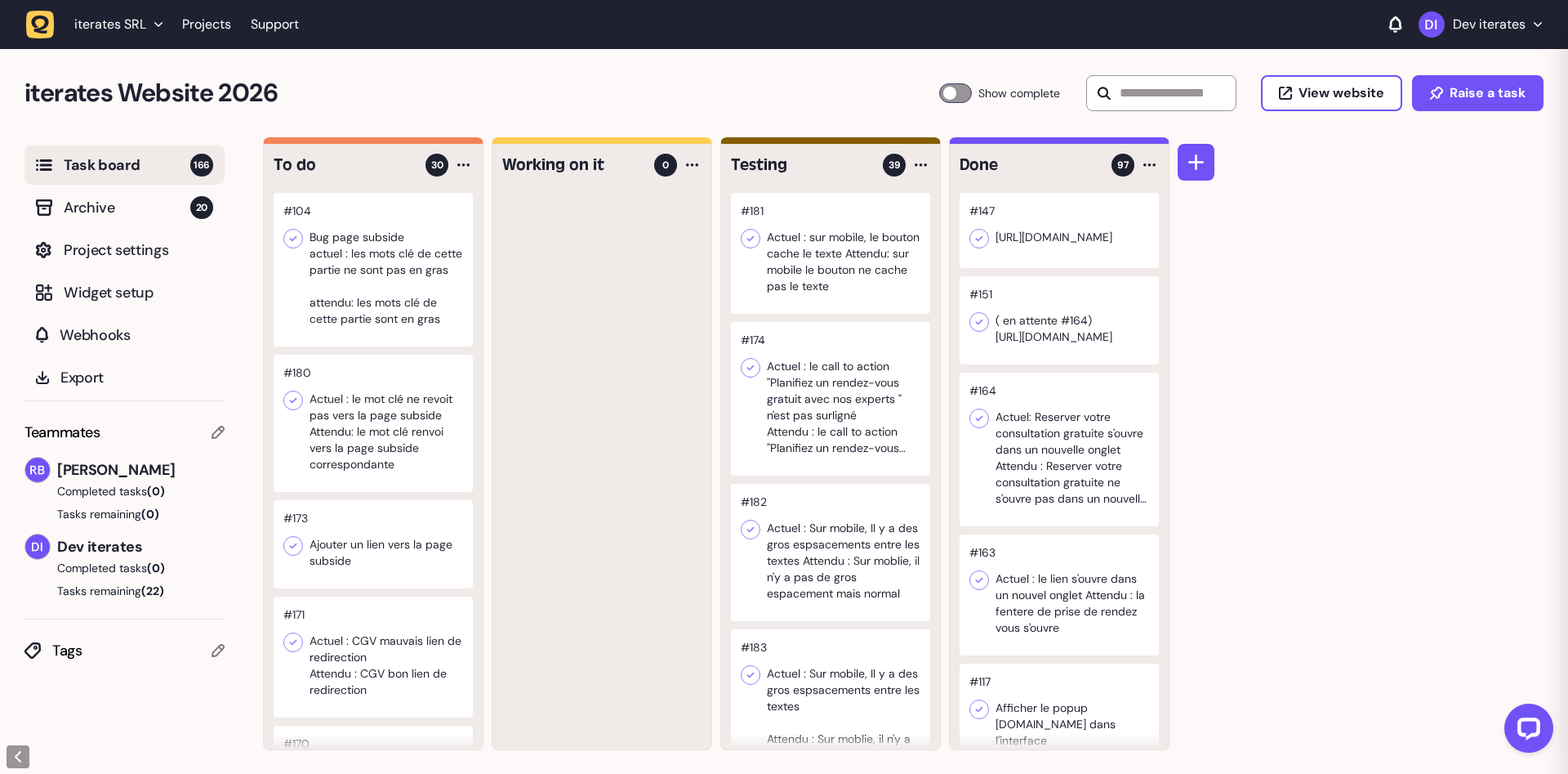
click at [415, 562] on div at bounding box center [373, 544] width 199 height 88
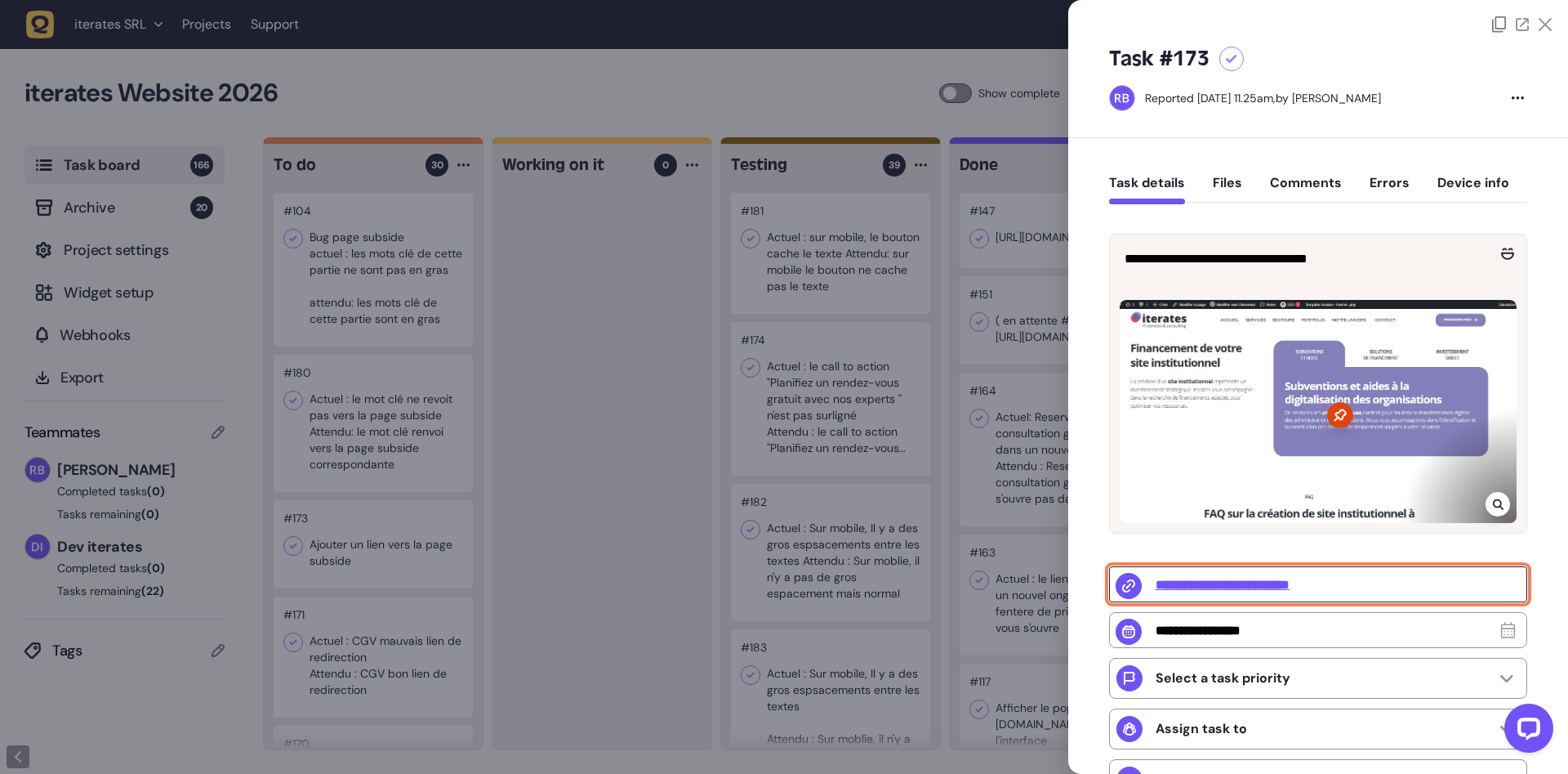
click at [1278, 584] on input "**********" at bounding box center [1318, 584] width 418 height 36
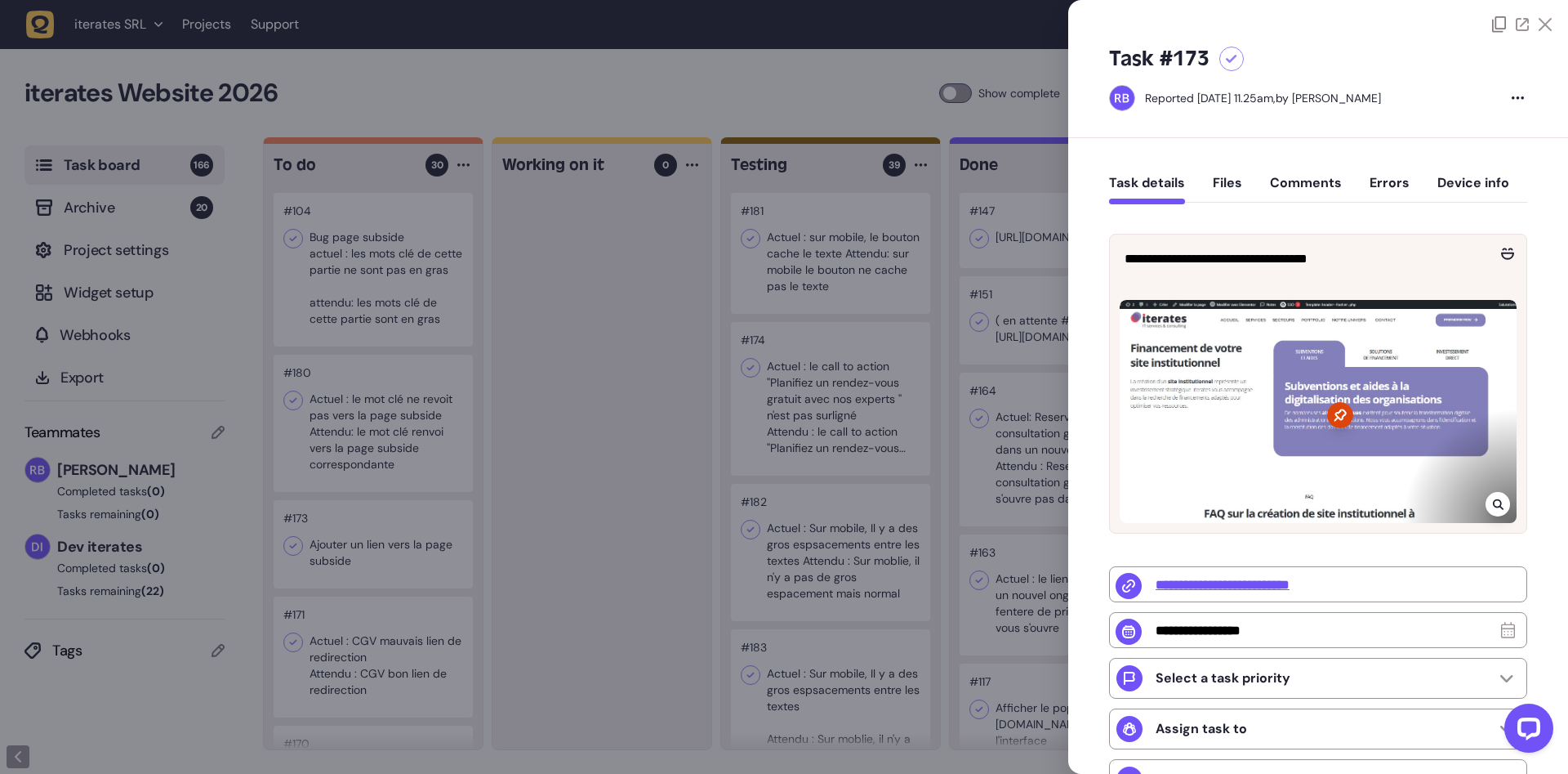
click at [407, 338] on div at bounding box center [784, 387] width 1568 height 774
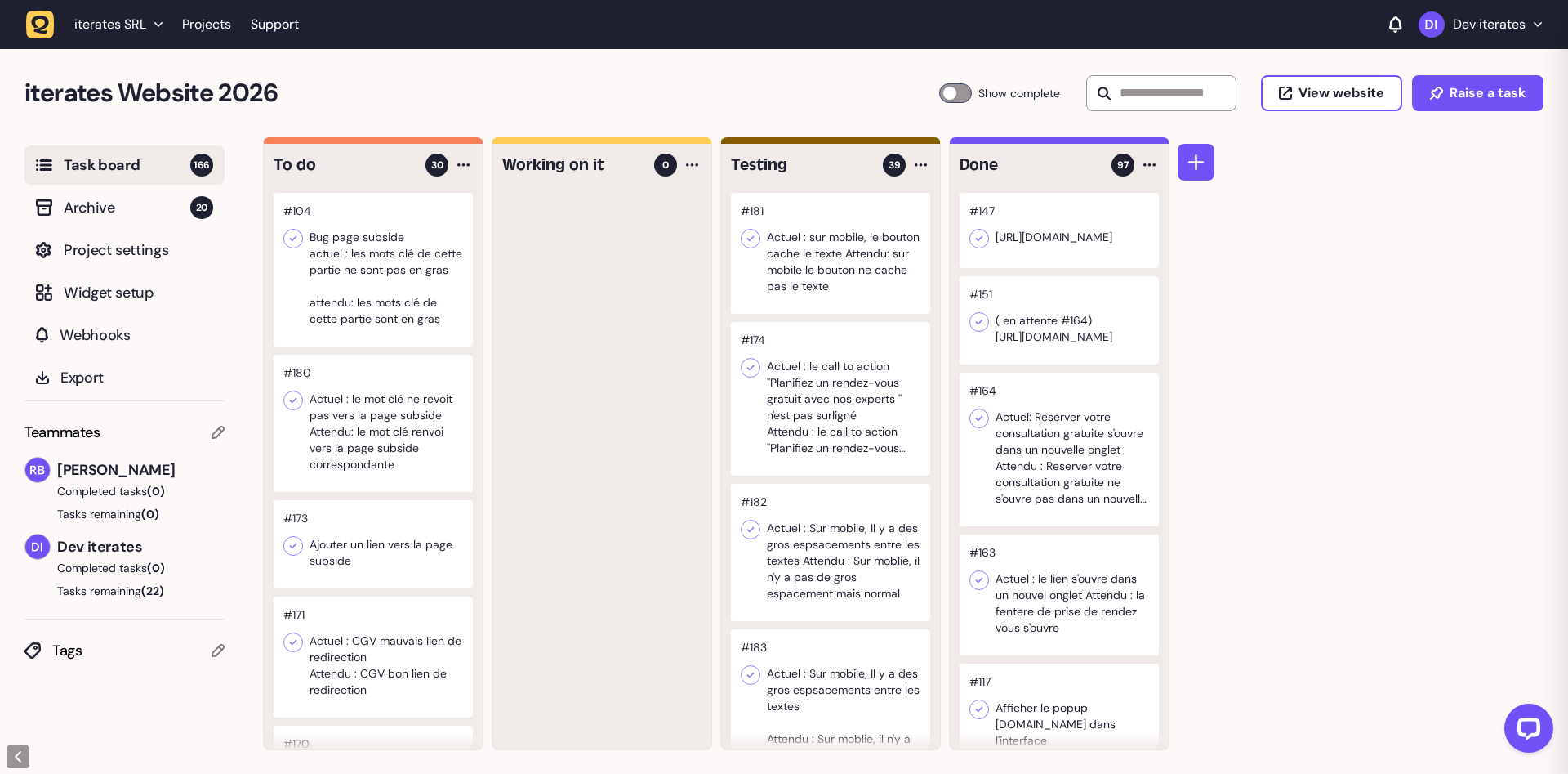
click at [405, 426] on div at bounding box center [373, 424] width 199 height 137
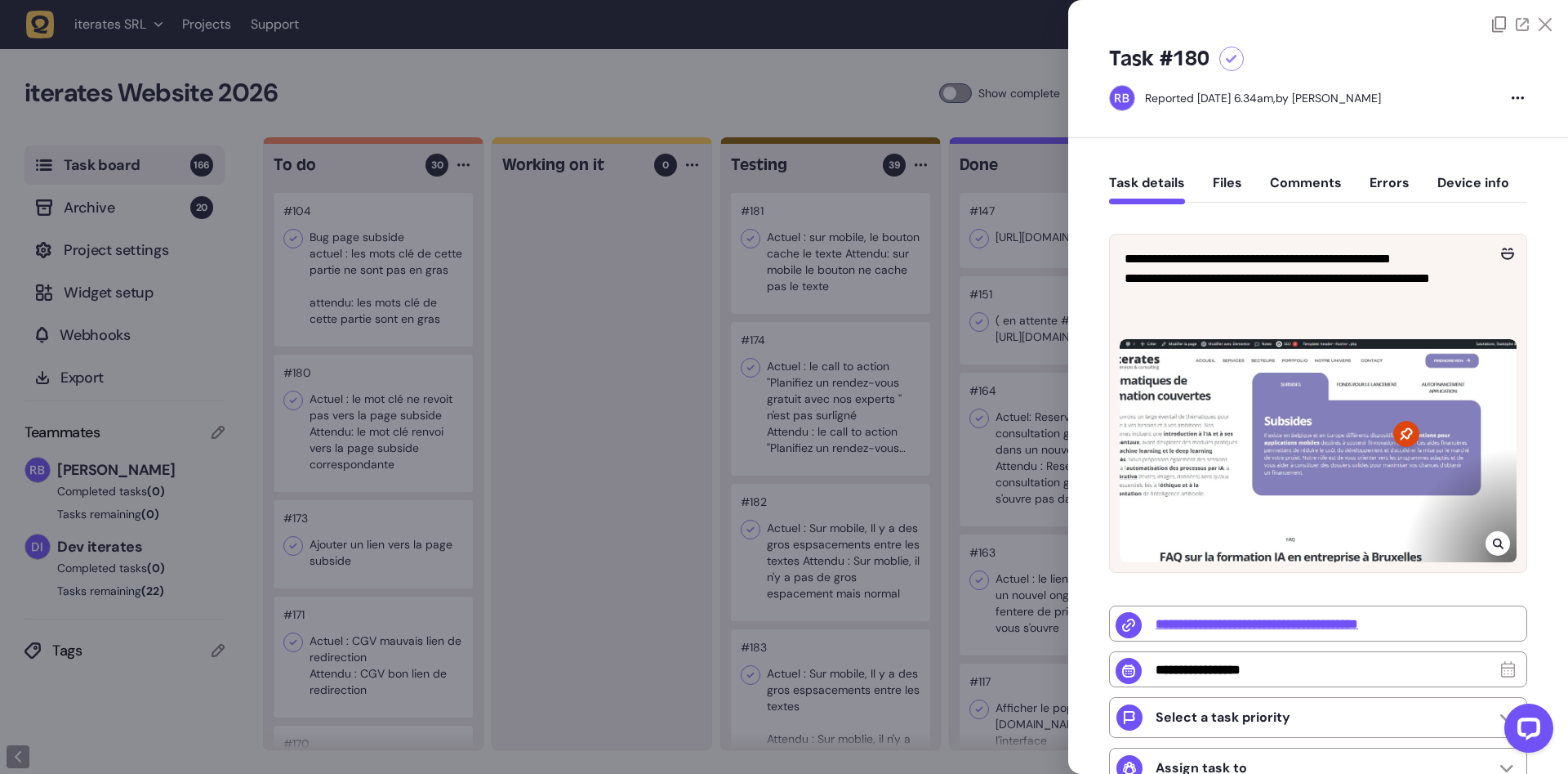
click at [434, 429] on div at bounding box center [784, 387] width 1568 height 774
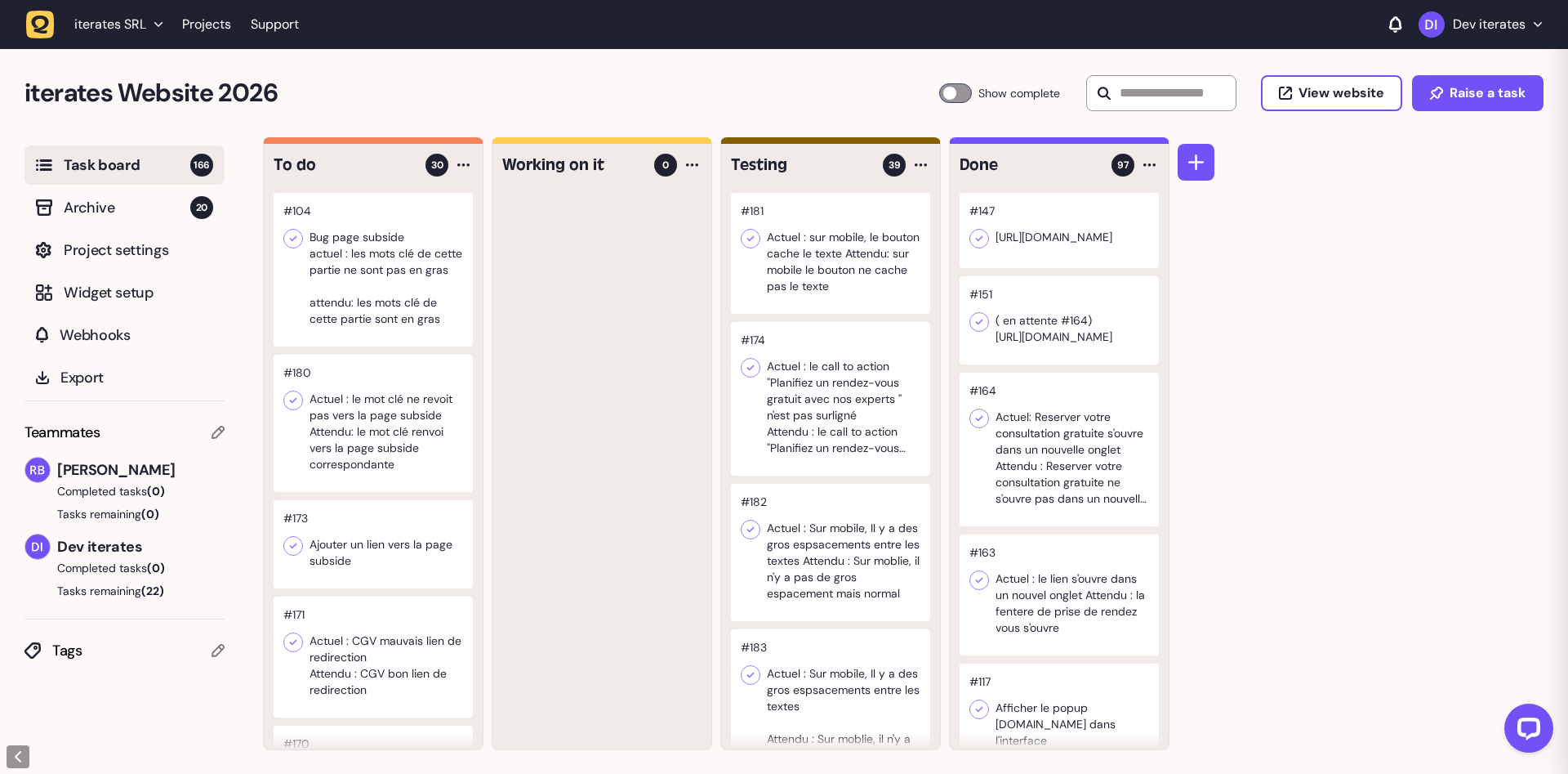
click at [382, 542] on div at bounding box center [373, 544] width 199 height 88
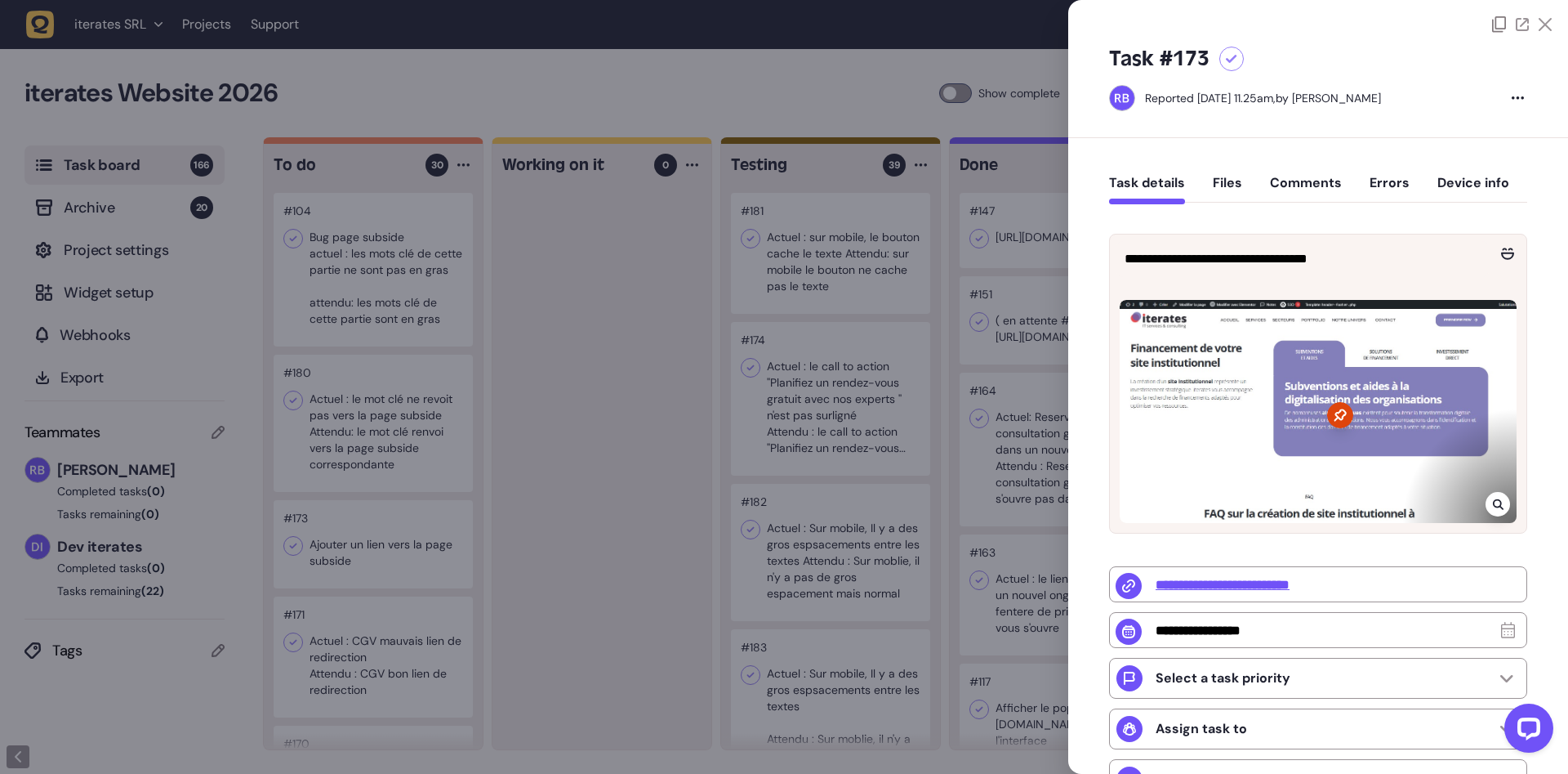
click at [541, 585] on div at bounding box center [784, 387] width 1568 height 774
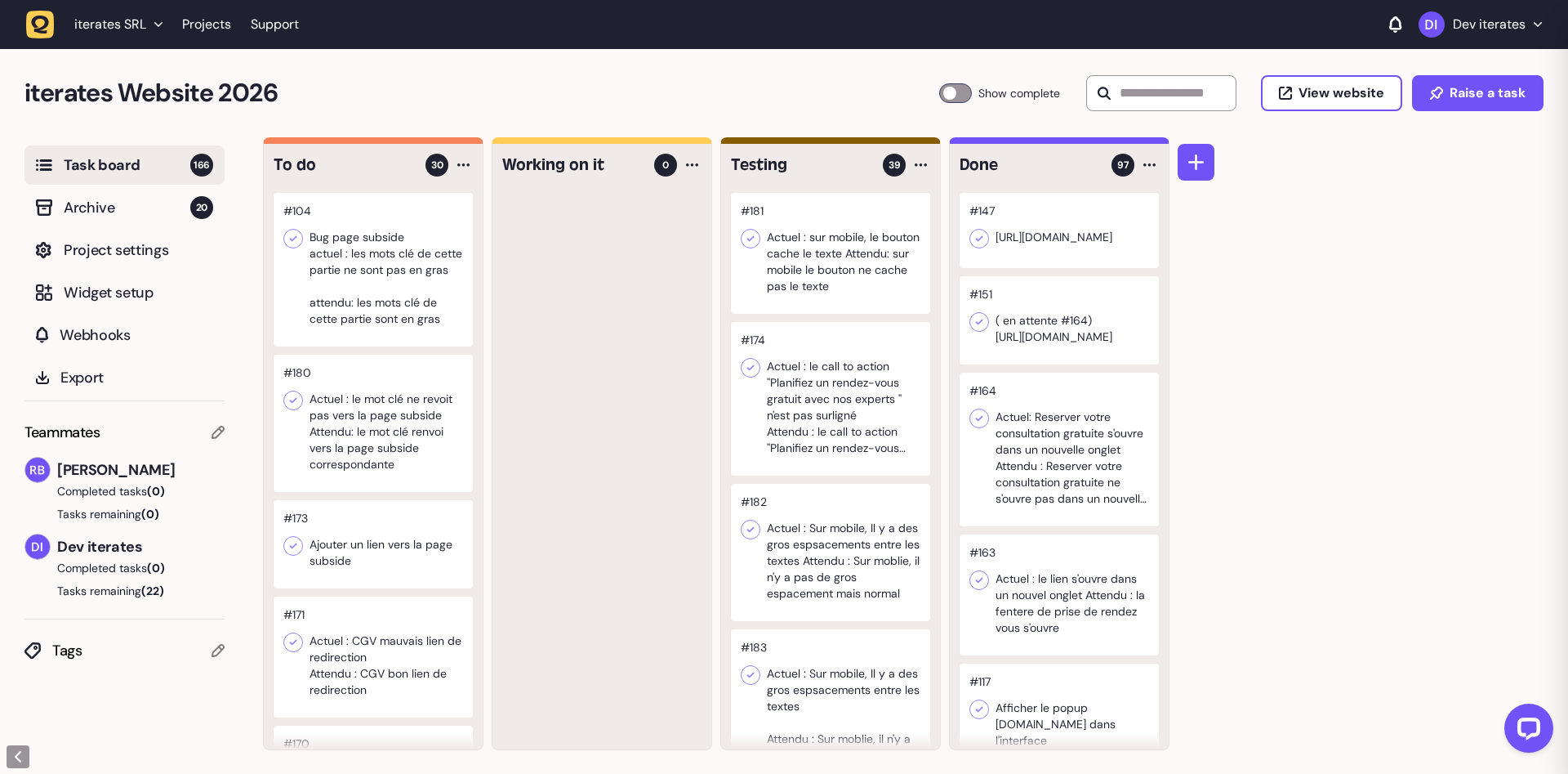
click at [390, 659] on div at bounding box center [373, 657] width 199 height 121
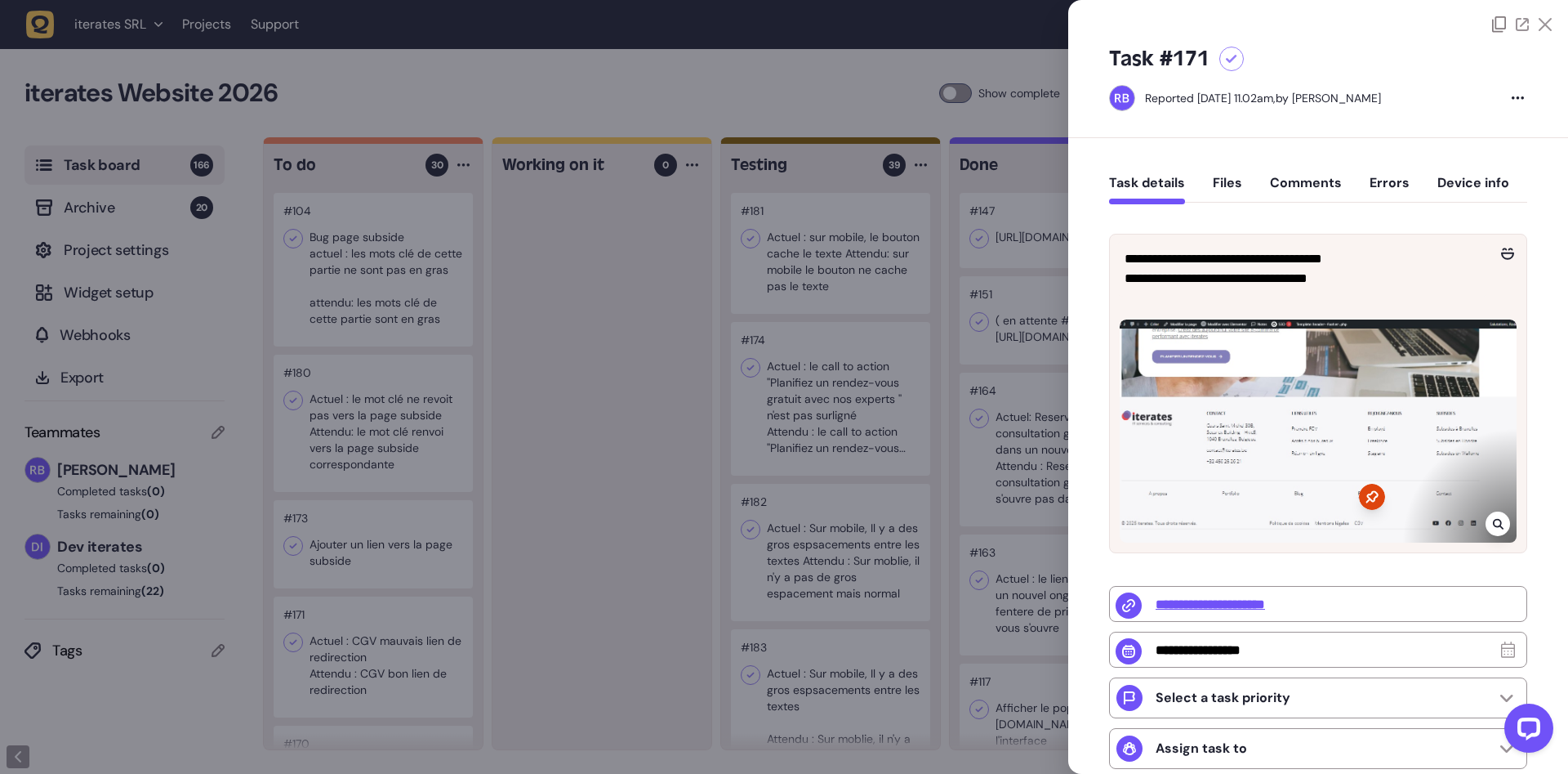
click at [551, 598] on div at bounding box center [784, 387] width 1568 height 774
